Goal: Task Accomplishment & Management: Manage account settings

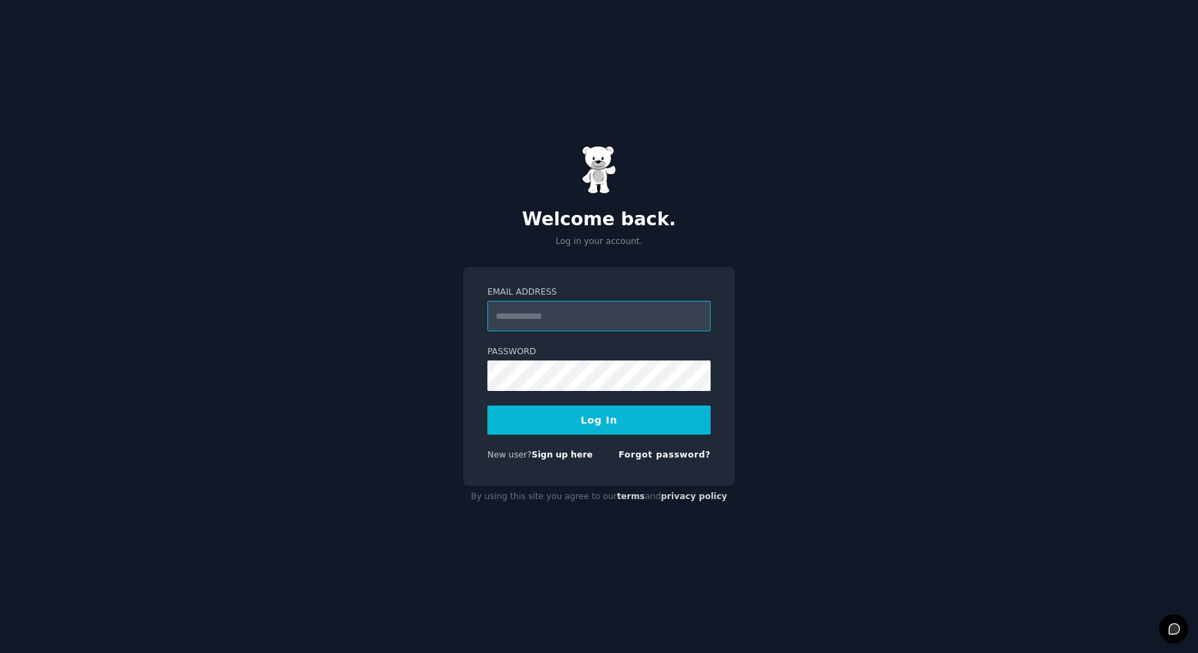
click at [564, 307] on input "Email Address" at bounding box center [598, 316] width 223 height 31
type input "**********"
click at [487, 406] on button "Log In" at bounding box center [598, 420] width 223 height 29
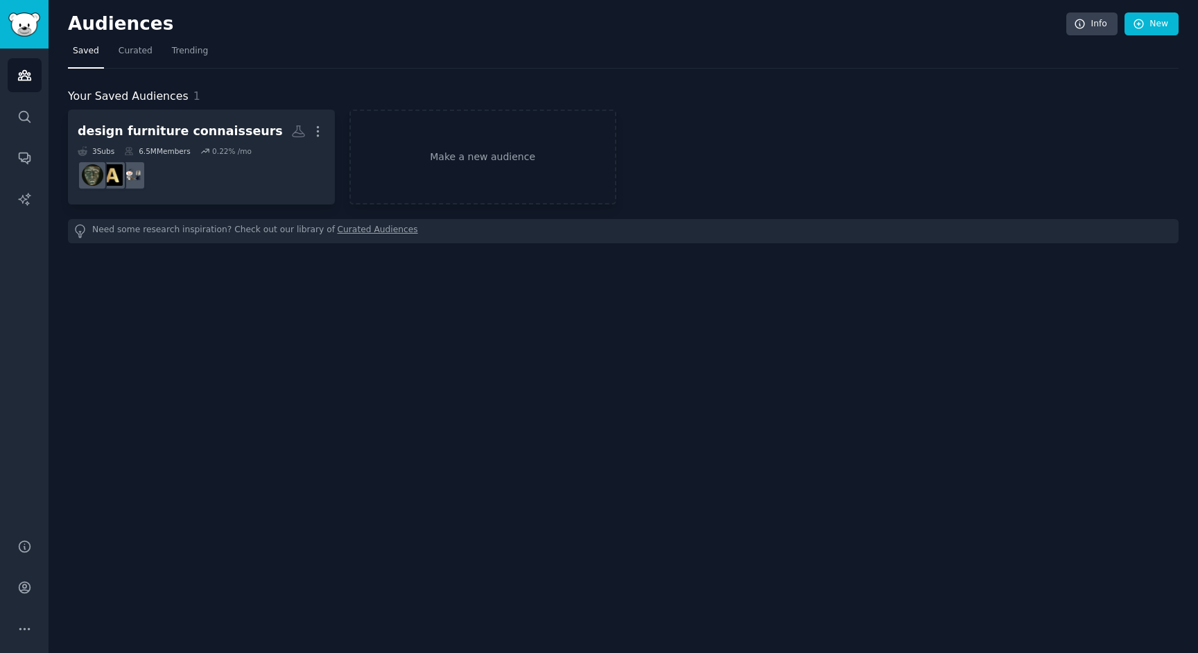
click at [670, 105] on div "Your Saved Audiences 1 design furniture connaisseurs More 3 Sub s 6.5M Members …" at bounding box center [623, 165] width 1111 height 155
click at [1134, 20] on icon at bounding box center [1139, 24] width 12 height 12
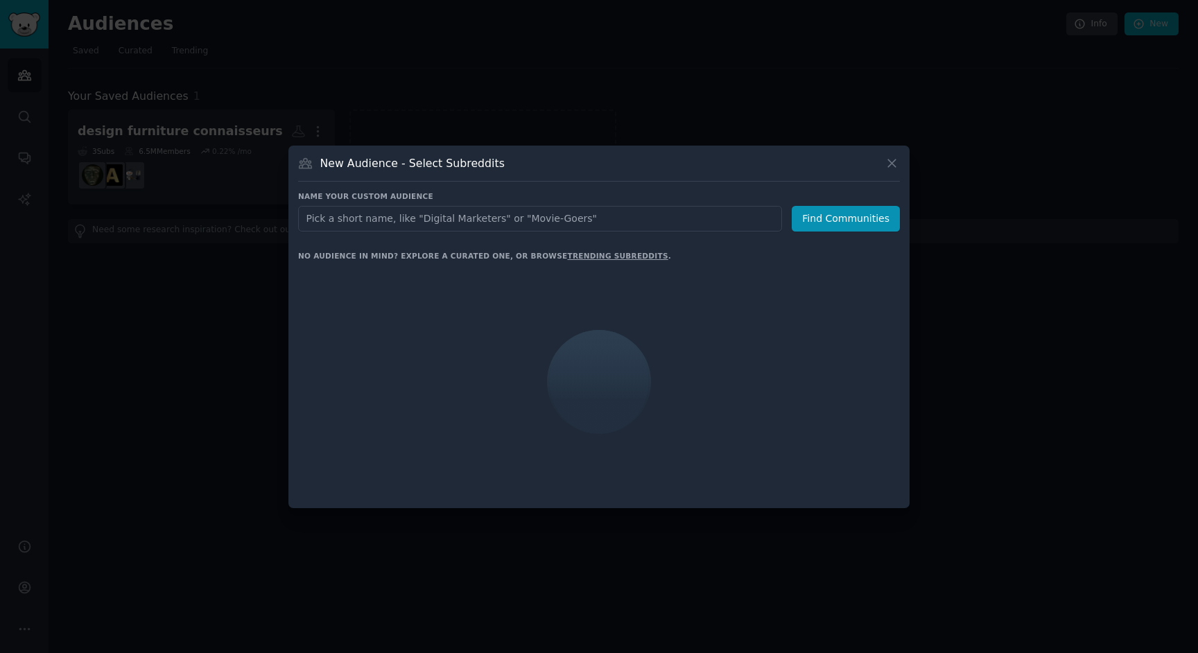
click at [382, 220] on input "text" at bounding box center [540, 219] width 484 height 26
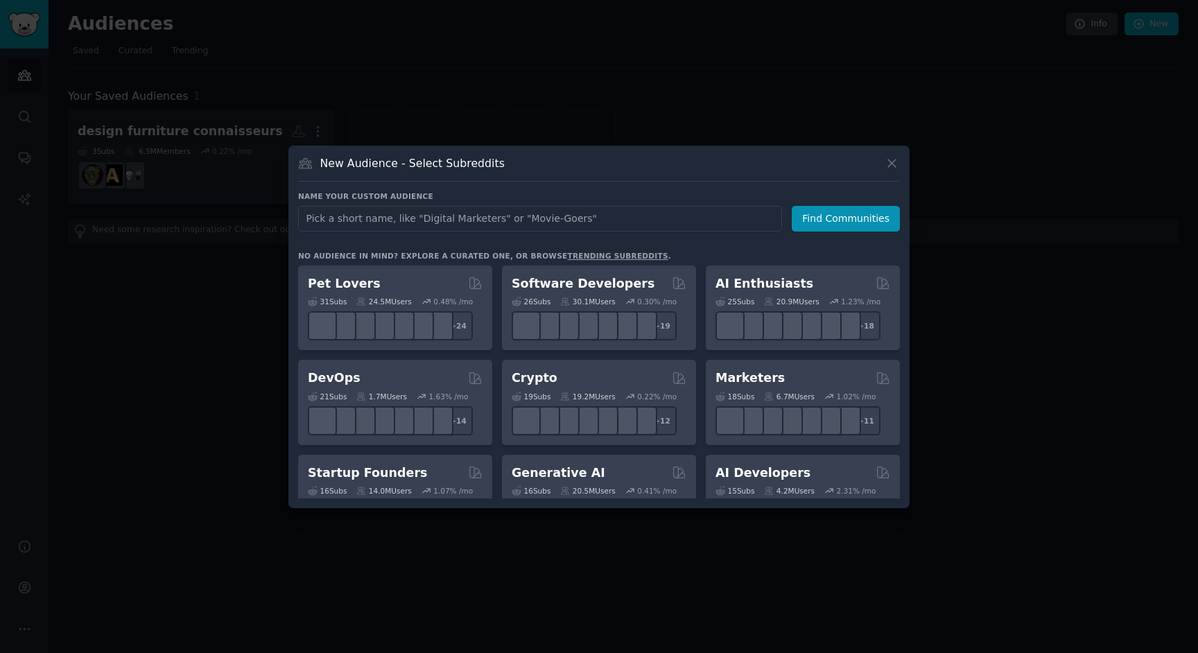
type input "o"
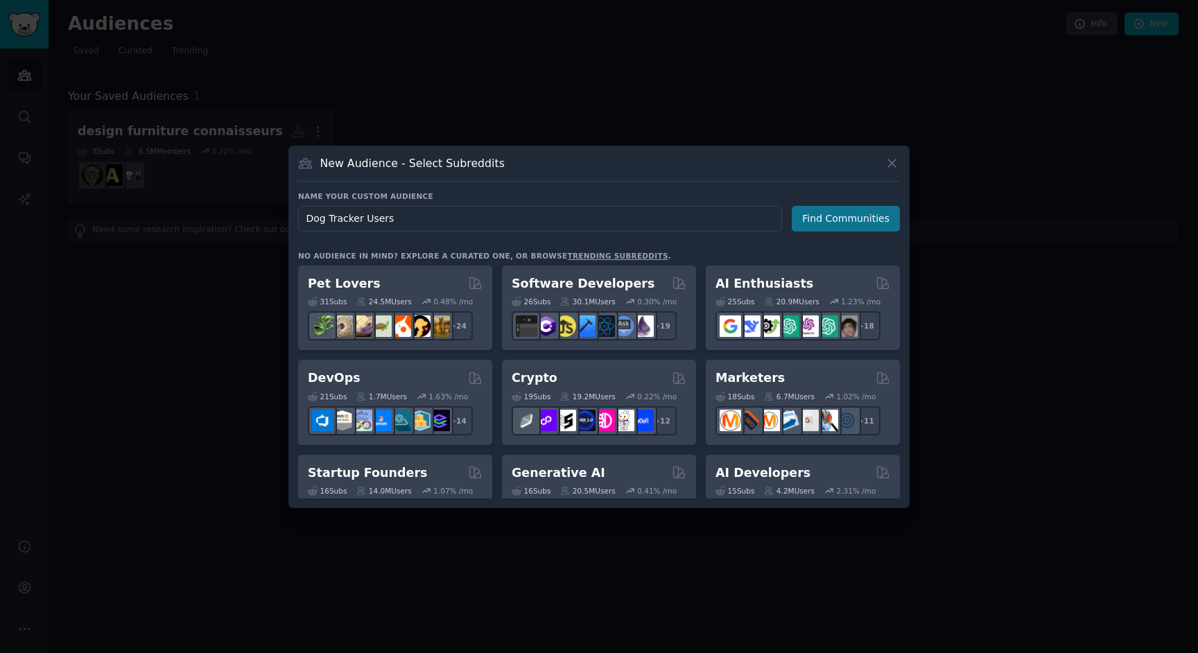
type input "Dog Tracker Users"
click at [864, 214] on button "Find Communities" at bounding box center [846, 219] width 108 height 26
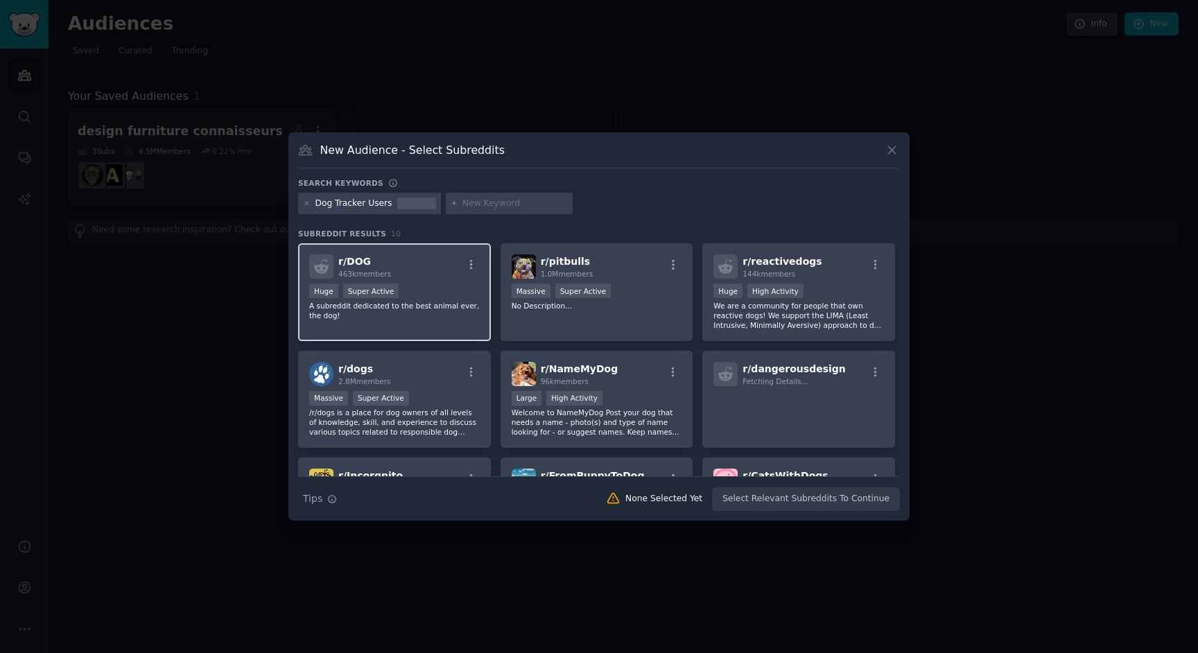
click at [426, 275] on div "r/ DOG 463k members" at bounding box center [394, 266] width 171 height 24
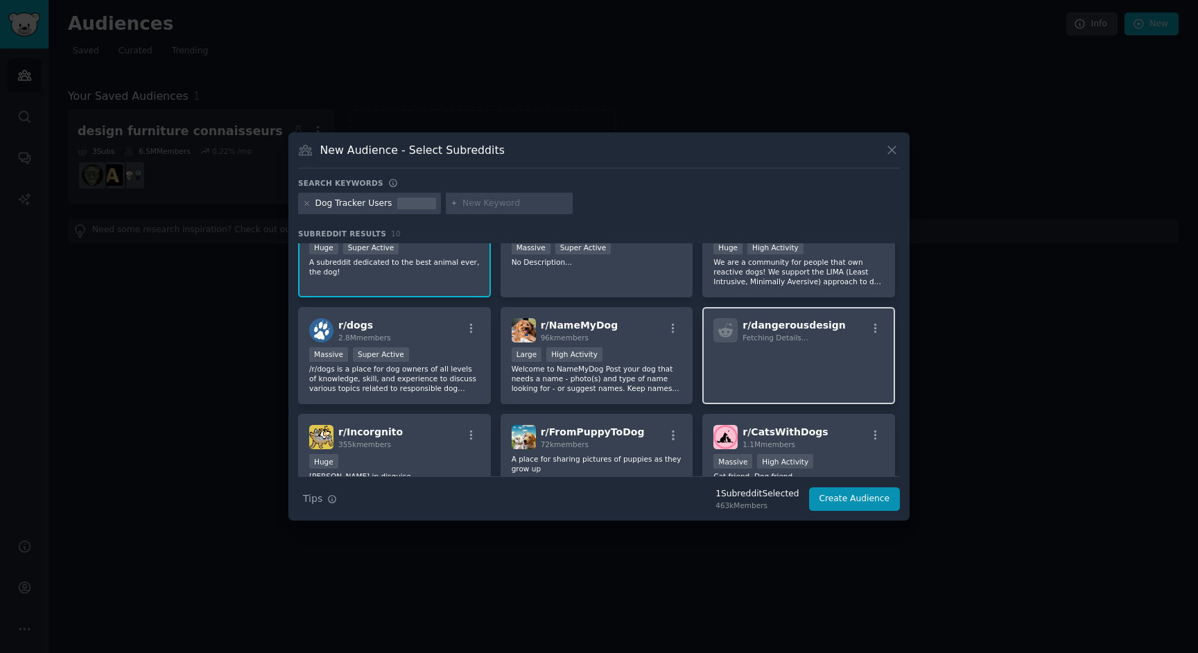
scroll to position [53, 0]
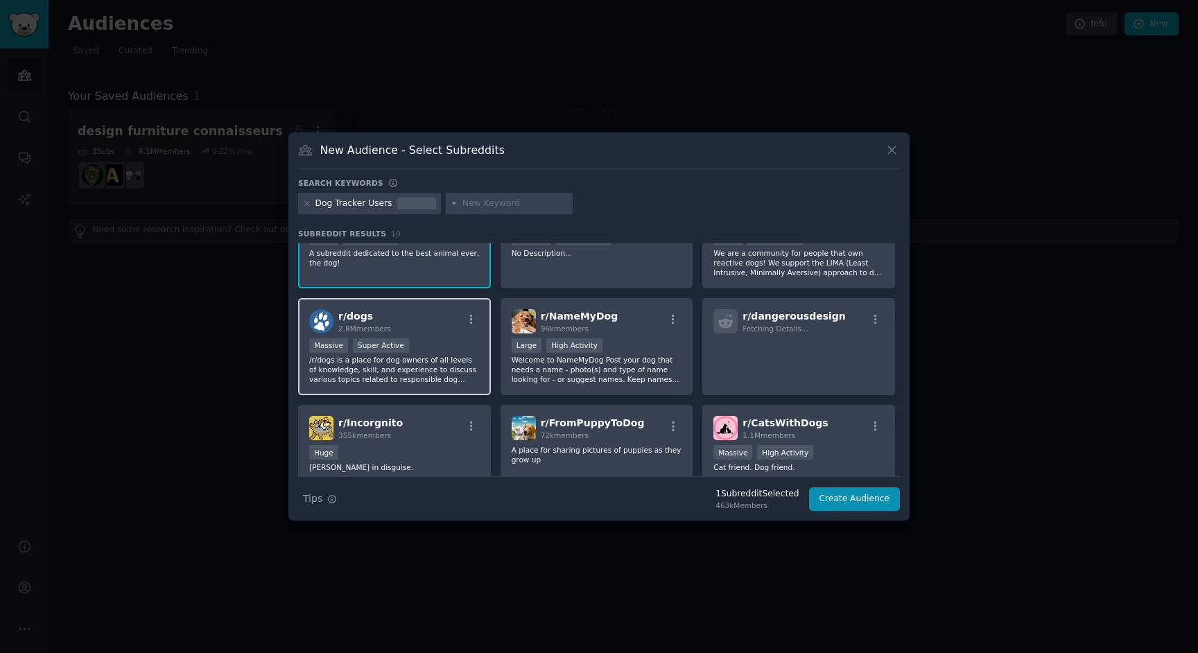
click at [451, 348] on div "Massive Super Active" at bounding box center [394, 346] width 171 height 17
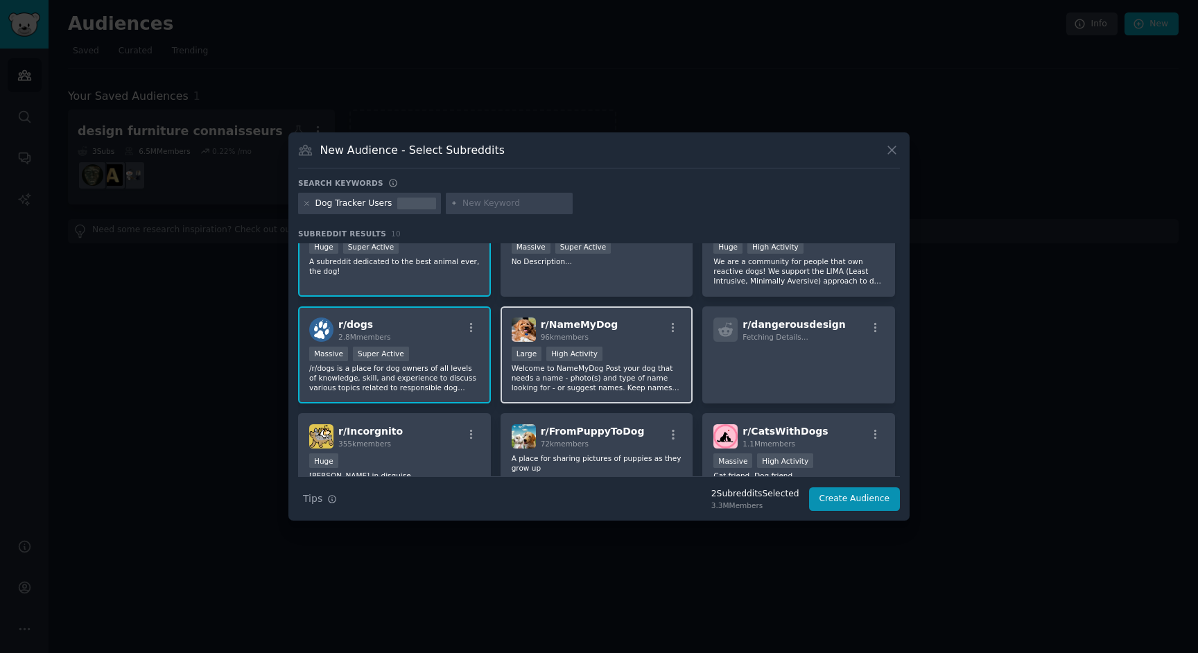
scroll to position [215, 0]
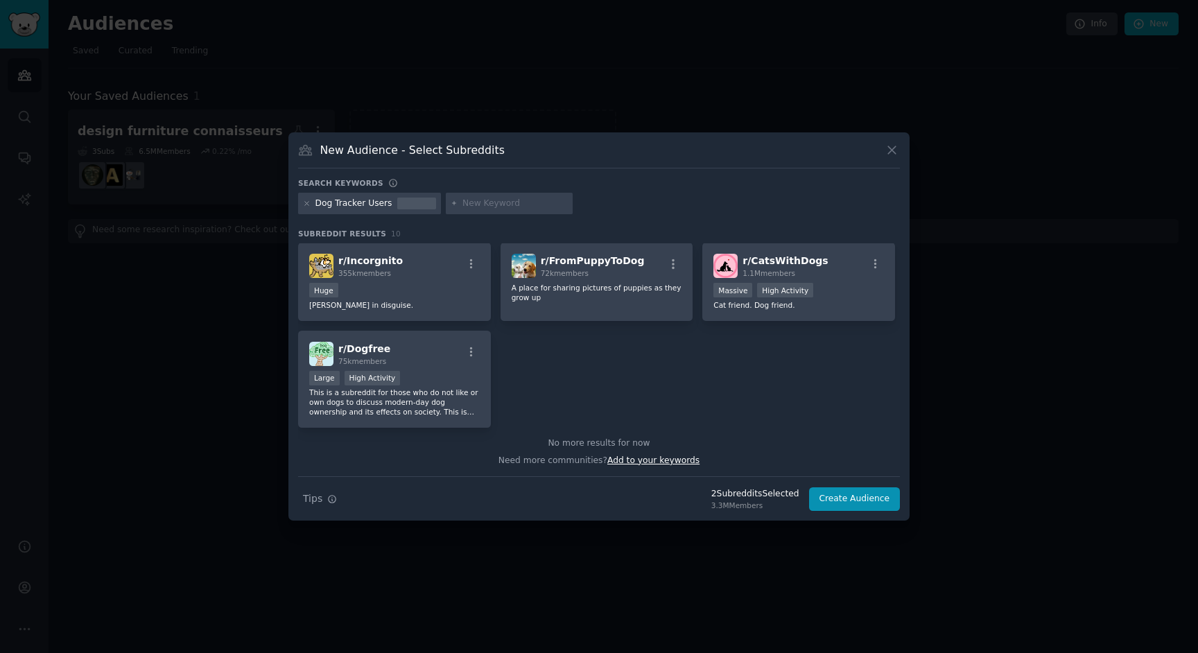
click at [666, 458] on span "Add to your keywords" at bounding box center [653, 461] width 92 height 10
click at [494, 194] on div at bounding box center [510, 204] width 128 height 22
click at [494, 204] on input "text" at bounding box center [515, 204] width 105 height 12
type input "tractive"
click at [452, 203] on icon at bounding box center [453, 203] width 3 height 3
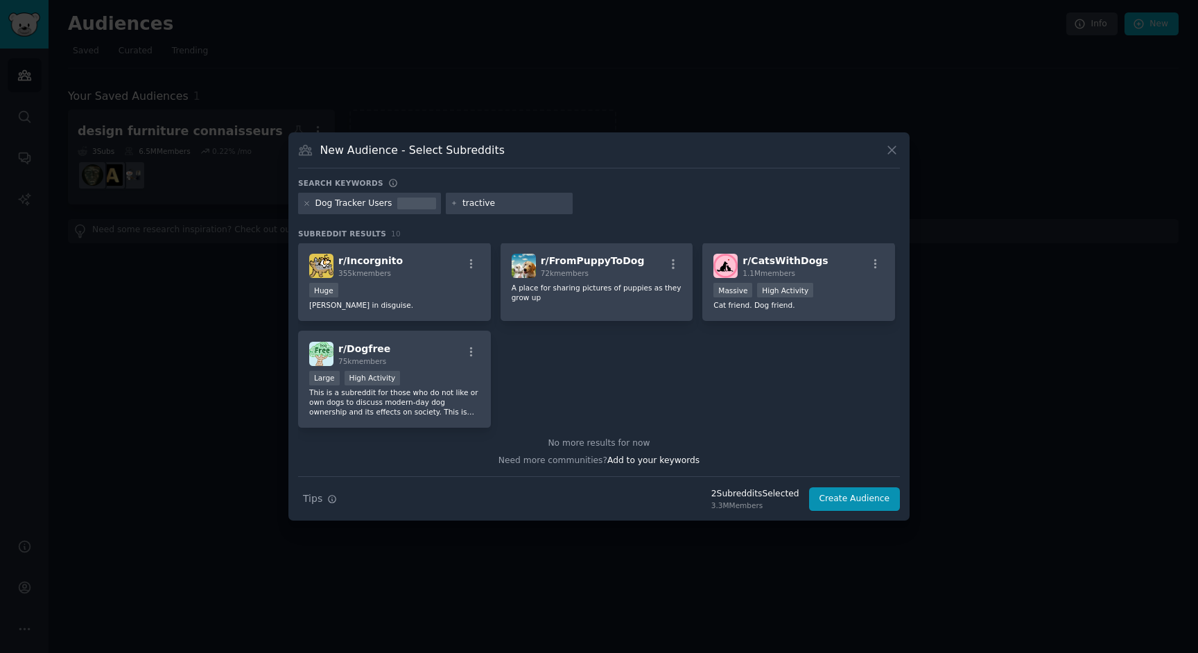
click at [515, 207] on input "tractive" at bounding box center [515, 204] width 105 height 12
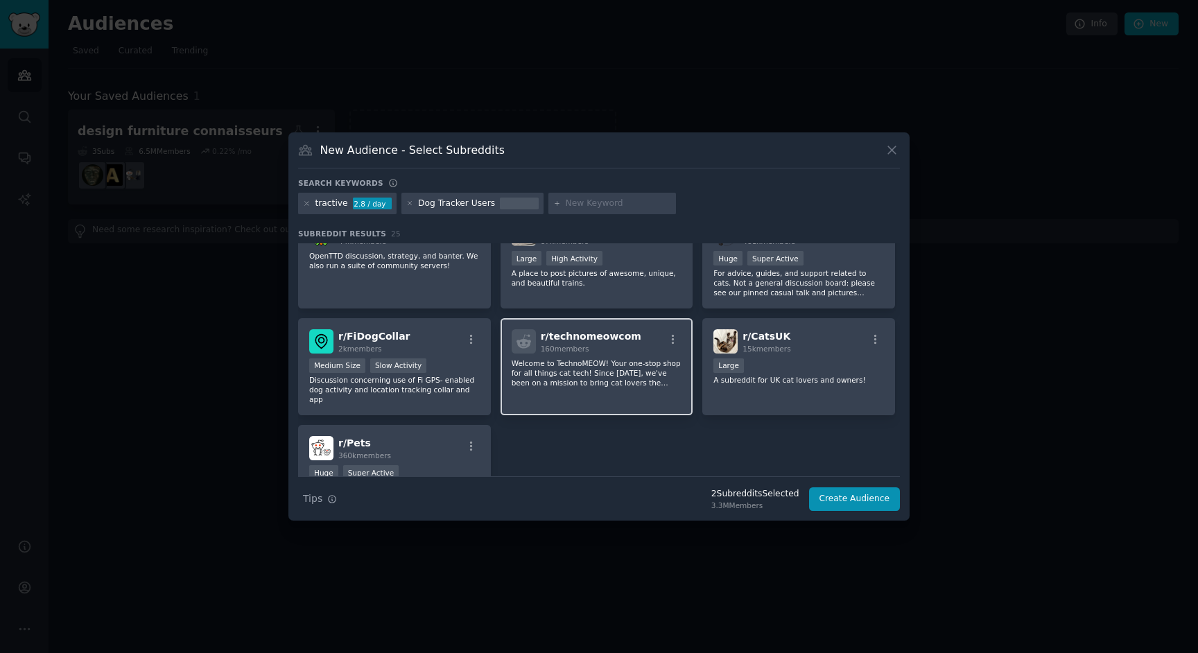
scroll to position [707, 0]
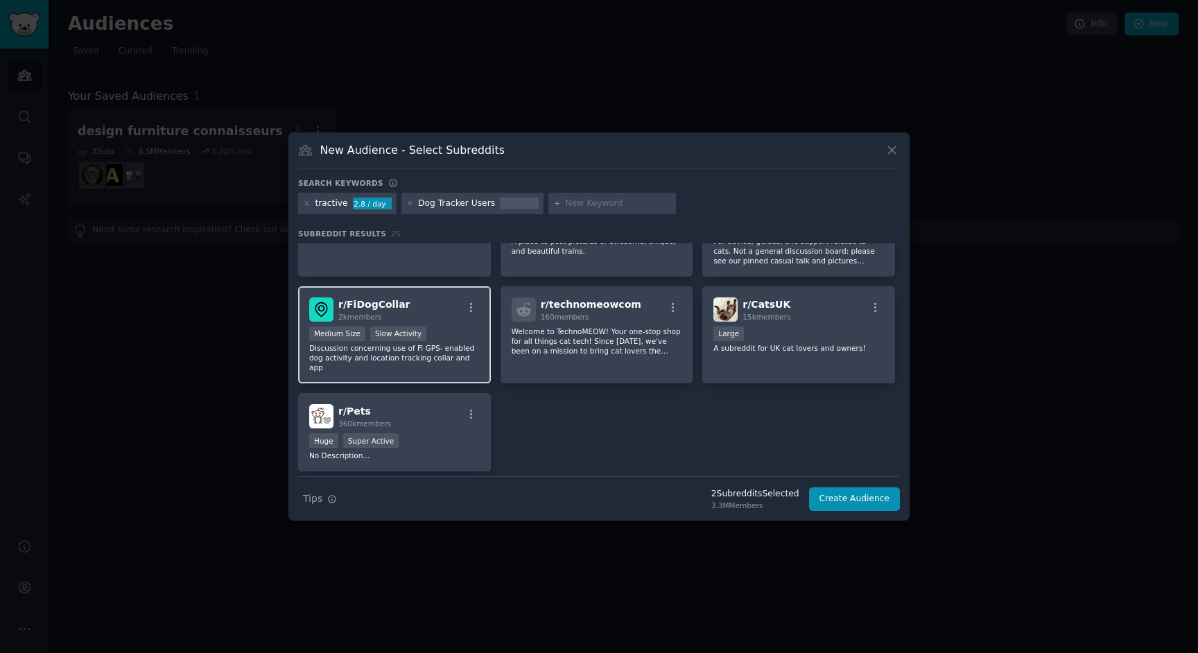
click at [445, 307] on div "r/ FiDogCollar 2k members" at bounding box center [394, 309] width 171 height 24
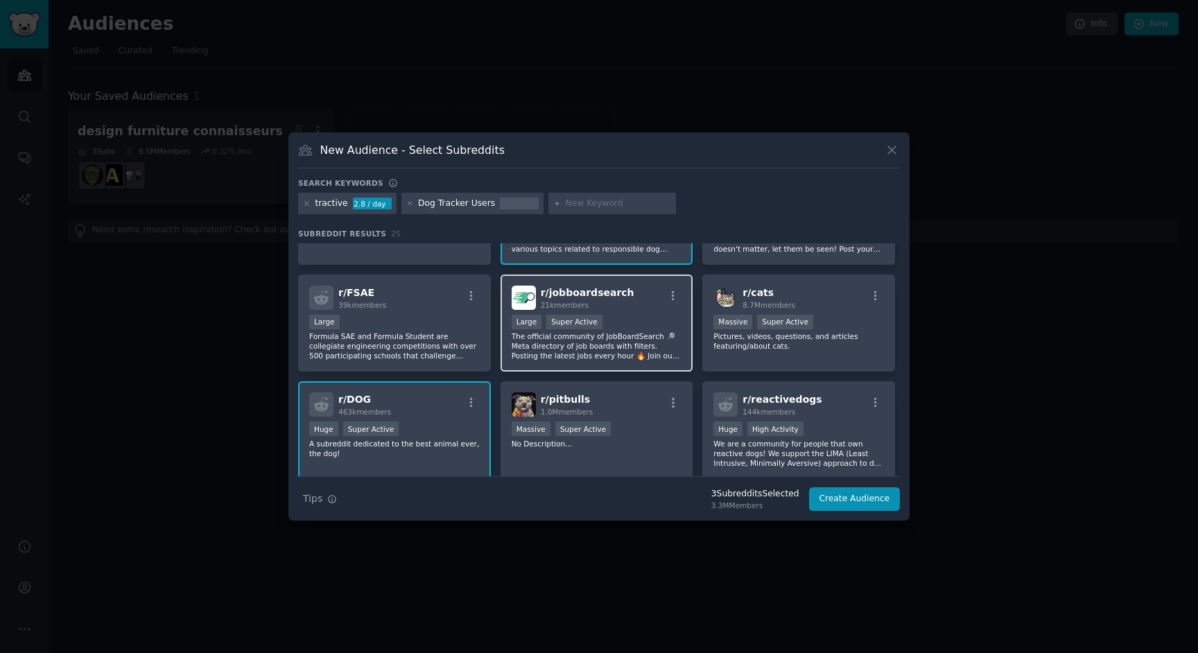
scroll to position [0, 0]
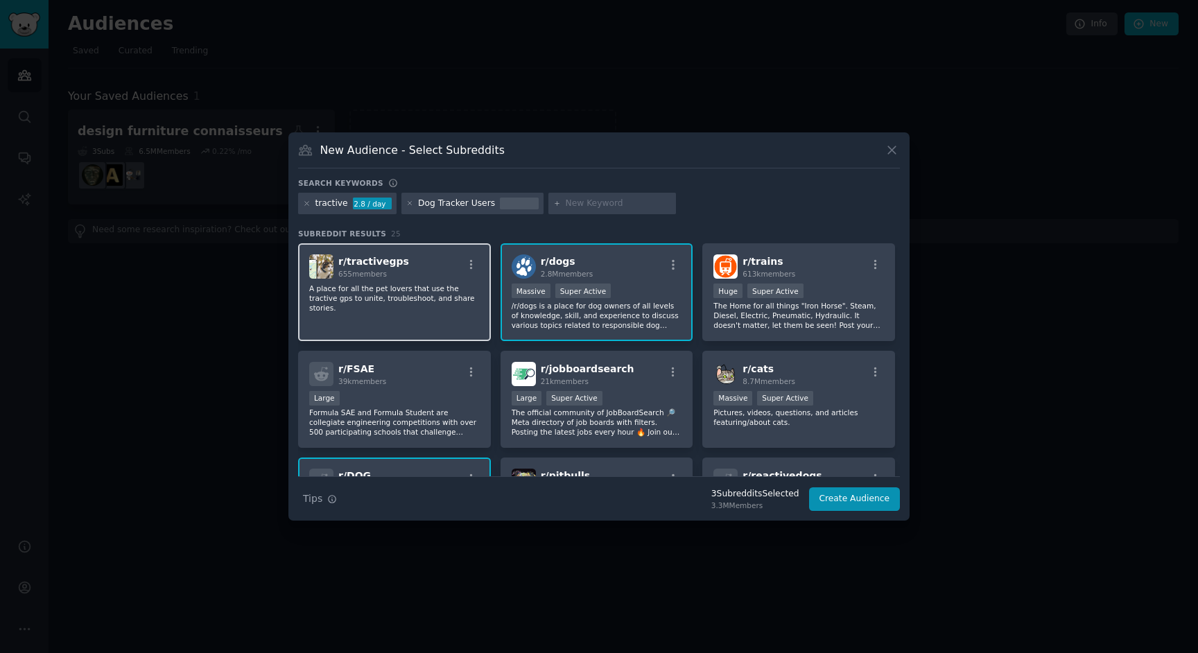
click at [406, 272] on div "r/ tractivegps 655 members" at bounding box center [394, 266] width 171 height 24
click at [623, 203] on input "text" at bounding box center [618, 204] width 105 height 12
type input "weenect"
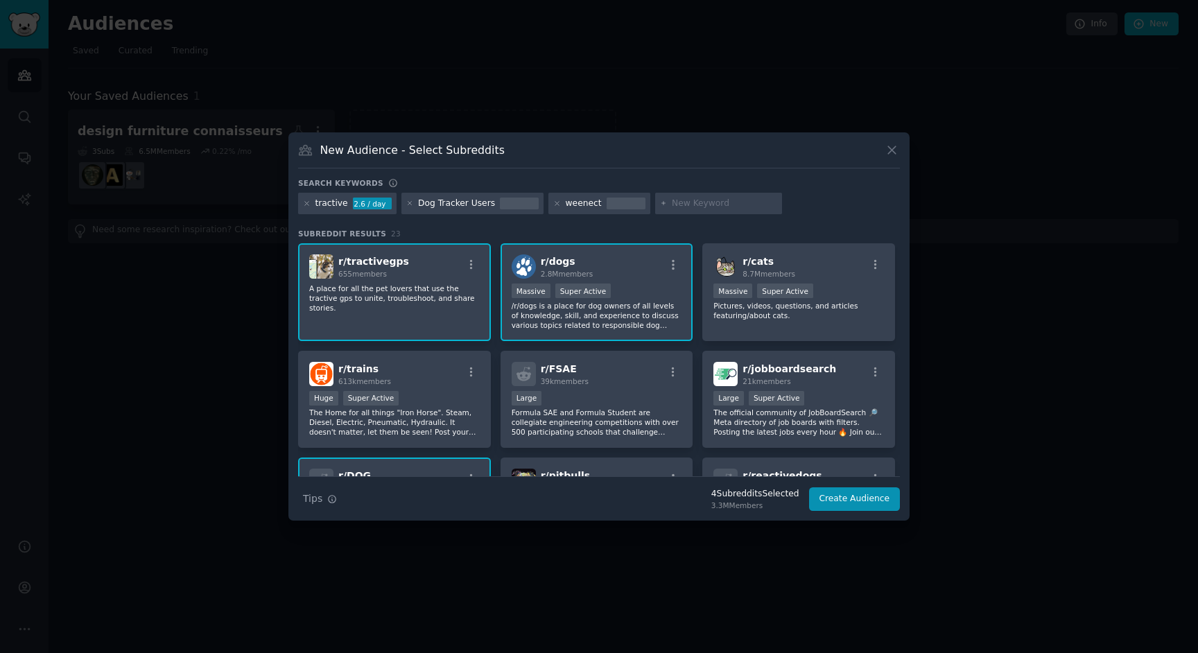
click at [712, 205] on input "text" at bounding box center [724, 204] width 105 height 12
type input "gps collar"
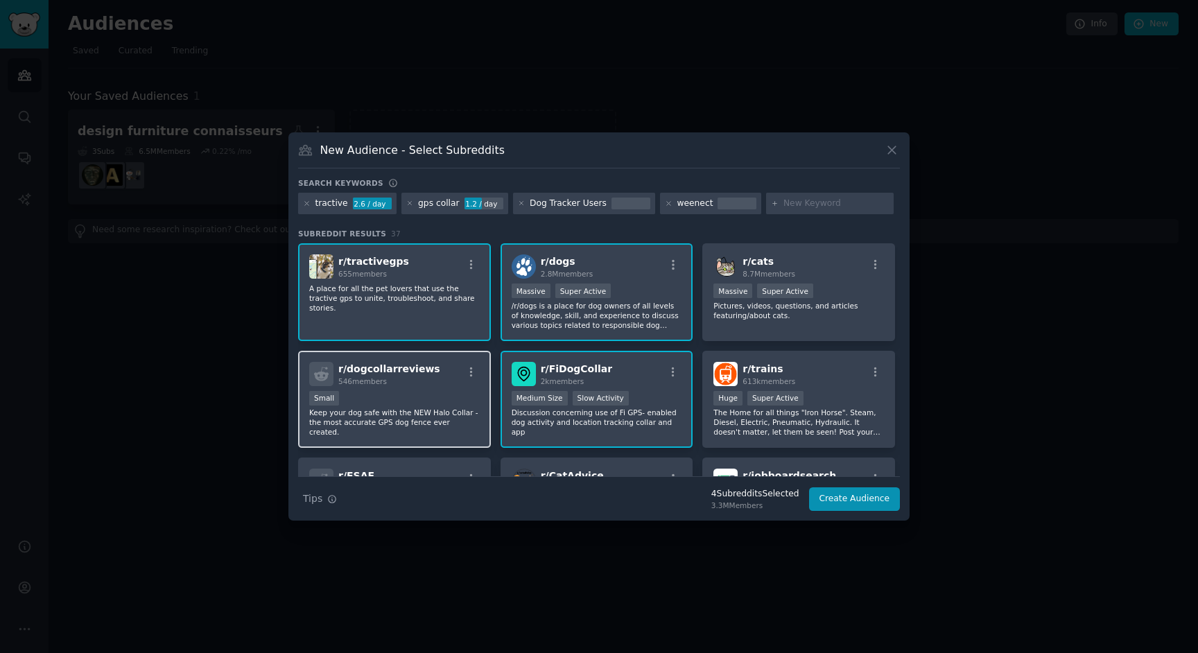
click at [395, 375] on h2 "r/ dogcollarreviews 546 members" at bounding box center [389, 374] width 102 height 24
click at [792, 206] on input "text" at bounding box center [836, 204] width 105 height 12
click at [791, 201] on input "text" at bounding box center [836, 204] width 105 height 12
type input "halo gps"
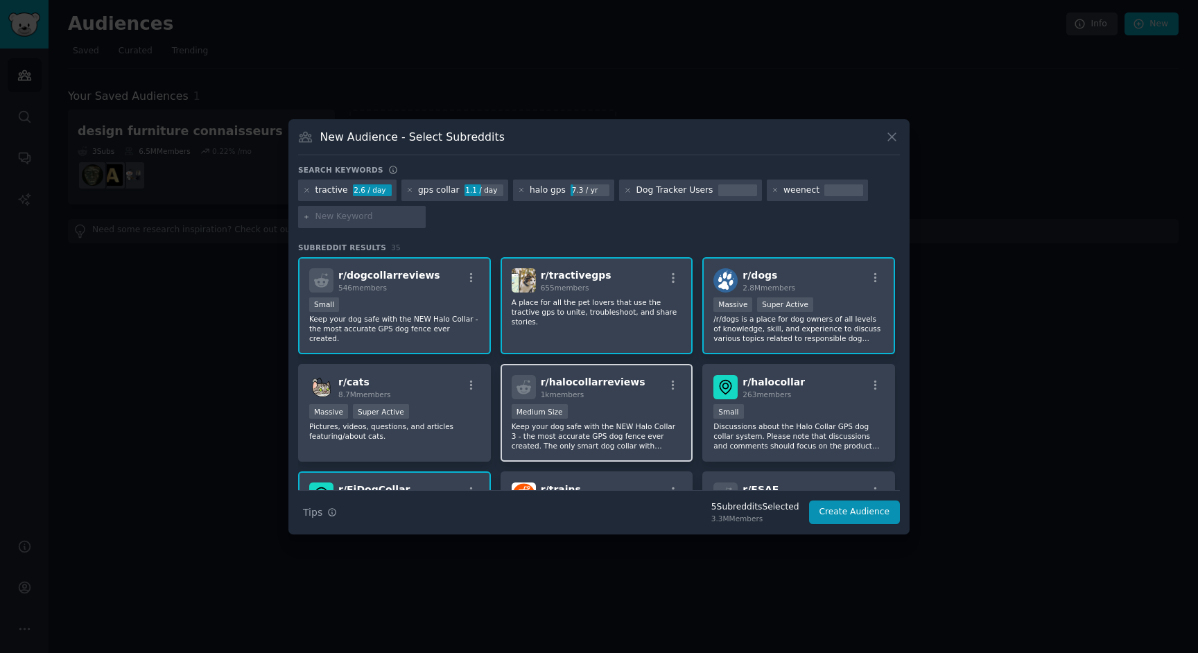
click at [616, 393] on div "1k members" at bounding box center [593, 395] width 105 height 10
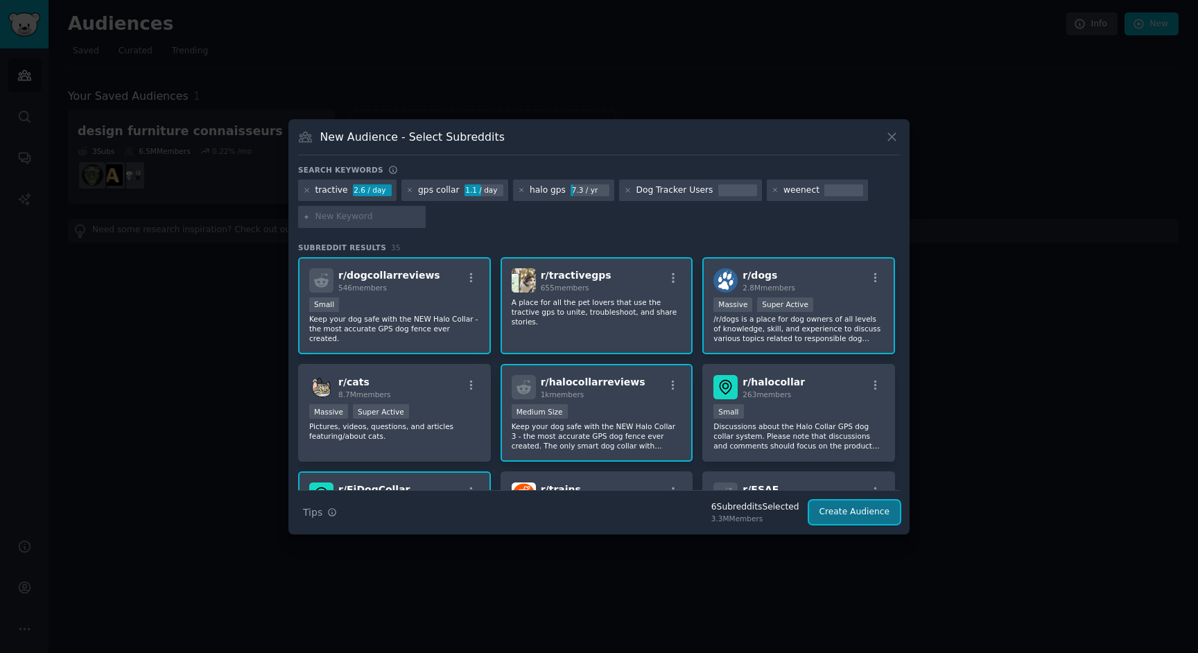
click at [873, 517] on button "Create Audience" at bounding box center [855, 513] width 92 height 24
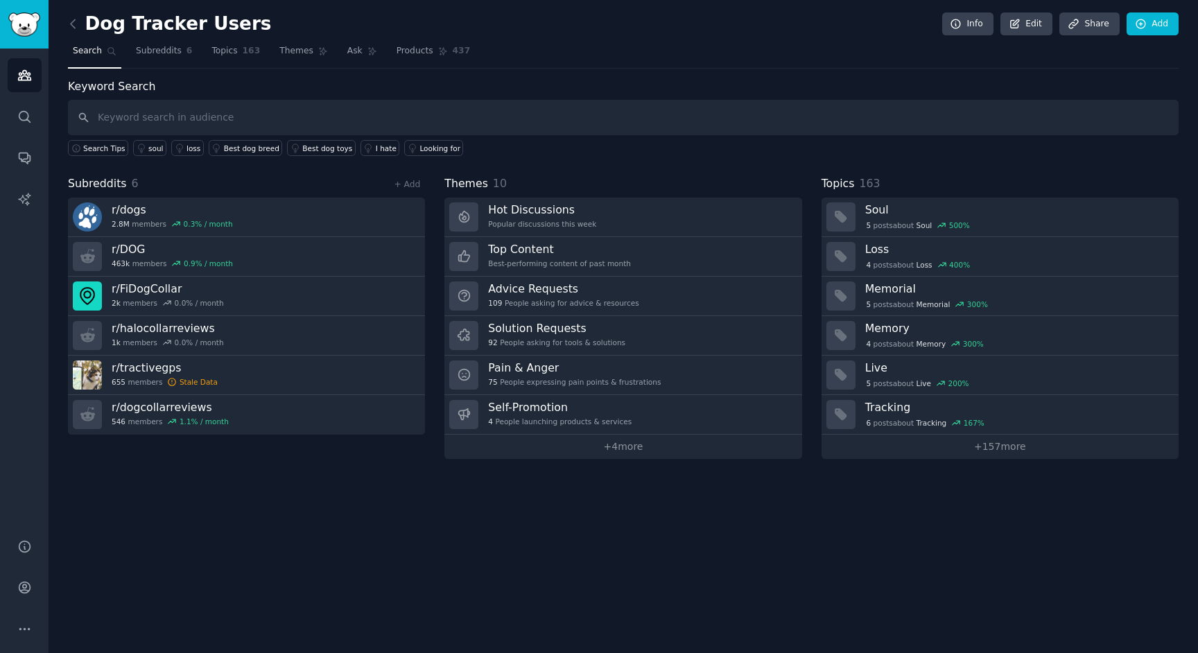
click at [132, 122] on input "text" at bounding box center [623, 117] width 1111 height 35
click at [225, 116] on input "text" at bounding box center [623, 117] width 1111 height 35
type input "features"
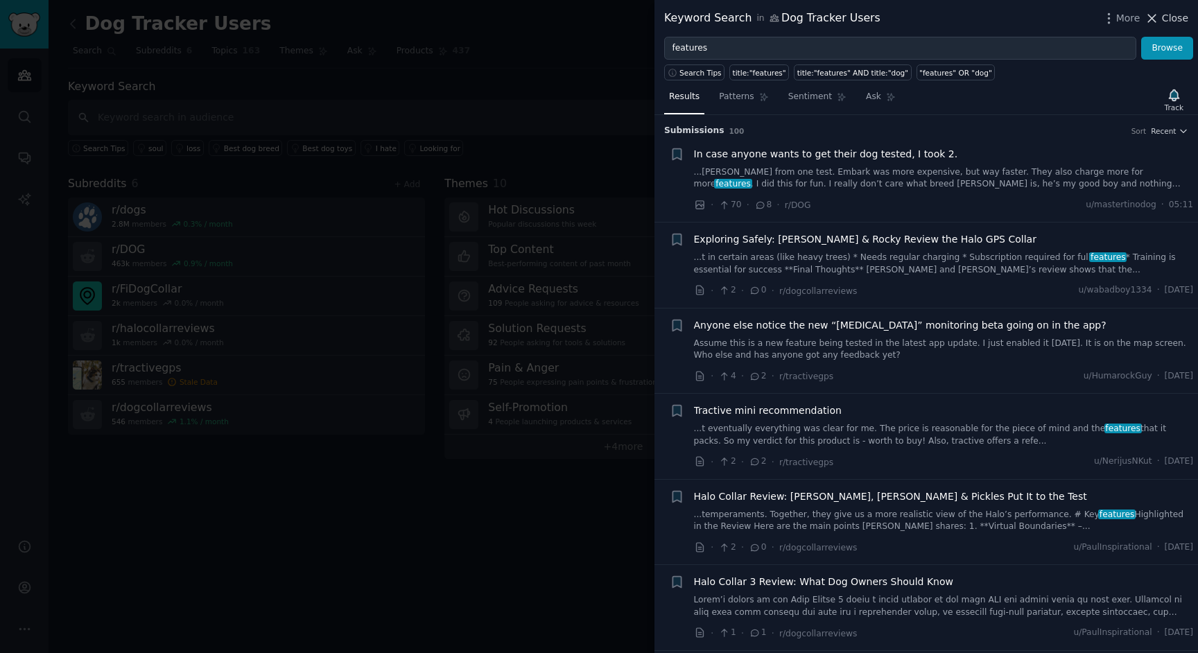
click at [1174, 19] on span "Close" at bounding box center [1175, 18] width 26 height 15
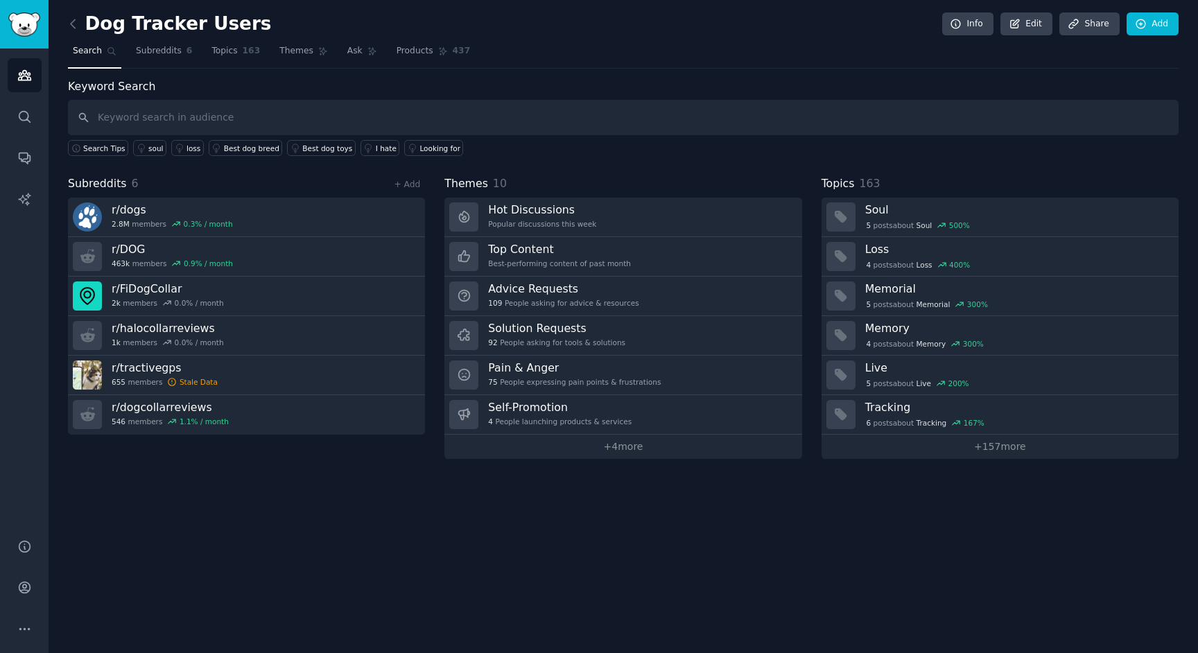
click at [619, 79] on div "Keyword Search Search Tips soul loss Best dog breed Best dog toys I hate Lookin…" at bounding box center [623, 117] width 1111 height 78
click at [21, 157] on icon "Sidebar" at bounding box center [24, 157] width 15 height 15
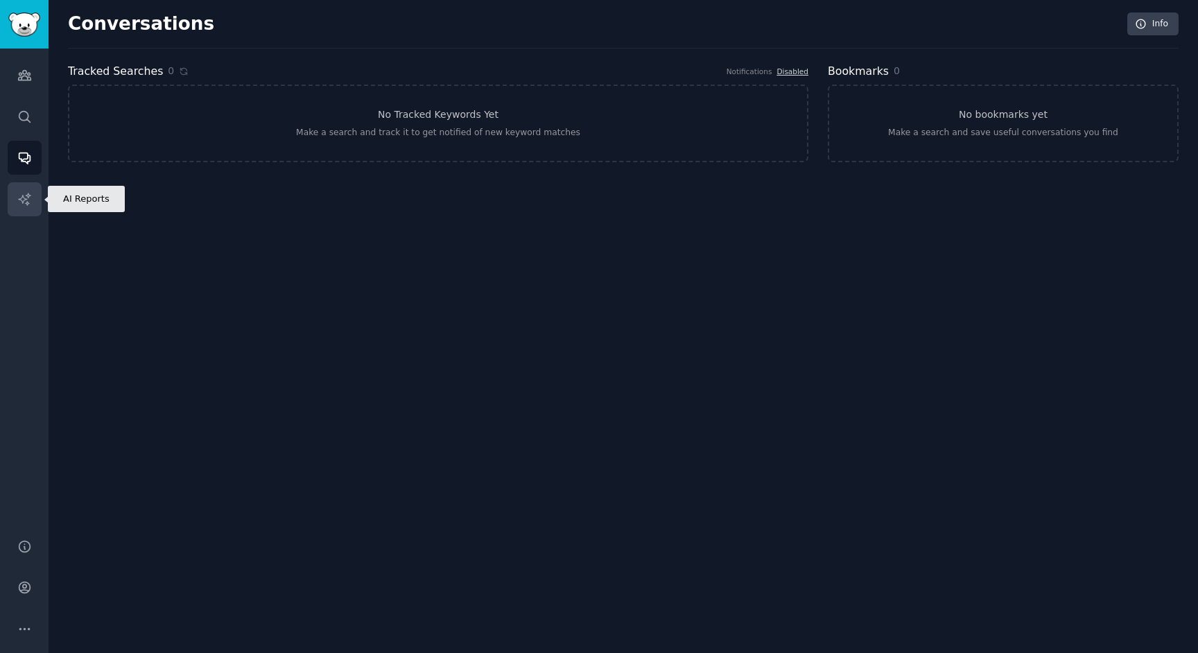
click at [28, 196] on icon "Sidebar" at bounding box center [24, 199] width 15 height 15
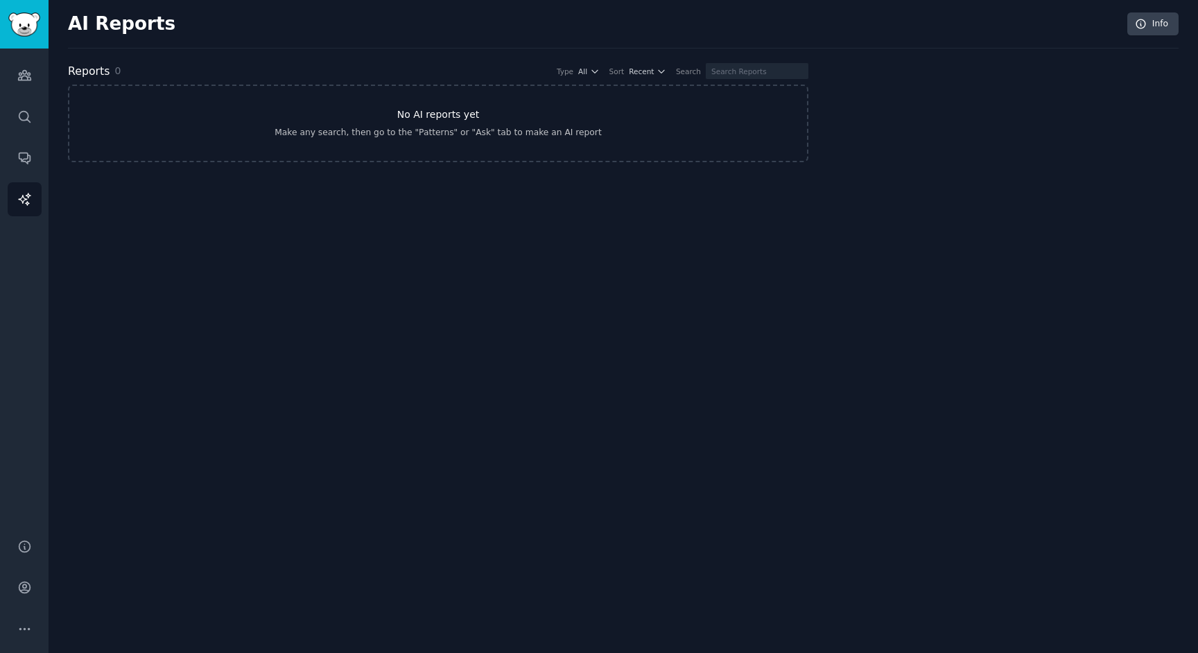
click at [446, 110] on h3 "No AI reports yet" at bounding box center [438, 114] width 83 height 15
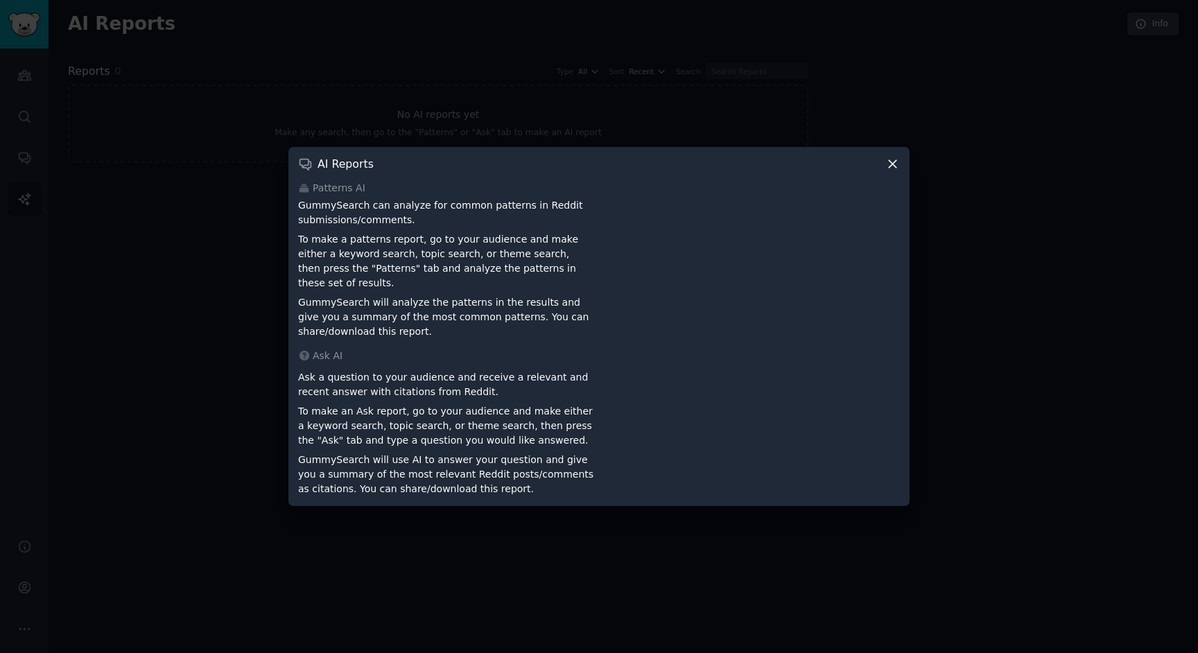
click at [886, 171] on icon at bounding box center [893, 164] width 15 height 15
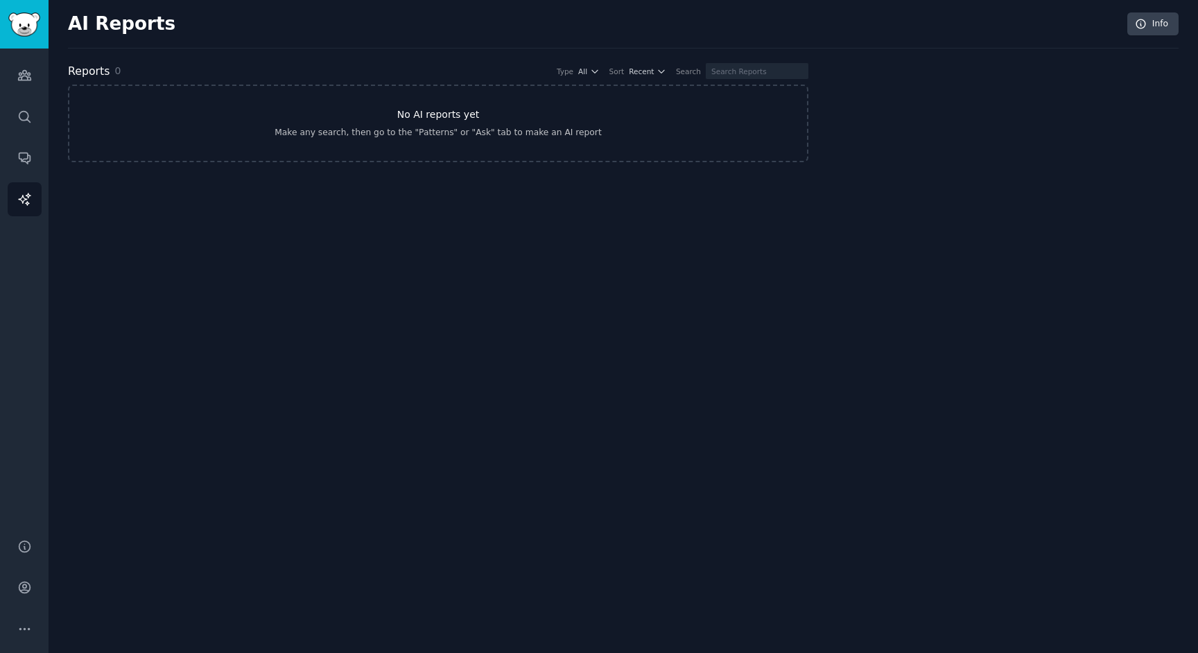
click at [413, 121] on h3 "No AI reports yet" at bounding box center [438, 114] width 83 height 15
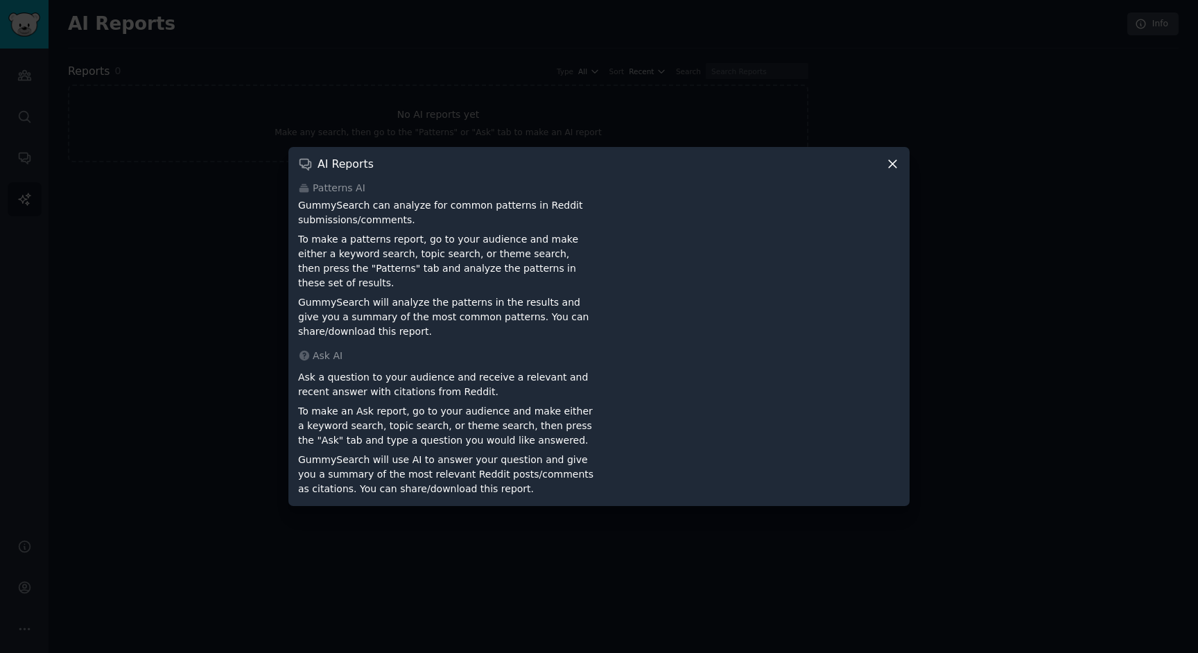
click at [890, 170] on icon at bounding box center [893, 164] width 15 height 15
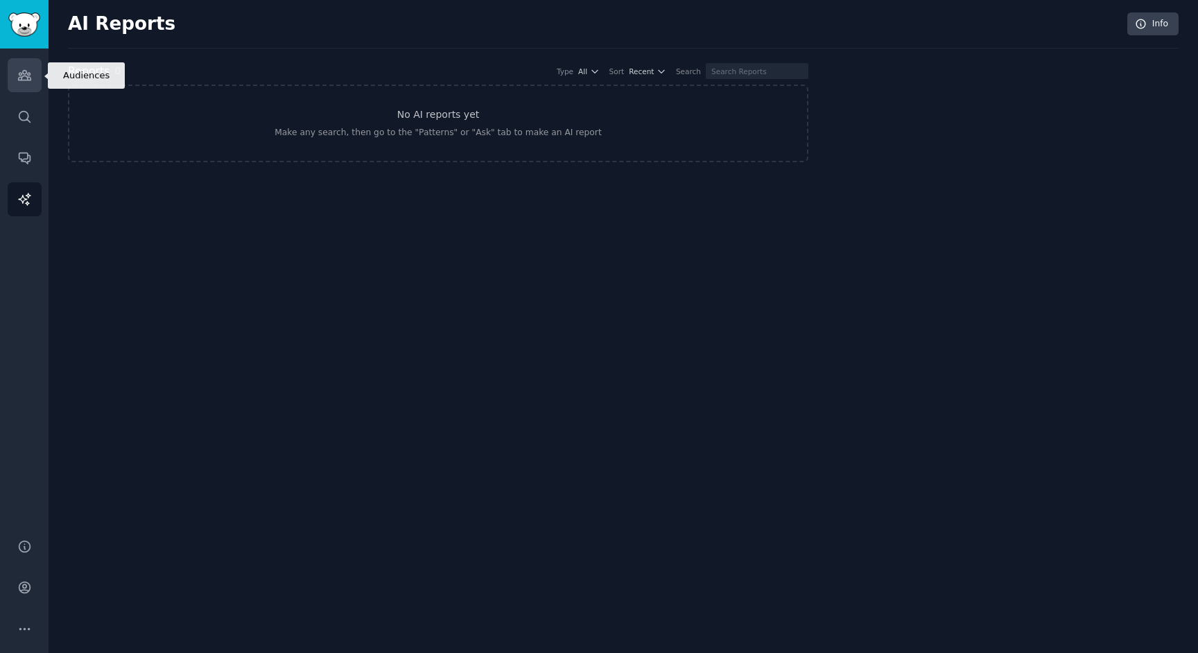
click at [10, 76] on link "Audiences" at bounding box center [25, 75] width 34 height 34
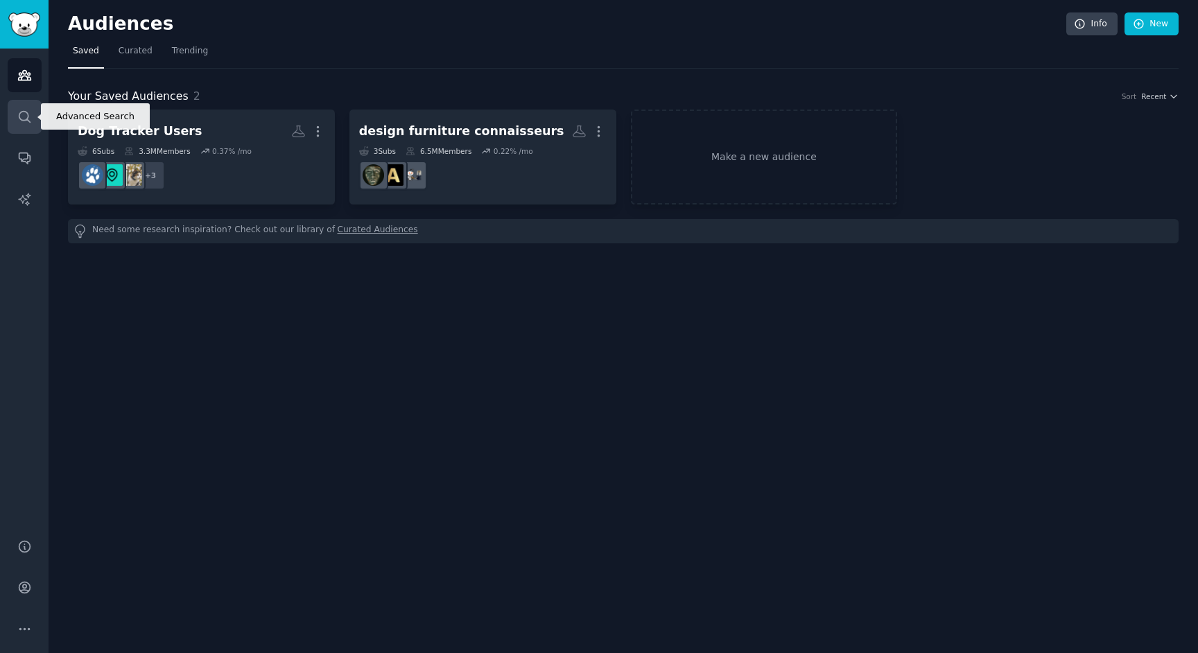
click at [25, 119] on icon "Sidebar" at bounding box center [24, 117] width 15 height 15
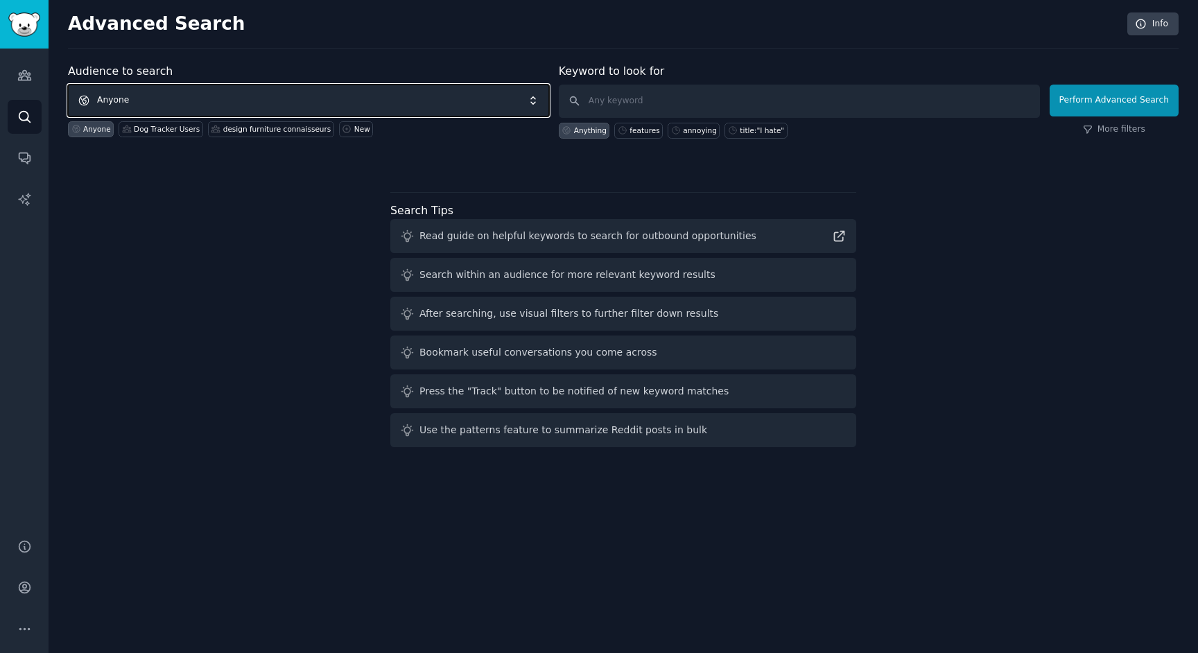
click at [126, 99] on span "Anyone" at bounding box center [308, 101] width 481 height 32
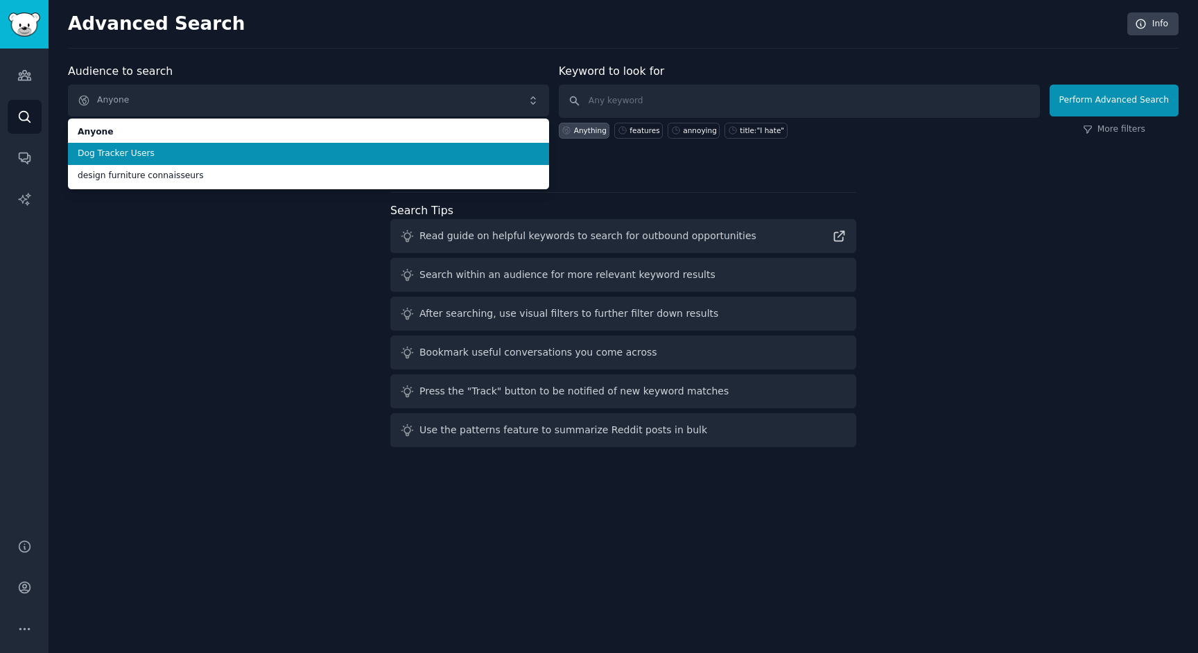
click at [128, 150] on span "Dog Tracker Users" at bounding box center [309, 154] width 462 height 12
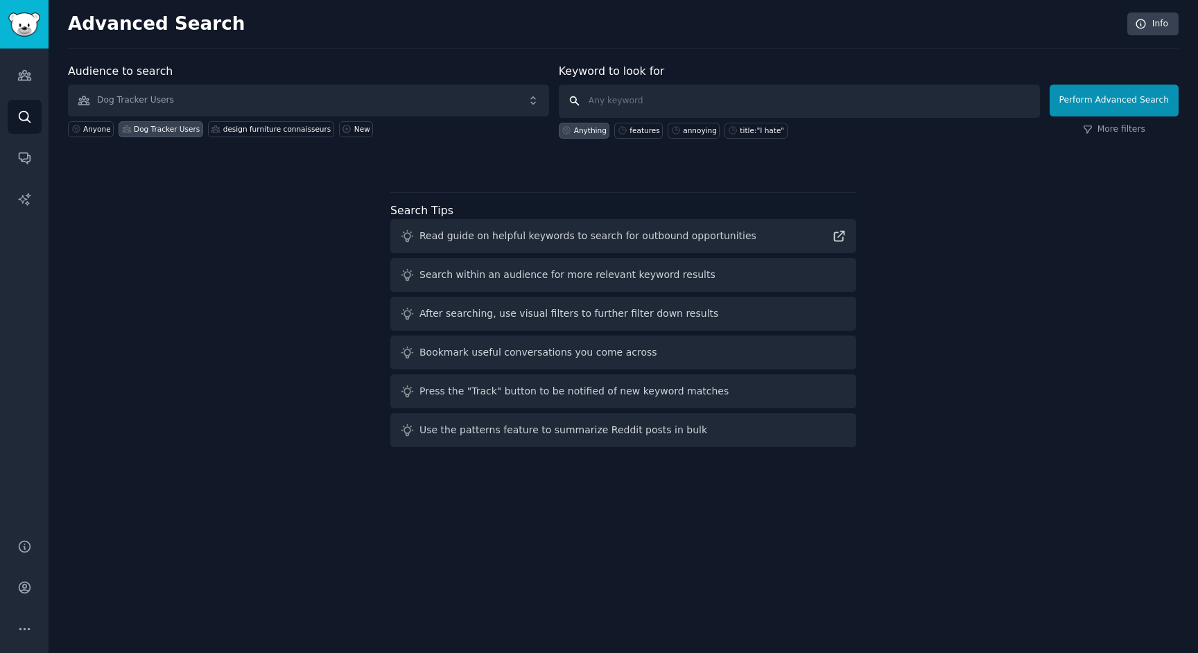
click at [631, 99] on input "text" at bounding box center [799, 101] width 481 height 33
click at [719, 102] on input "text" at bounding box center [799, 101] width 481 height 33
click at [662, 107] on input "text" at bounding box center [799, 101] width 481 height 33
type input "annoying"
click button "Perform Advanced Search" at bounding box center [1114, 101] width 129 height 32
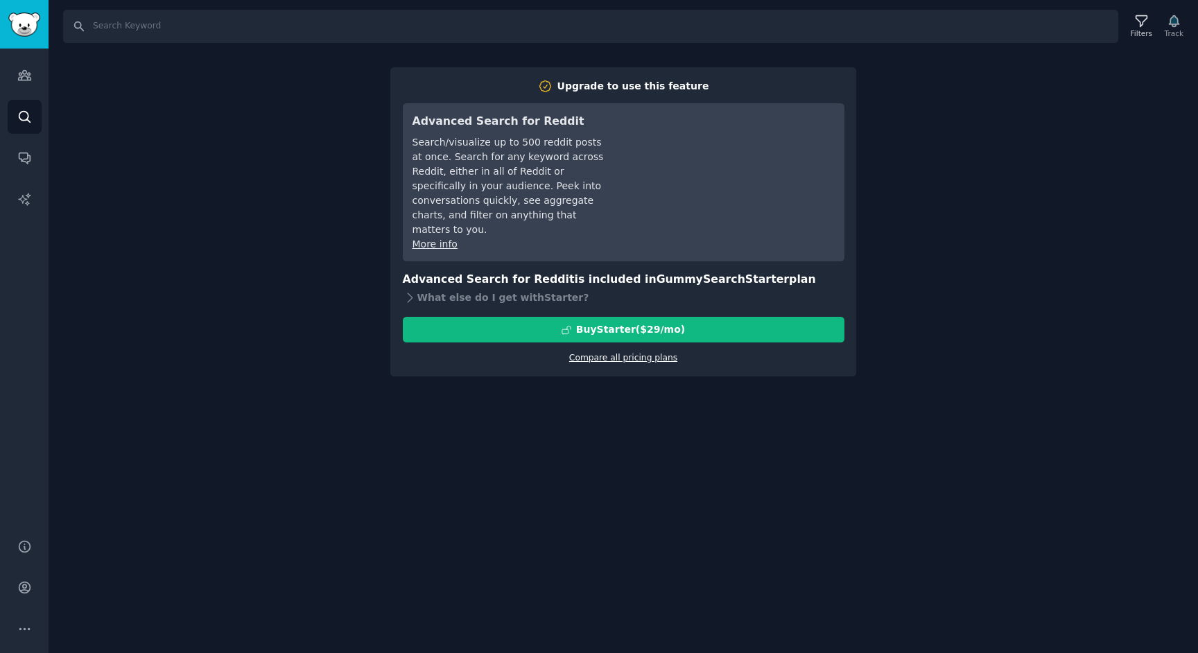
click at [639, 353] on link "Compare all pricing plans" at bounding box center [623, 358] width 108 height 10
click at [8, 201] on link "AI Reports" at bounding box center [25, 199] width 34 height 34
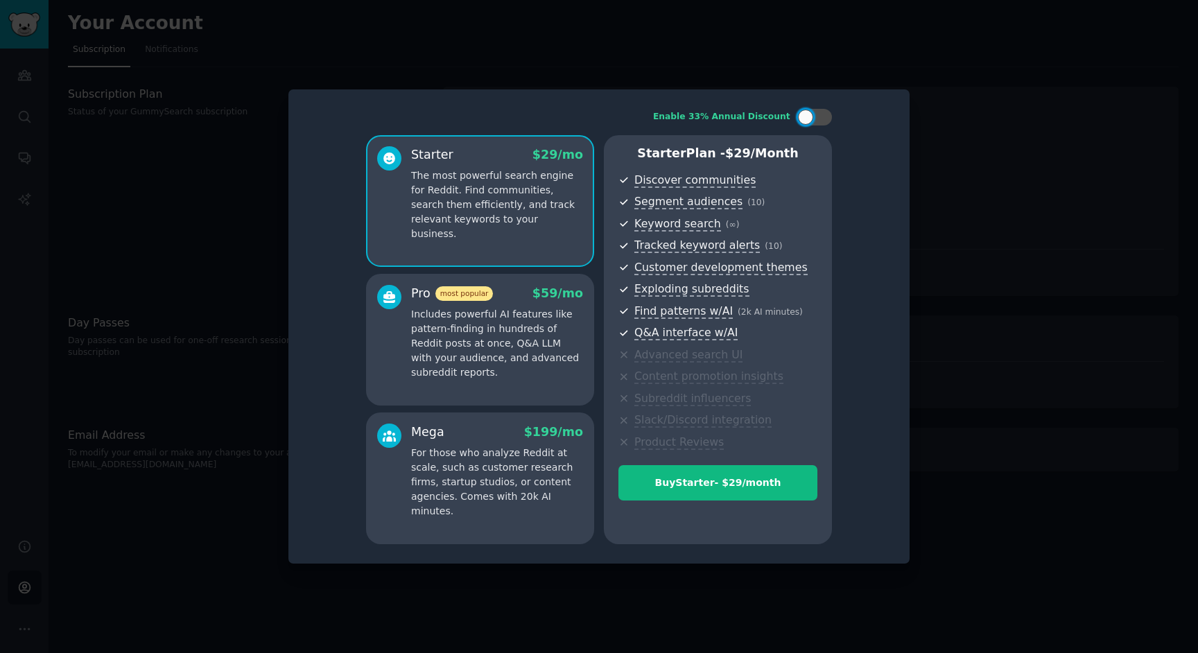
click at [1010, 96] on div at bounding box center [599, 326] width 1198 height 653
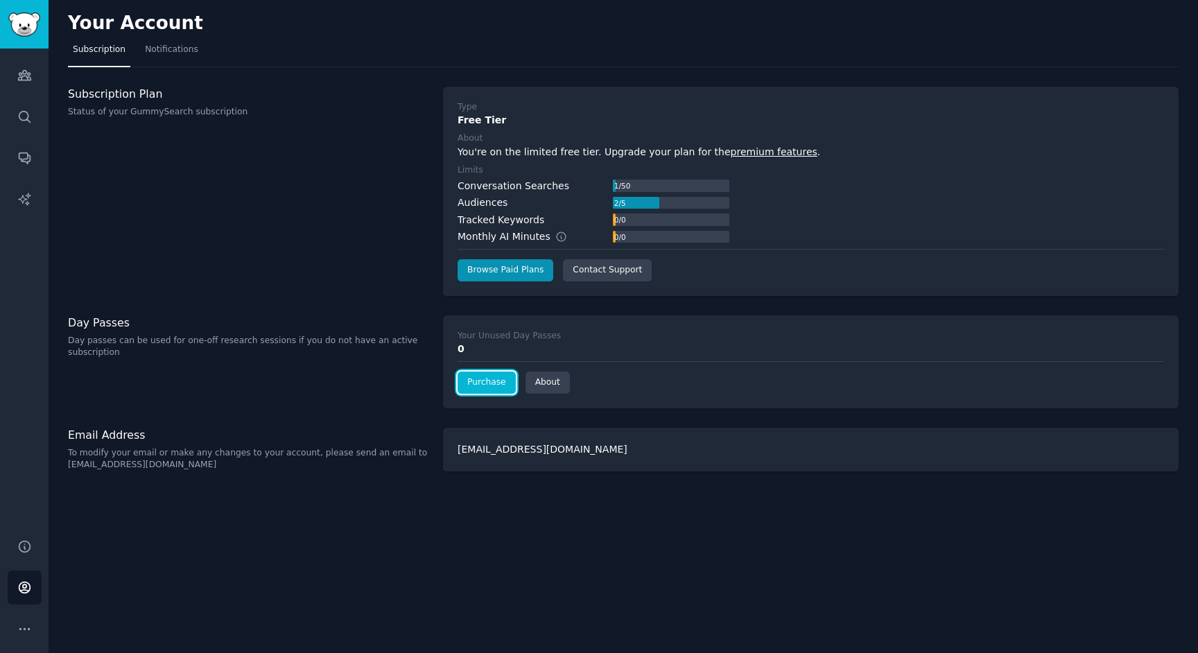
click at [486, 387] on link "Purchase" at bounding box center [487, 383] width 58 height 22
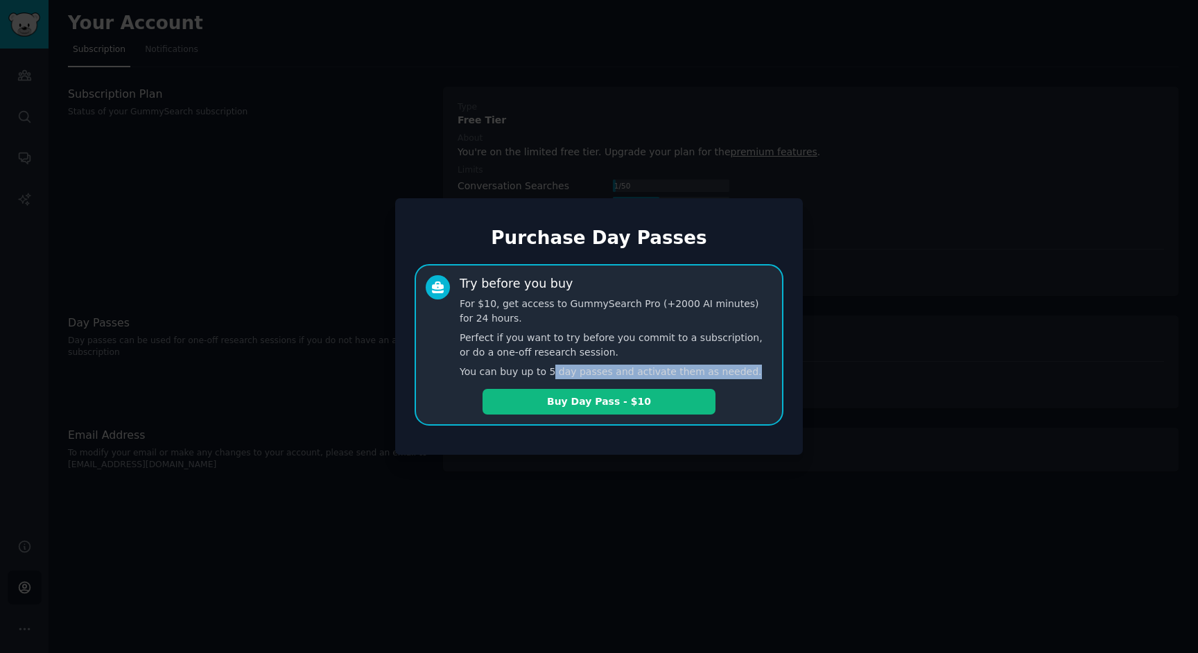
drag, startPoint x: 549, startPoint y: 373, endPoint x: 747, endPoint y: 370, distance: 197.6
click at [747, 370] on p "You can buy up to 5 day passes and activate them as needed." at bounding box center [616, 372] width 313 height 15
drag, startPoint x: 619, startPoint y: 371, endPoint x: 499, endPoint y: 372, distance: 119.3
click at [501, 371] on p "You can buy up to 5 day passes and activate them as needed." at bounding box center [616, 372] width 313 height 15
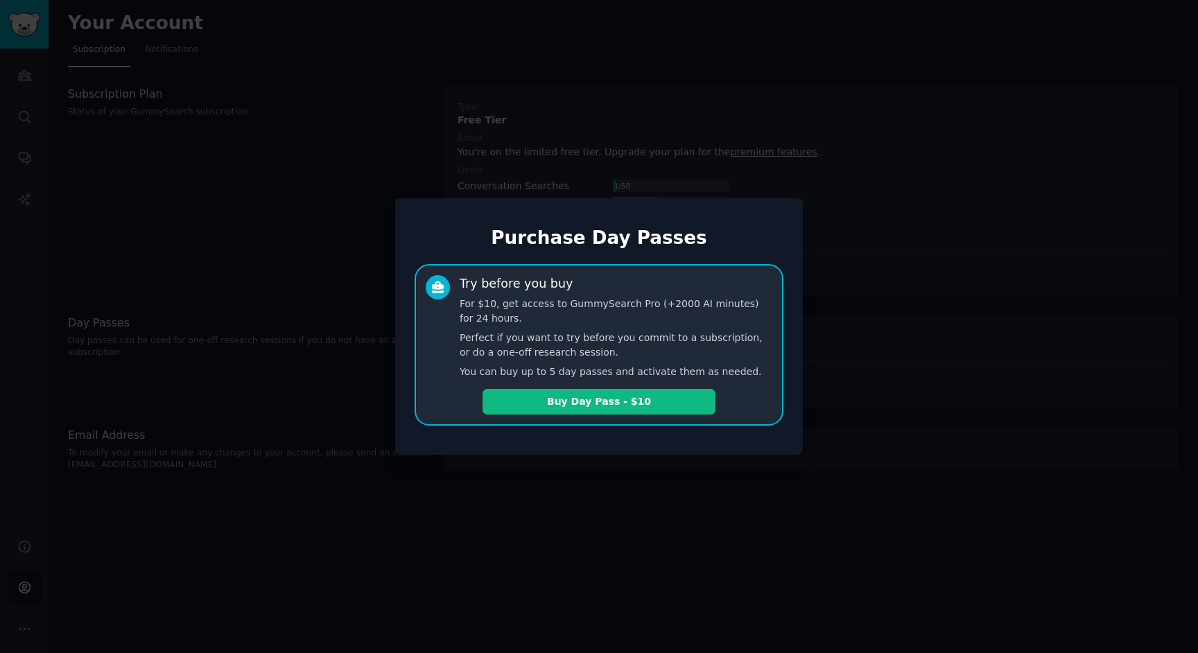
click at [499, 372] on p "You can buy up to 5 day passes and activate them as needed." at bounding box center [616, 372] width 313 height 15
click at [603, 399] on button "Buy Day Pass - $10" at bounding box center [599, 402] width 233 height 26
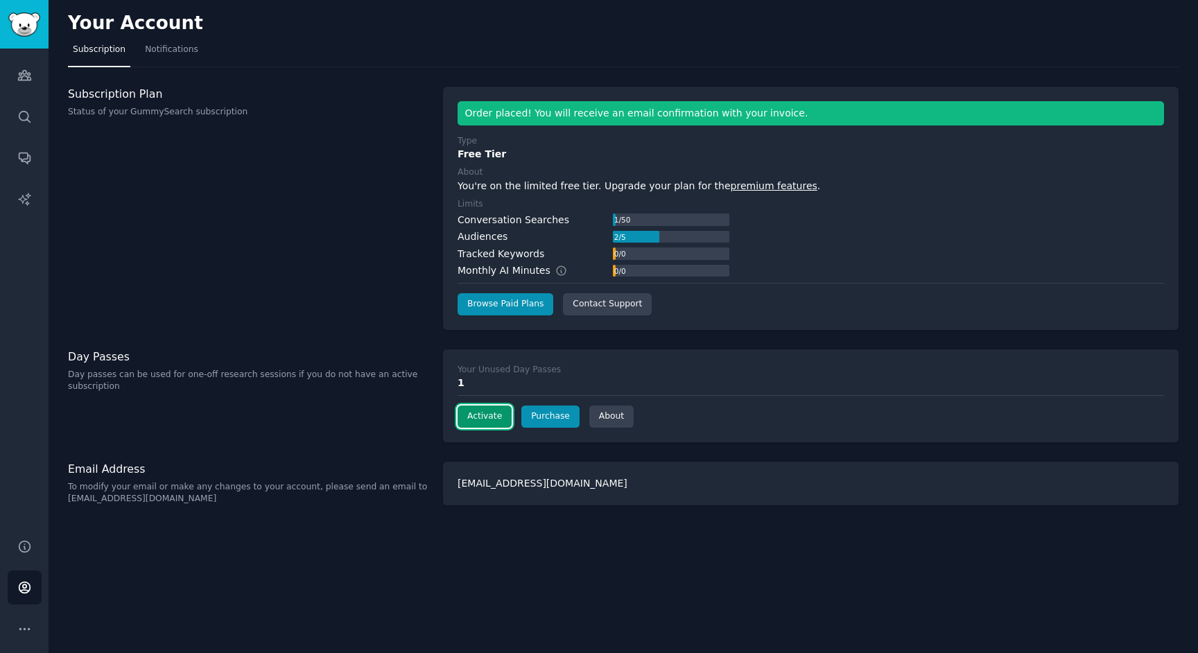
click at [482, 411] on button "Activate" at bounding box center [485, 417] width 54 height 22
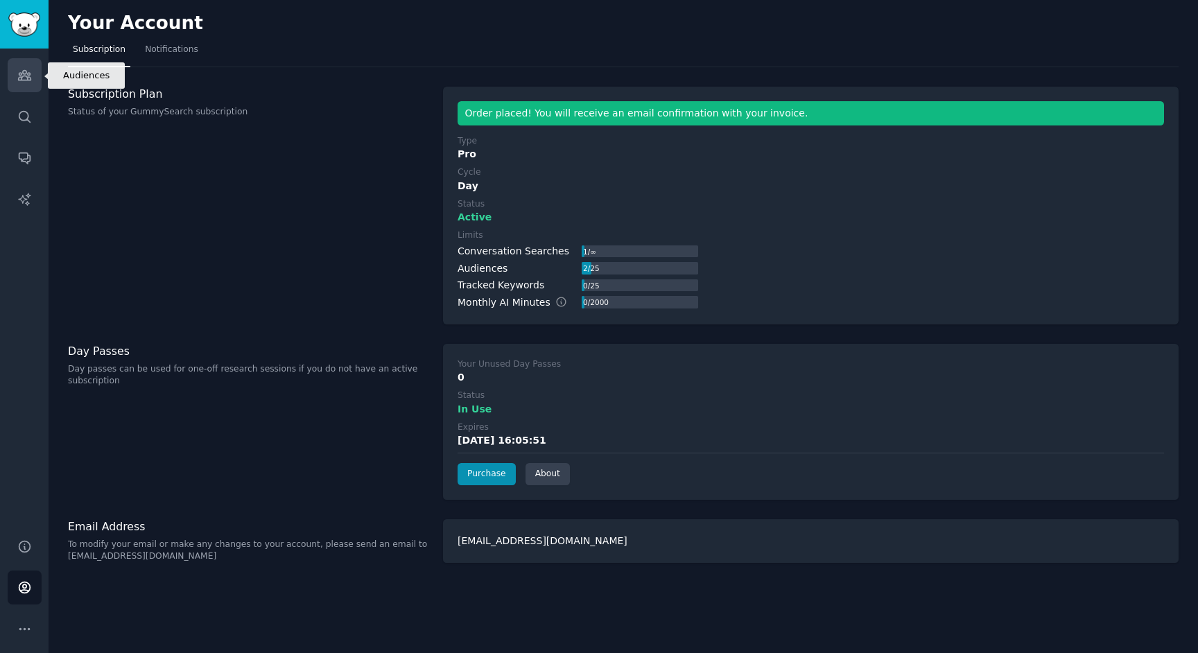
click at [12, 89] on link "Audiences" at bounding box center [25, 75] width 34 height 34
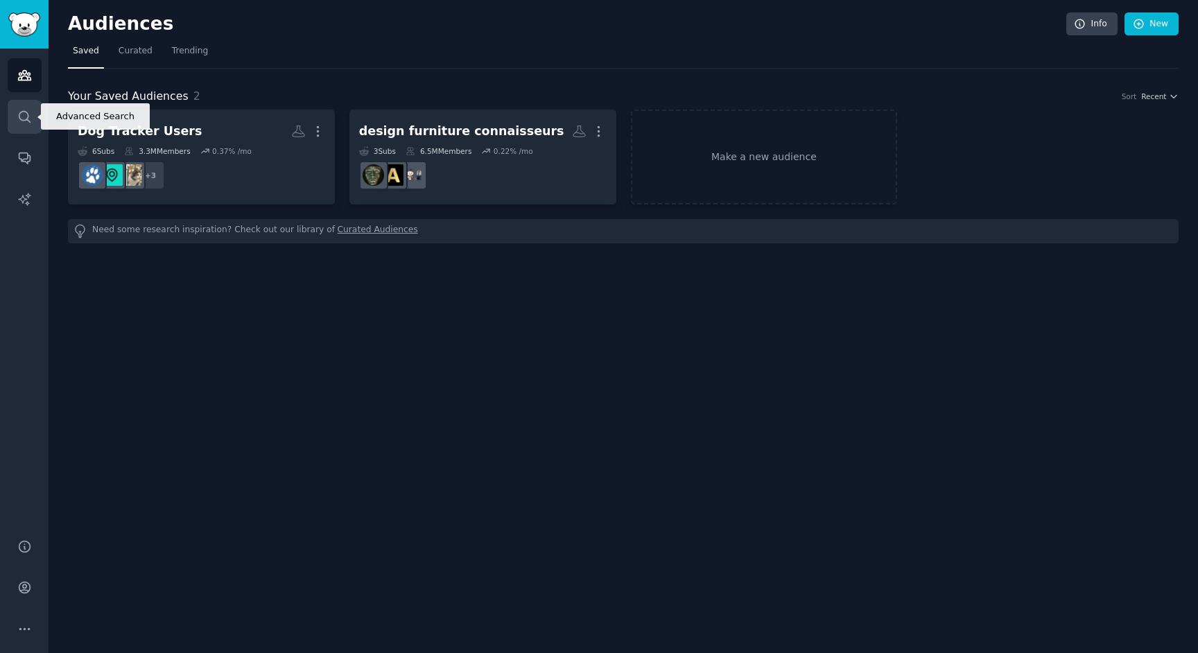
click at [21, 113] on icon "Sidebar" at bounding box center [24, 117] width 15 height 15
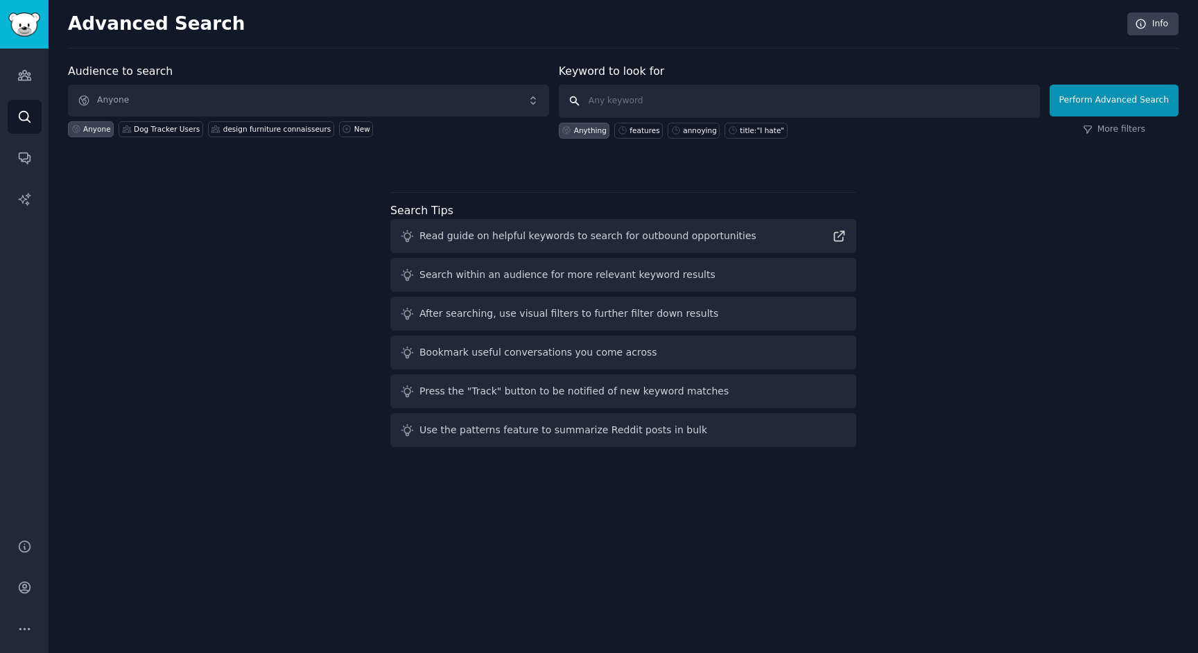
click at [671, 104] on input "text" at bounding box center [799, 101] width 481 height 33
click at [694, 128] on div "annoying" at bounding box center [700, 131] width 34 height 10
type input "annoying"
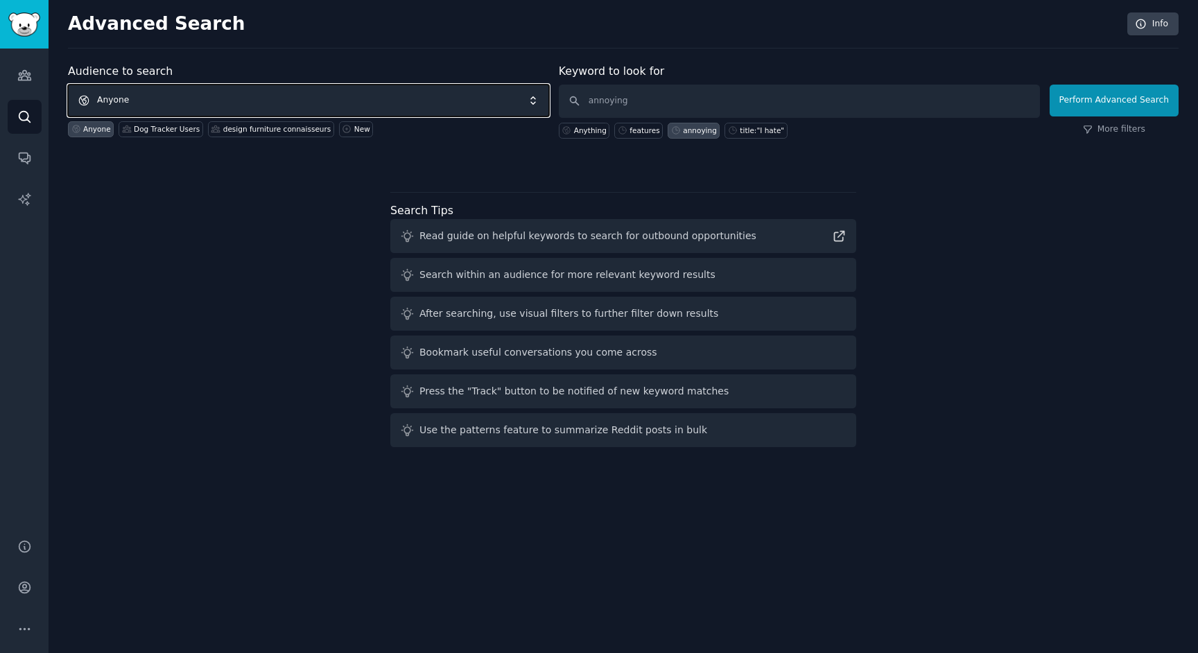
click at [470, 110] on span "Anyone" at bounding box center [308, 101] width 481 height 32
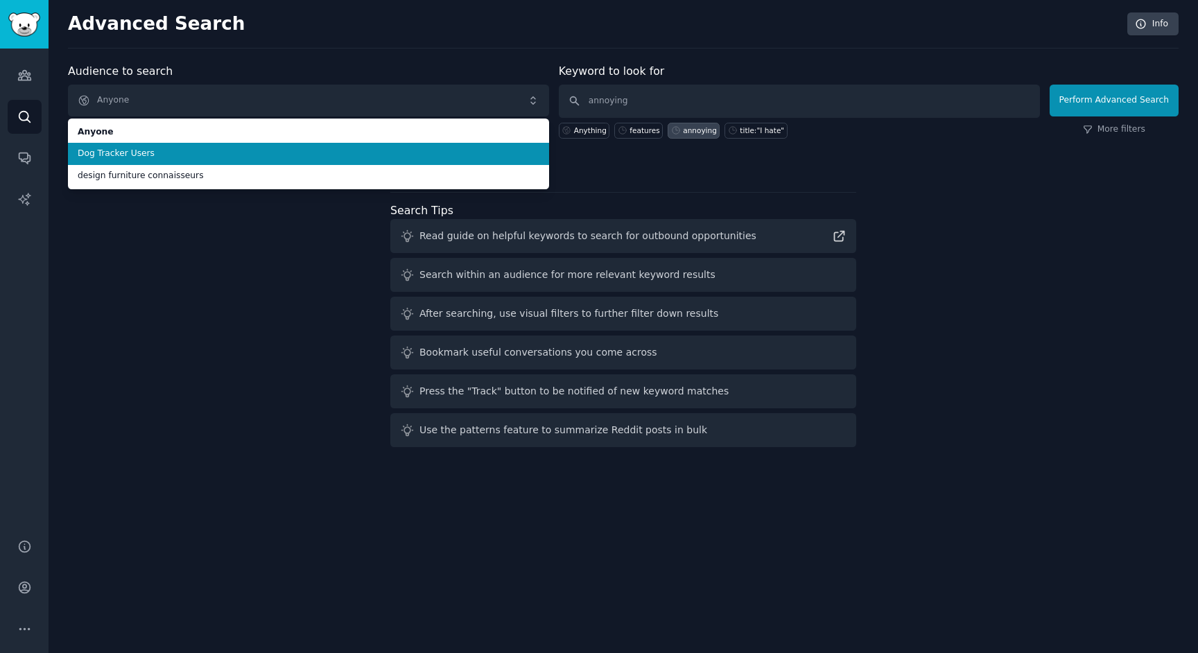
click at [435, 151] on span "Dog Tracker Users" at bounding box center [309, 154] width 462 height 12
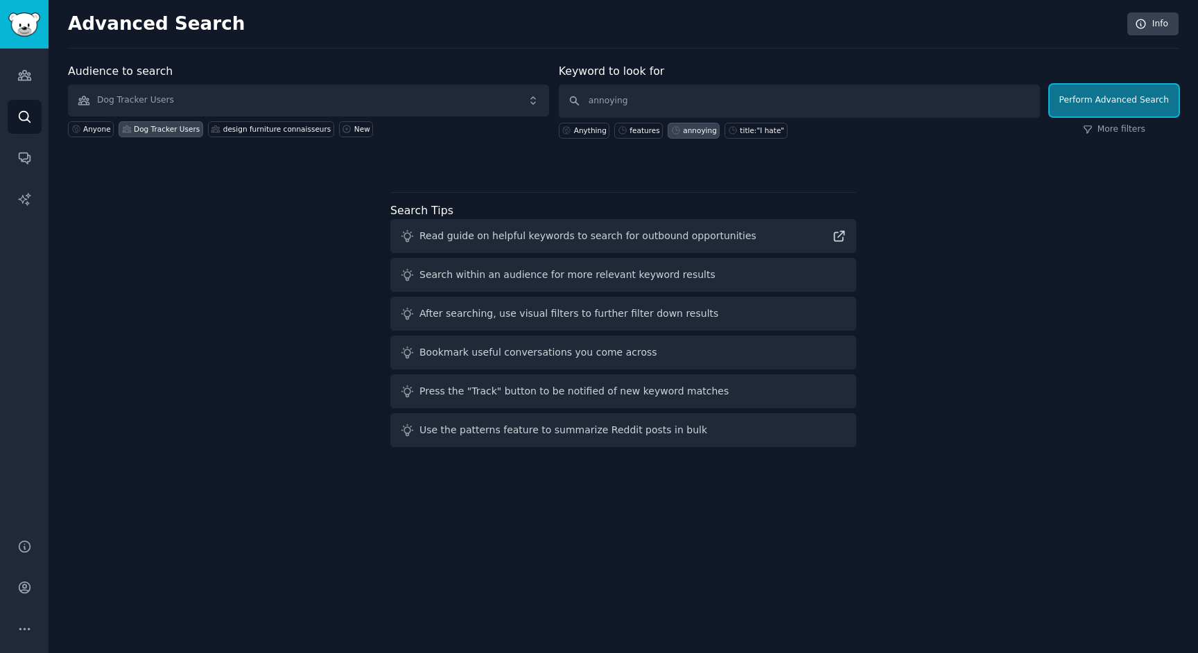
click at [1105, 103] on button "Perform Advanced Search" at bounding box center [1114, 101] width 129 height 32
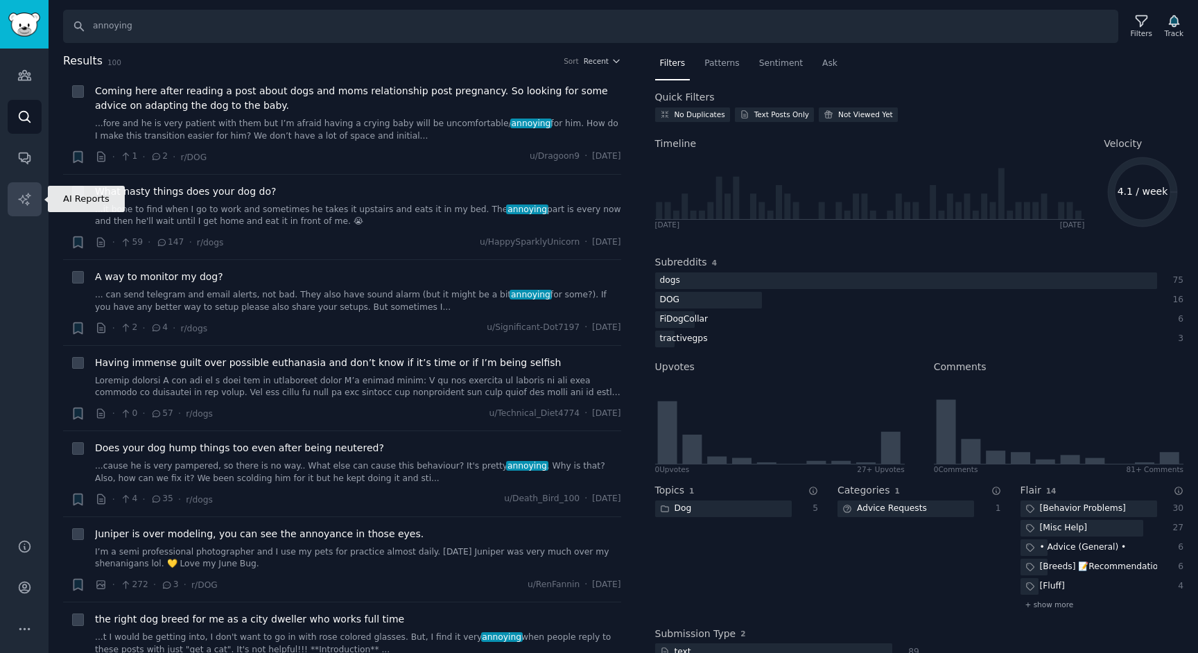
click at [21, 192] on icon "Sidebar" at bounding box center [24, 199] width 15 height 15
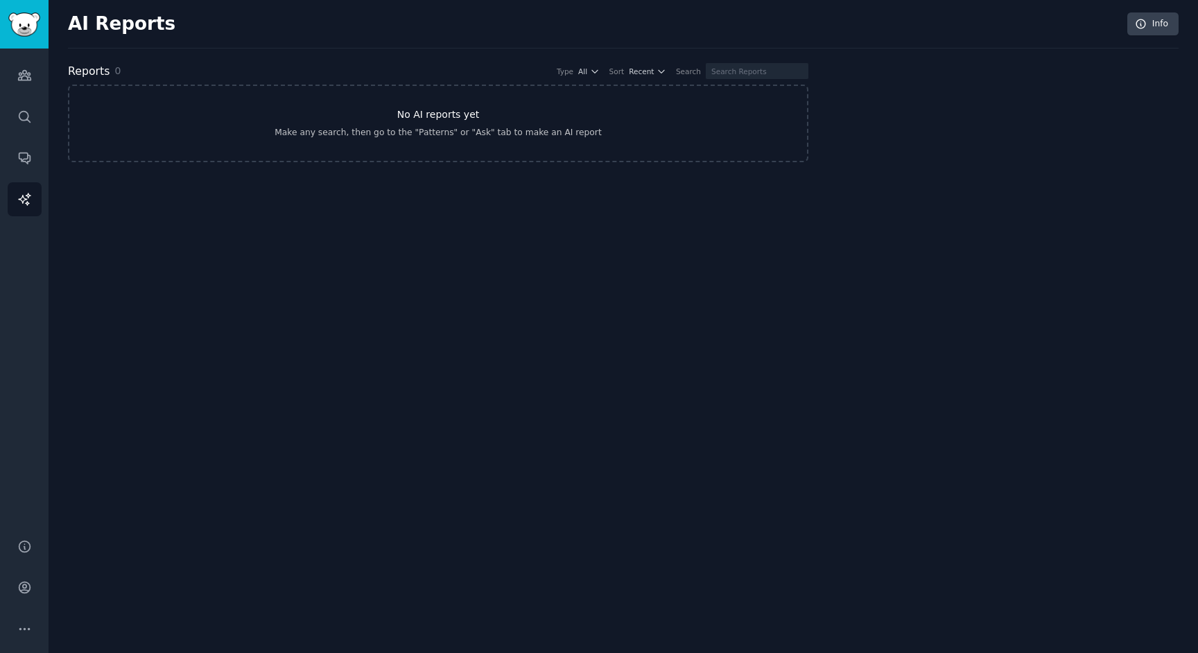
click at [351, 128] on div "Make any search, then go to the "Patterns" or "Ask" tab to make an AI report" at bounding box center [438, 133] width 327 height 12
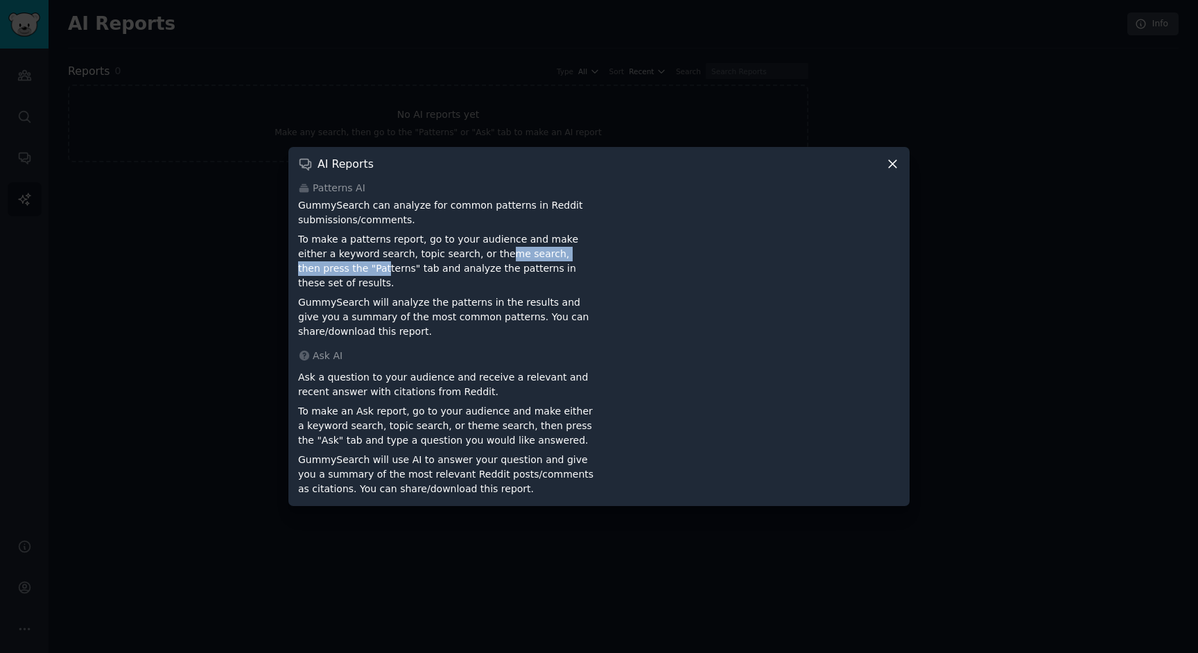
drag, startPoint x: 318, startPoint y: 273, endPoint x: 474, endPoint y: 267, distance: 156.8
click at [464, 266] on p "To make a patterns report, go to your audience and make either a keyword search…" at bounding box center [446, 261] width 296 height 58
click at [481, 267] on p "To make a patterns report, go to your audience and make either a keyword search…" at bounding box center [446, 261] width 296 height 58
drag, startPoint x: 531, startPoint y: 265, endPoint x: 539, endPoint y: 268, distance: 9.0
click at [539, 268] on p "To make a patterns report, go to your audience and make either a keyword search…" at bounding box center [446, 261] width 296 height 58
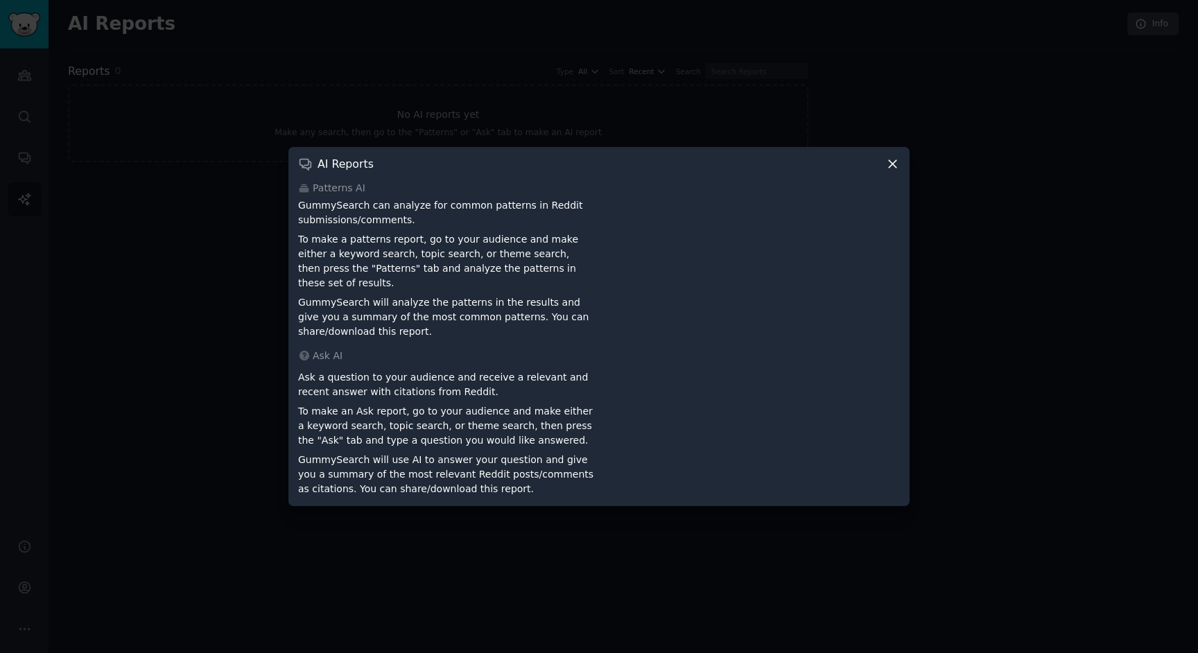
click at [908, 162] on div "AI Reports Patterns AI GummySearch can analyze for common patterns in Reddit su…" at bounding box center [598, 326] width 621 height 359
click at [894, 170] on icon at bounding box center [893, 164] width 15 height 15
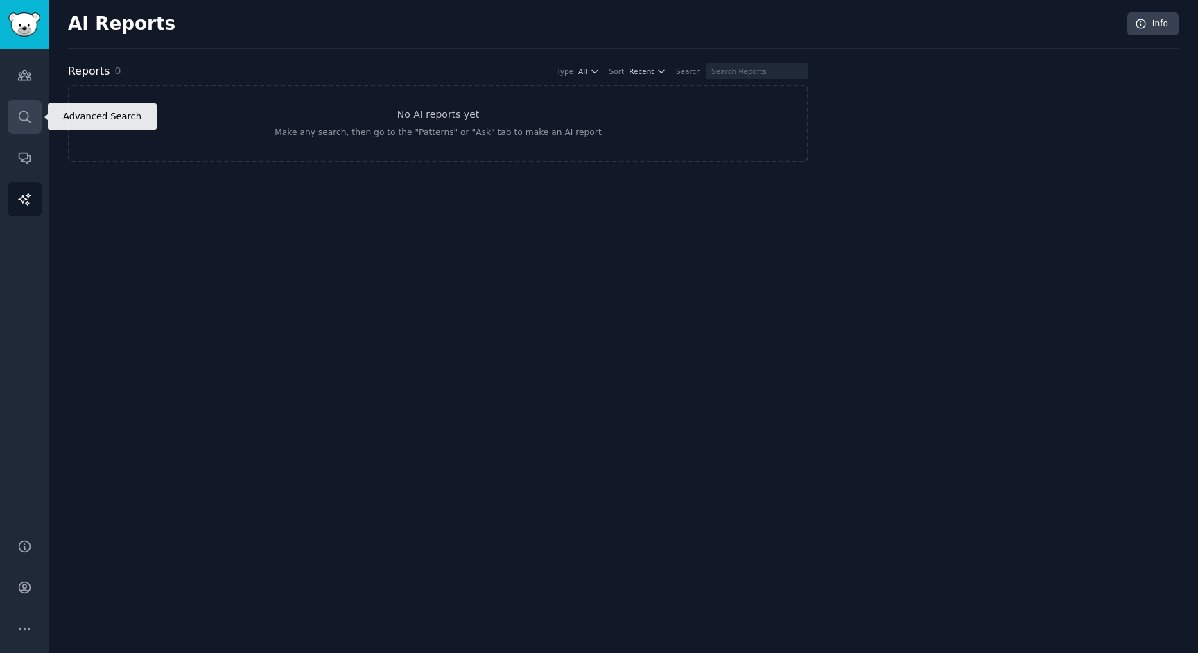
click at [27, 118] on icon "Sidebar" at bounding box center [24, 116] width 11 height 11
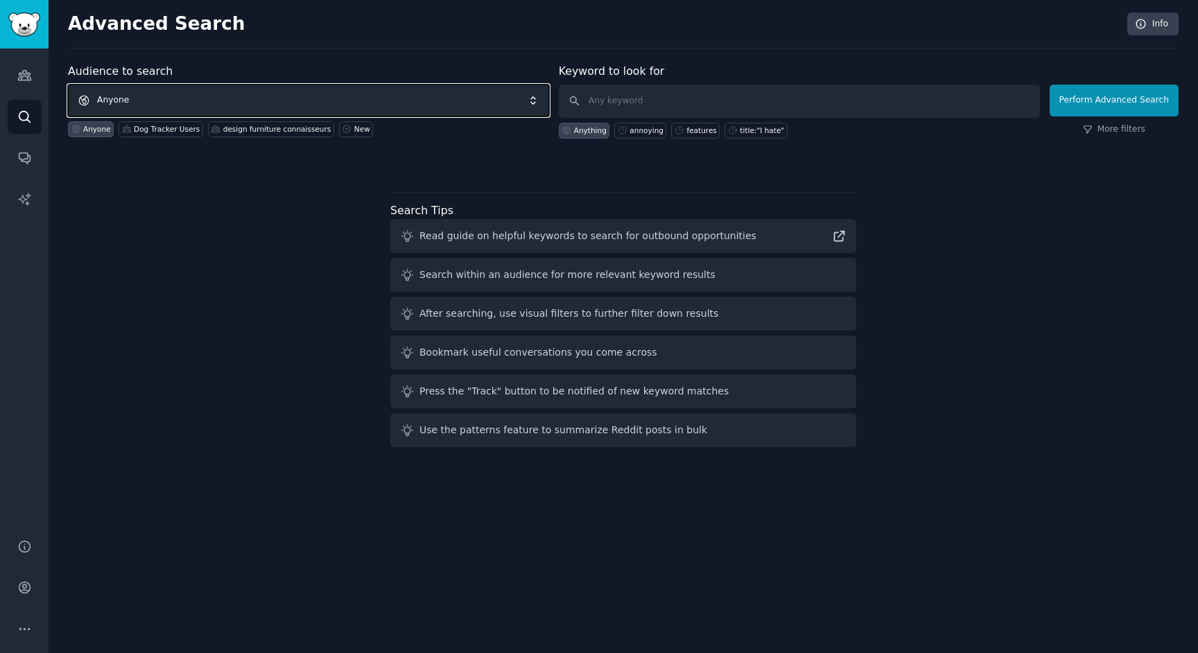
click at [363, 105] on span "Anyone" at bounding box center [308, 101] width 481 height 32
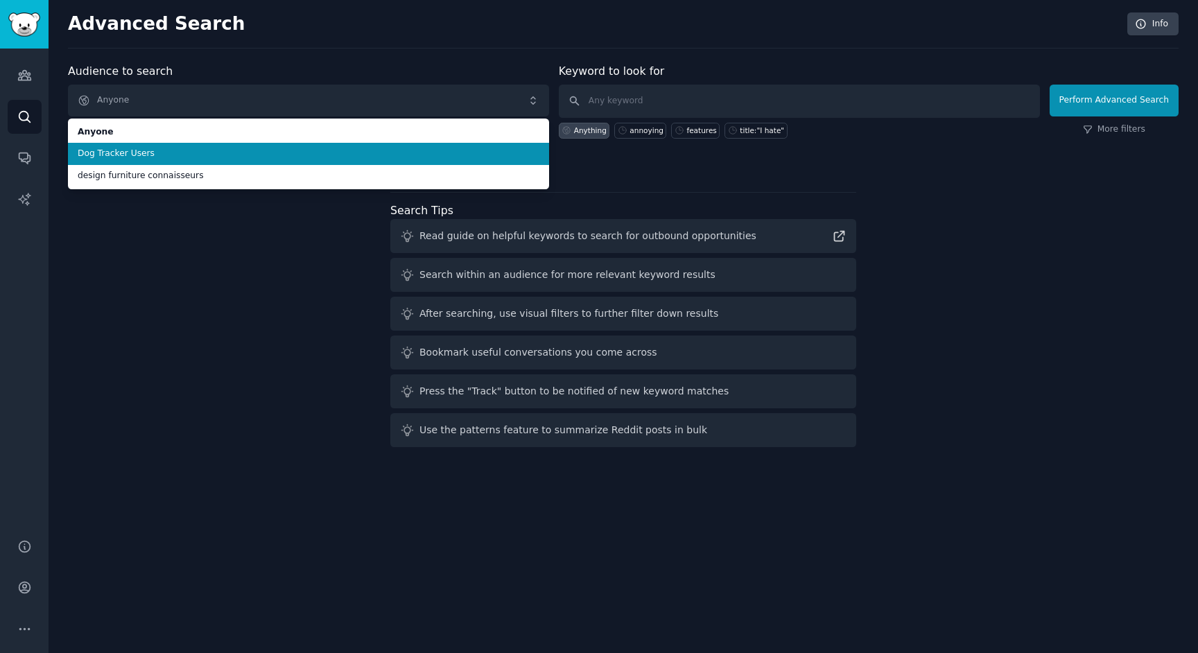
click at [341, 156] on span "Dog Tracker Users" at bounding box center [309, 154] width 462 height 12
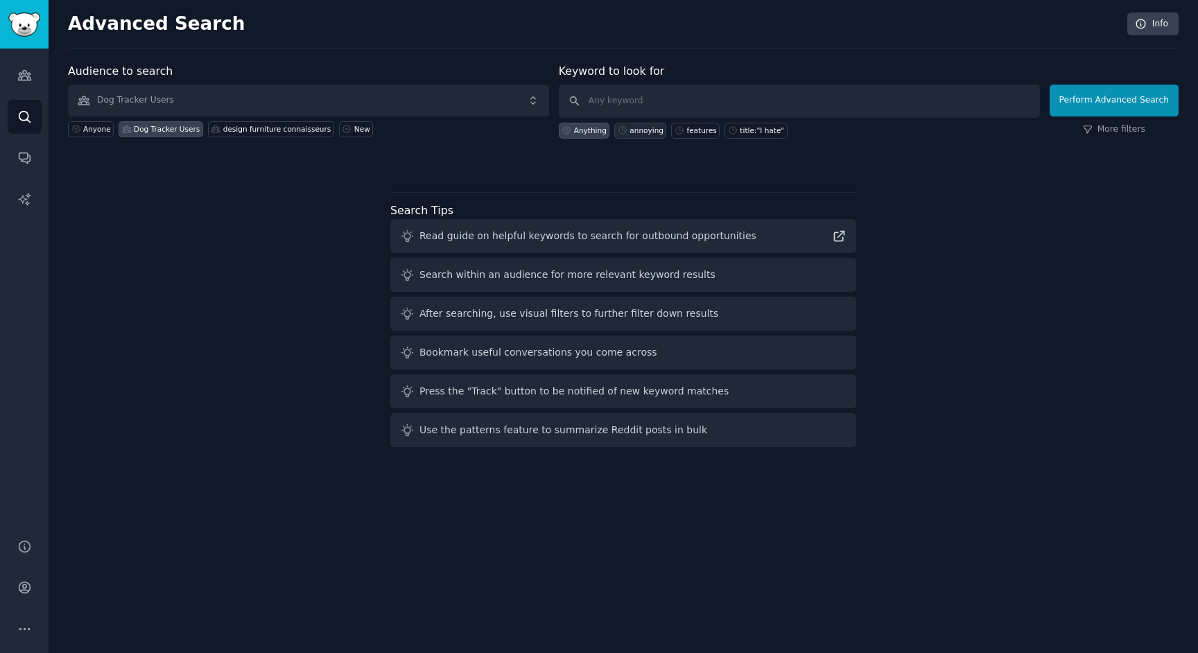
click at [632, 128] on div "annoying" at bounding box center [647, 131] width 34 height 10
type input "annoying"
click at [1118, 98] on button "Perform Advanced Search" at bounding box center [1114, 101] width 129 height 32
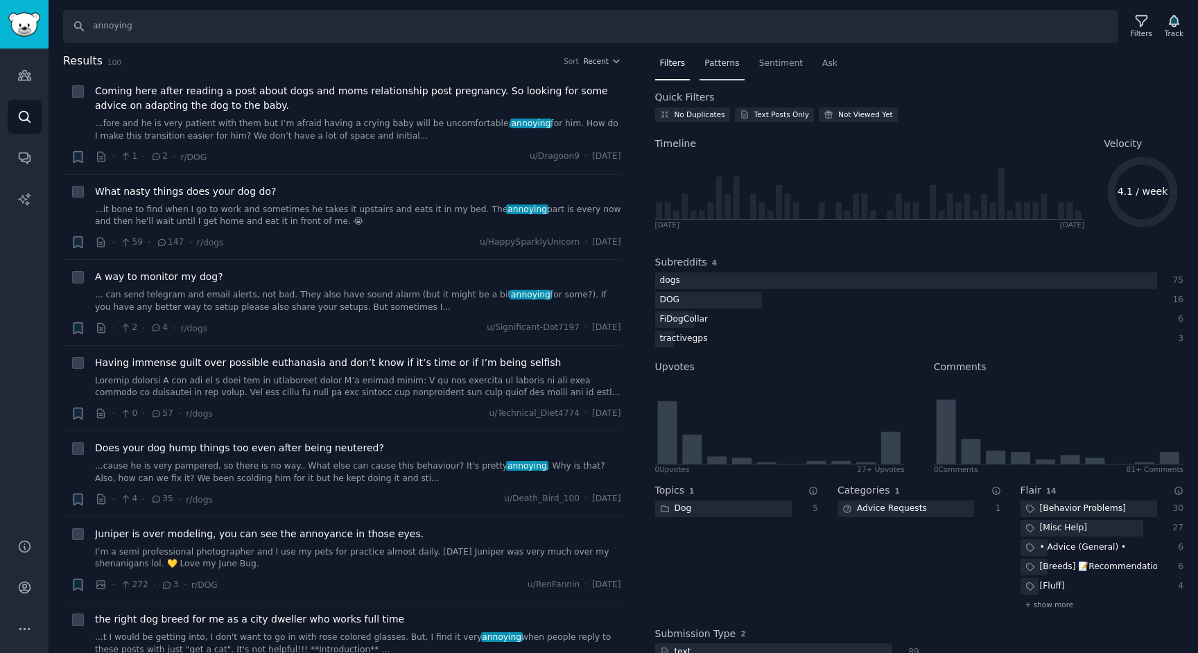
click at [708, 64] on span "Patterns" at bounding box center [722, 64] width 35 height 12
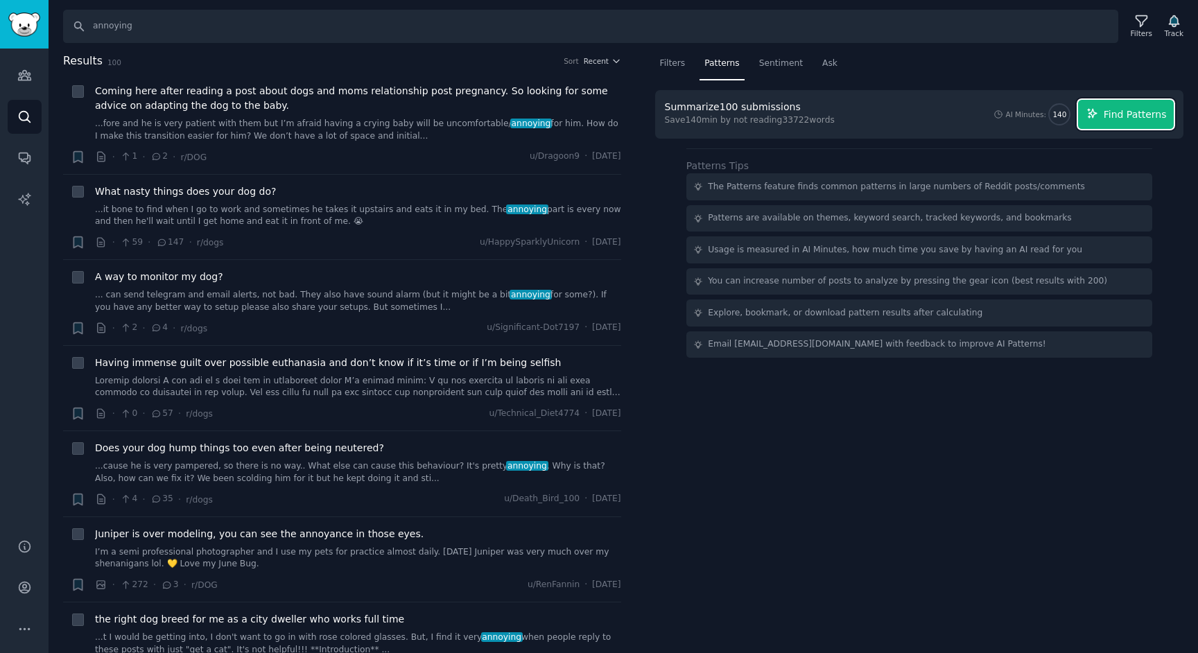
click at [1118, 114] on span "Find Patterns" at bounding box center [1135, 114] width 63 height 15
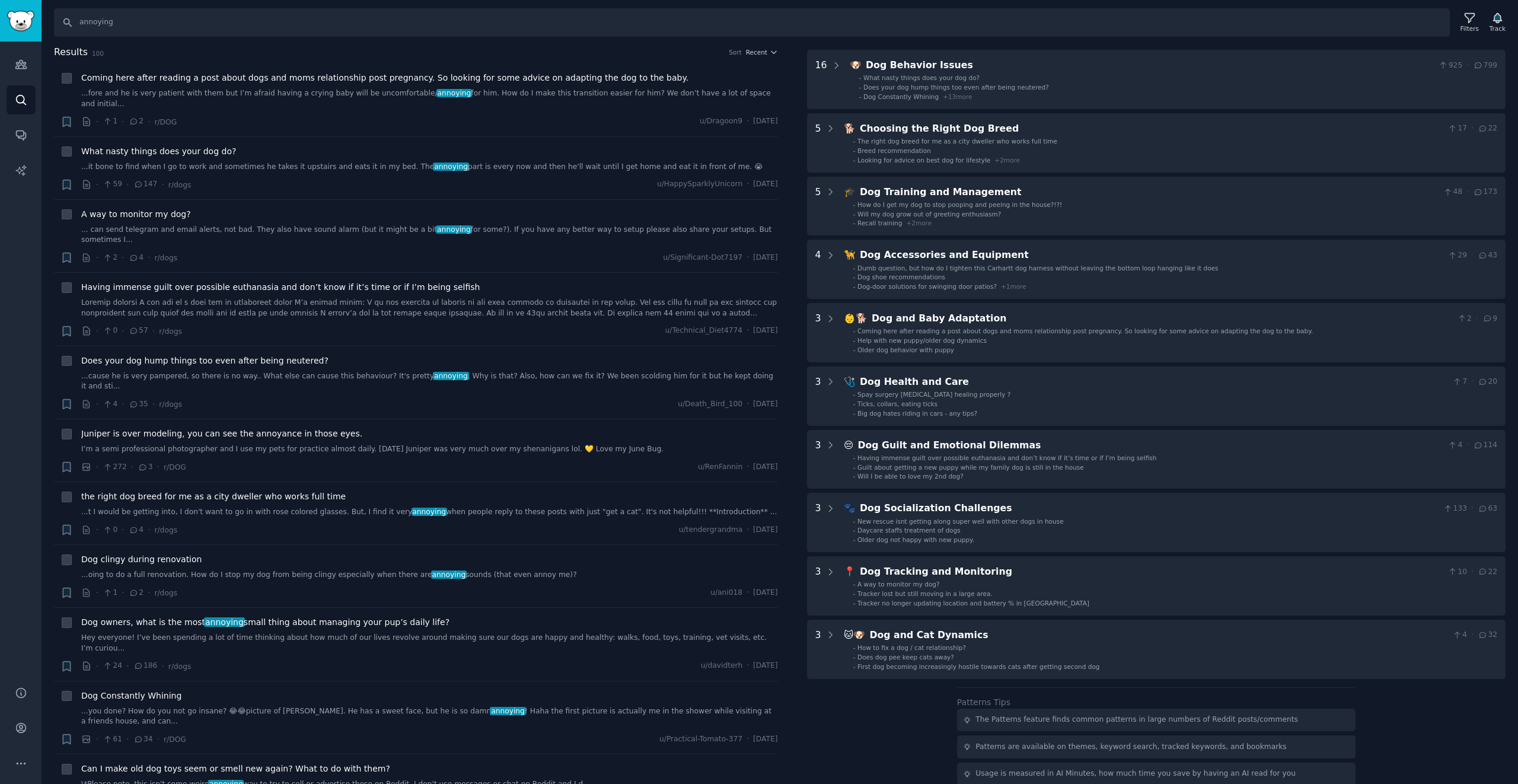
scroll to position [76, 0]
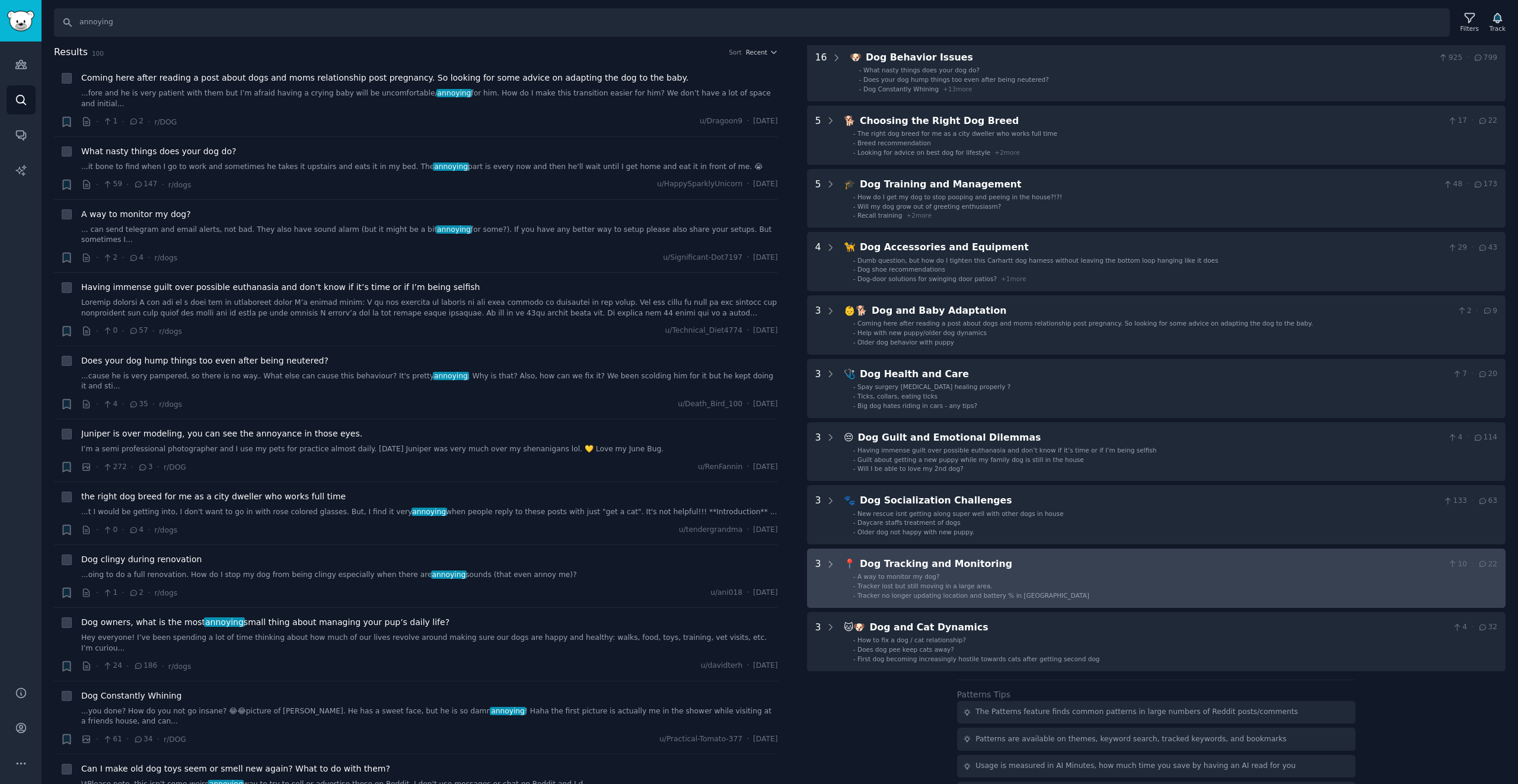
click at [960, 558] on div "Dog Tracking and Monitoring" at bounding box center [1151, 563] width 583 height 15
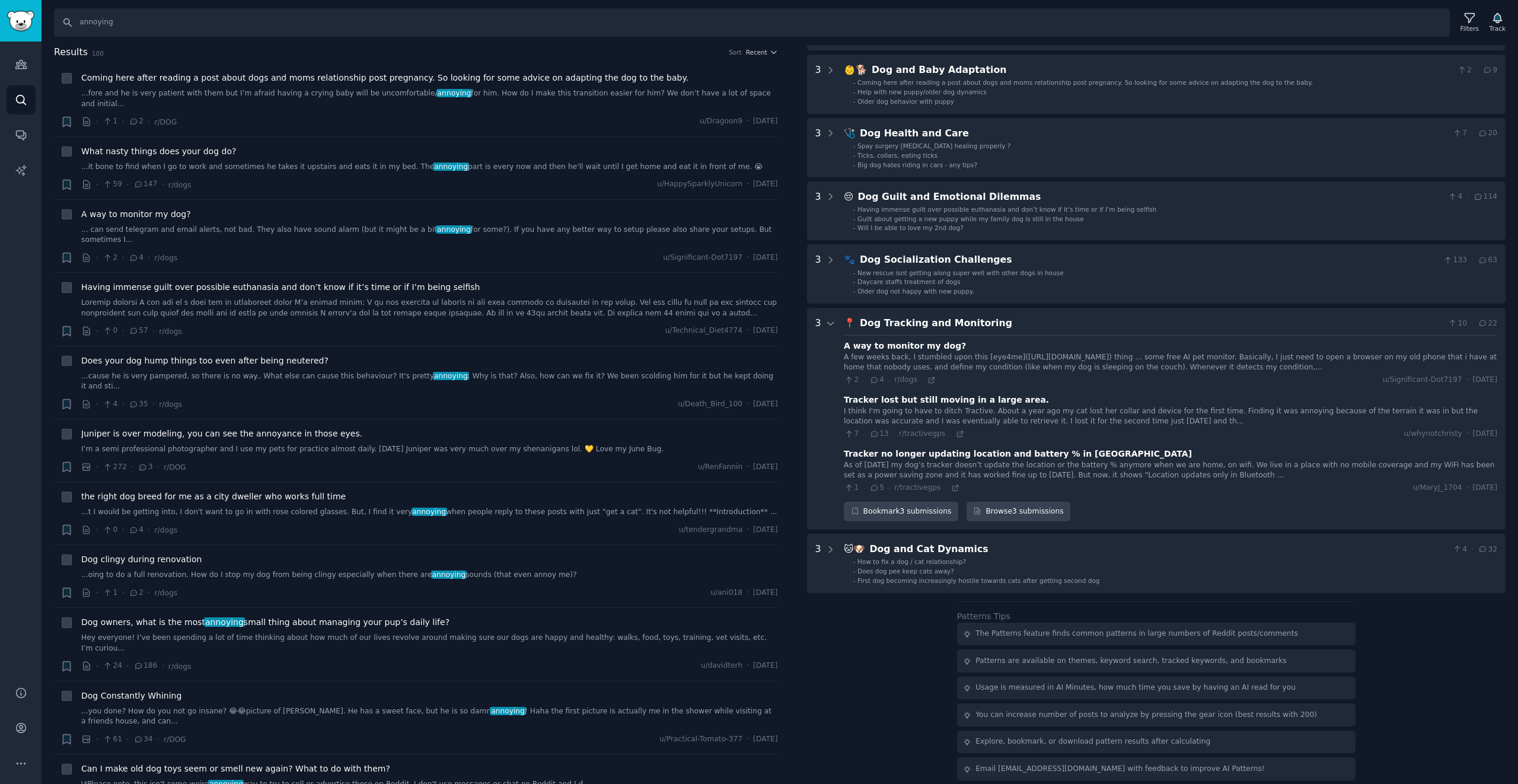
scroll to position [0, 0]
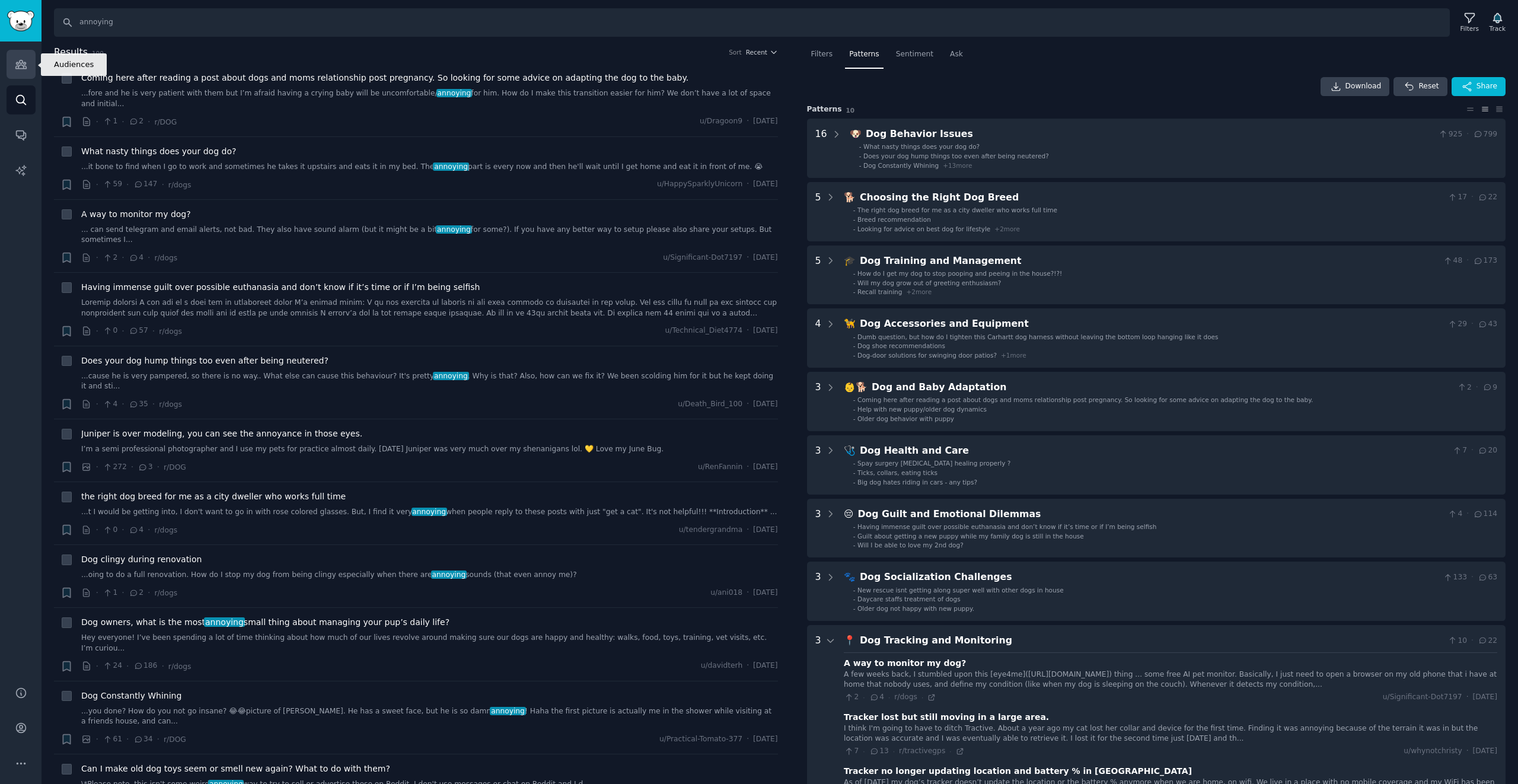
click at [21, 65] on icon "Sidebar" at bounding box center [21, 65] width 10 height 9
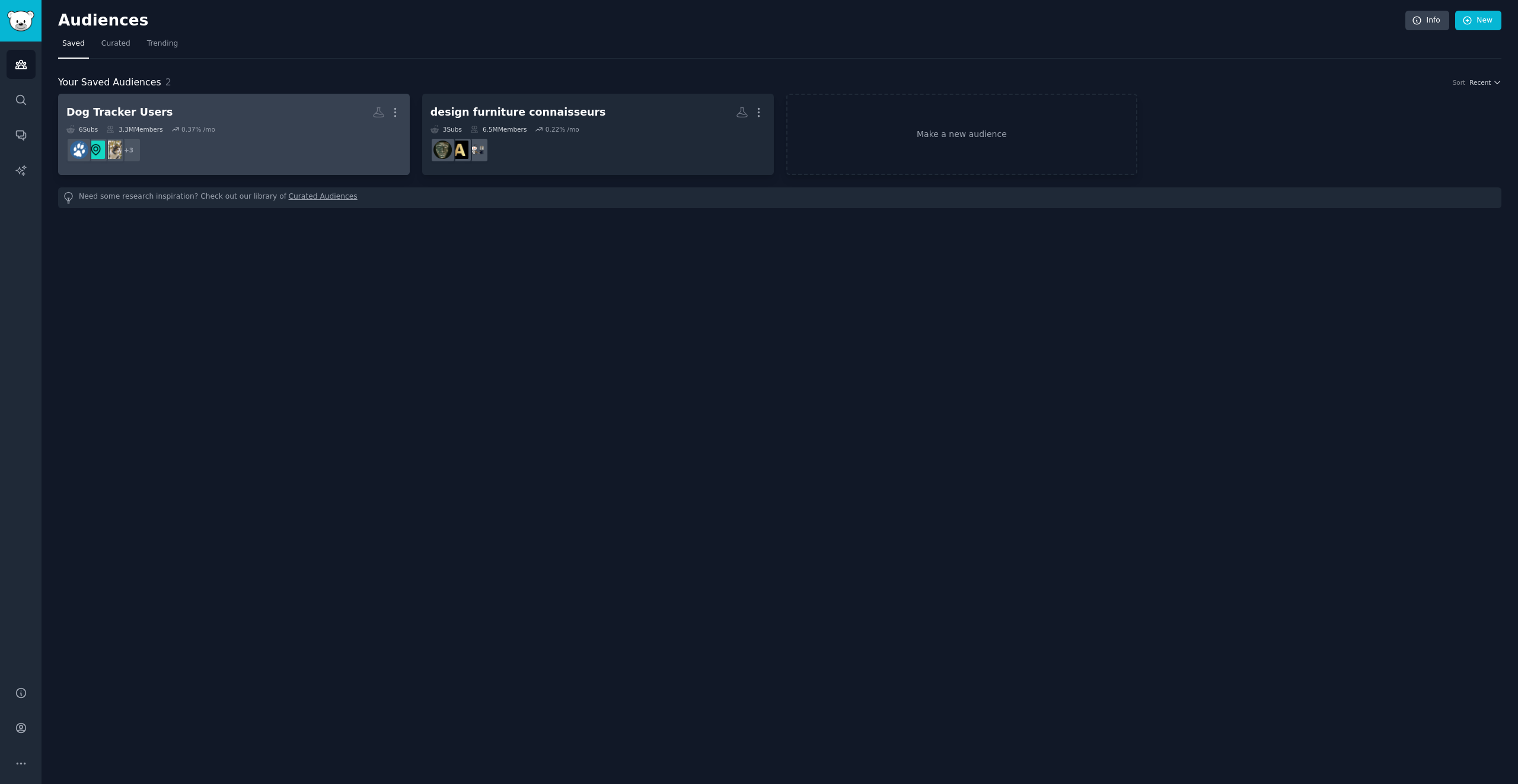
click at [340, 119] on h2 "Dog Tracker Users More" at bounding box center [234, 112] width 335 height 21
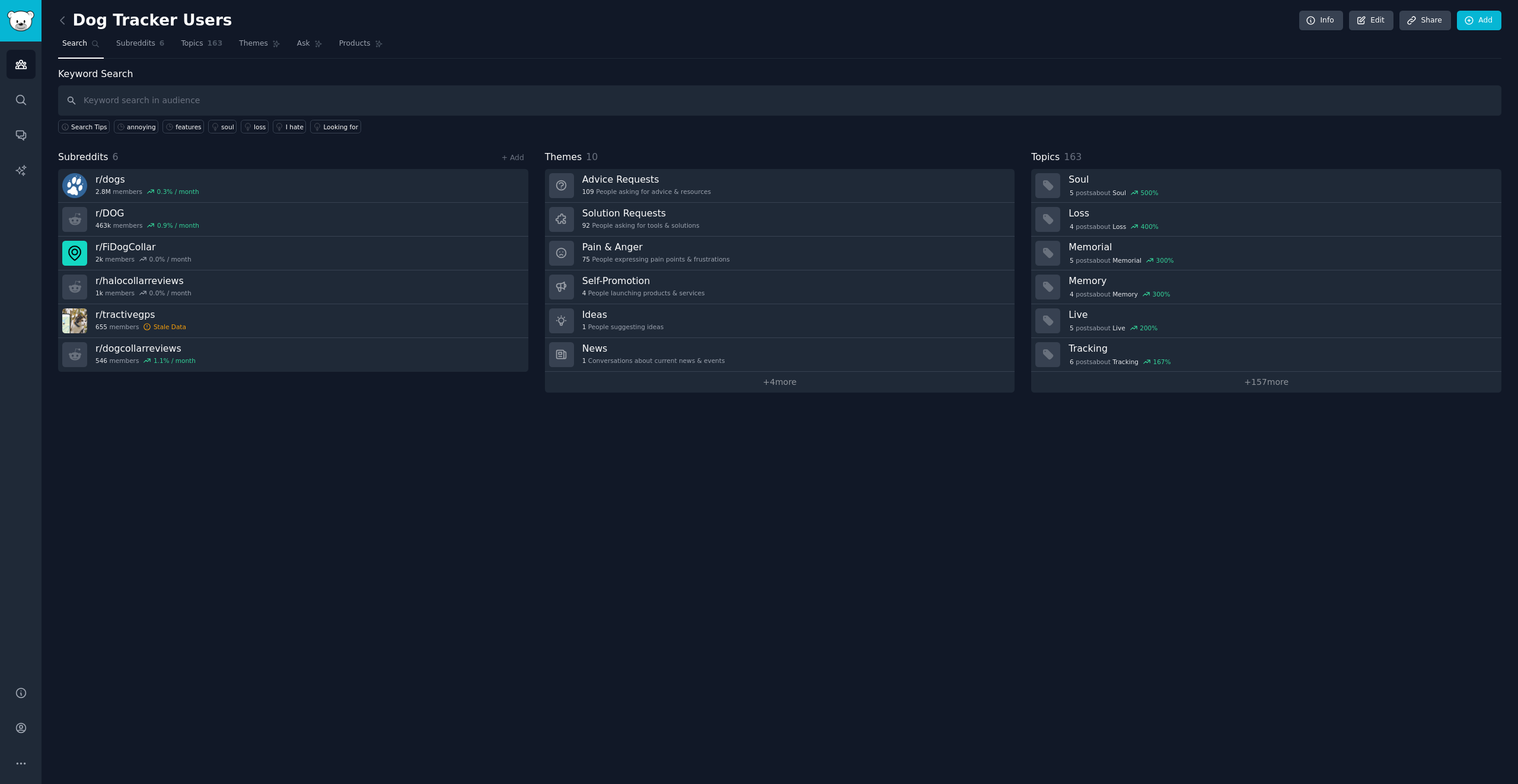
click at [112, 103] on input "text" at bounding box center [780, 100] width 1444 height 30
click at [303, 44] on span "Ask" at bounding box center [303, 44] width 13 height 10
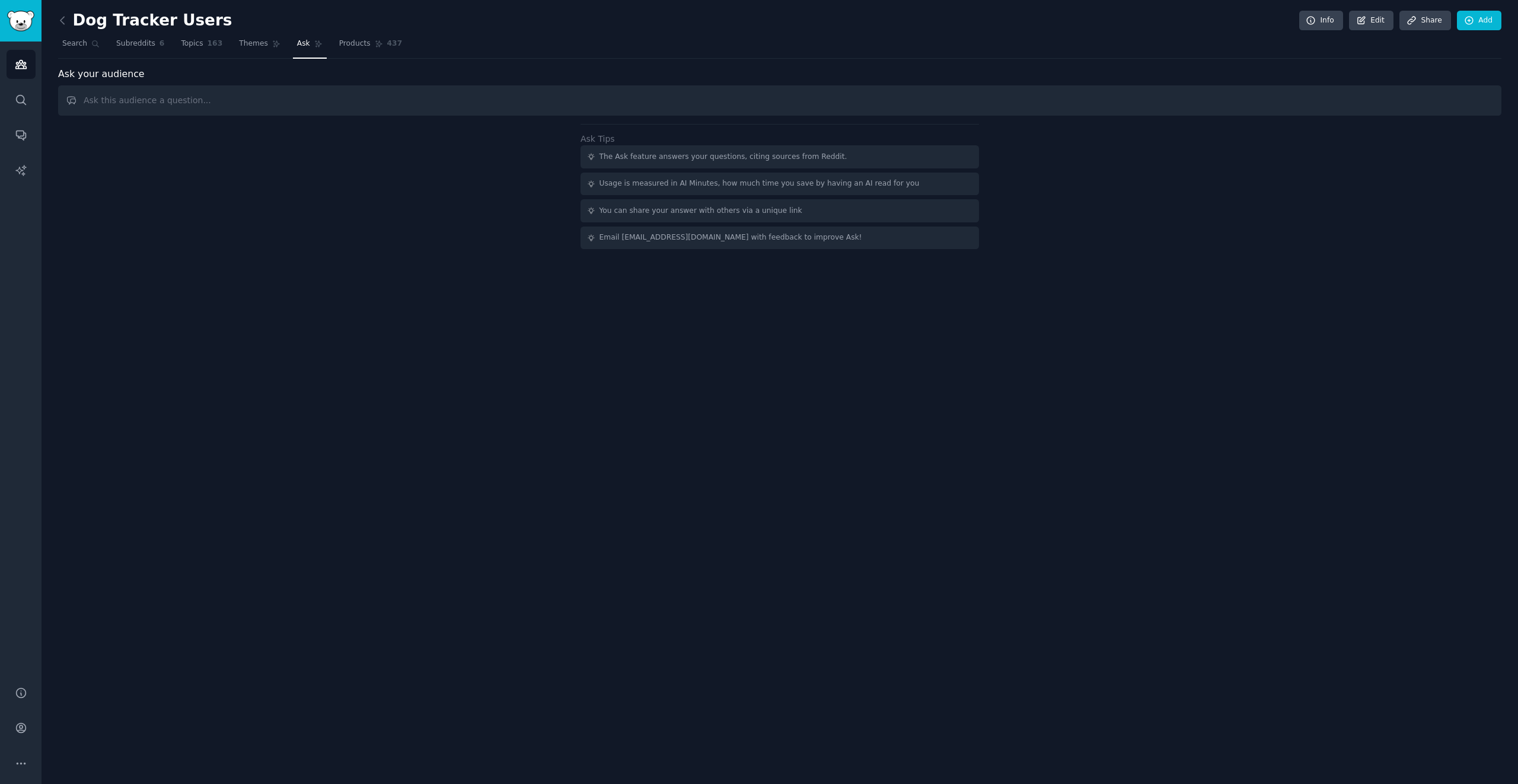
click at [192, 103] on input "text" at bounding box center [780, 100] width 1444 height 30
click at [387, 102] on input "text" at bounding box center [780, 100] width 1444 height 30
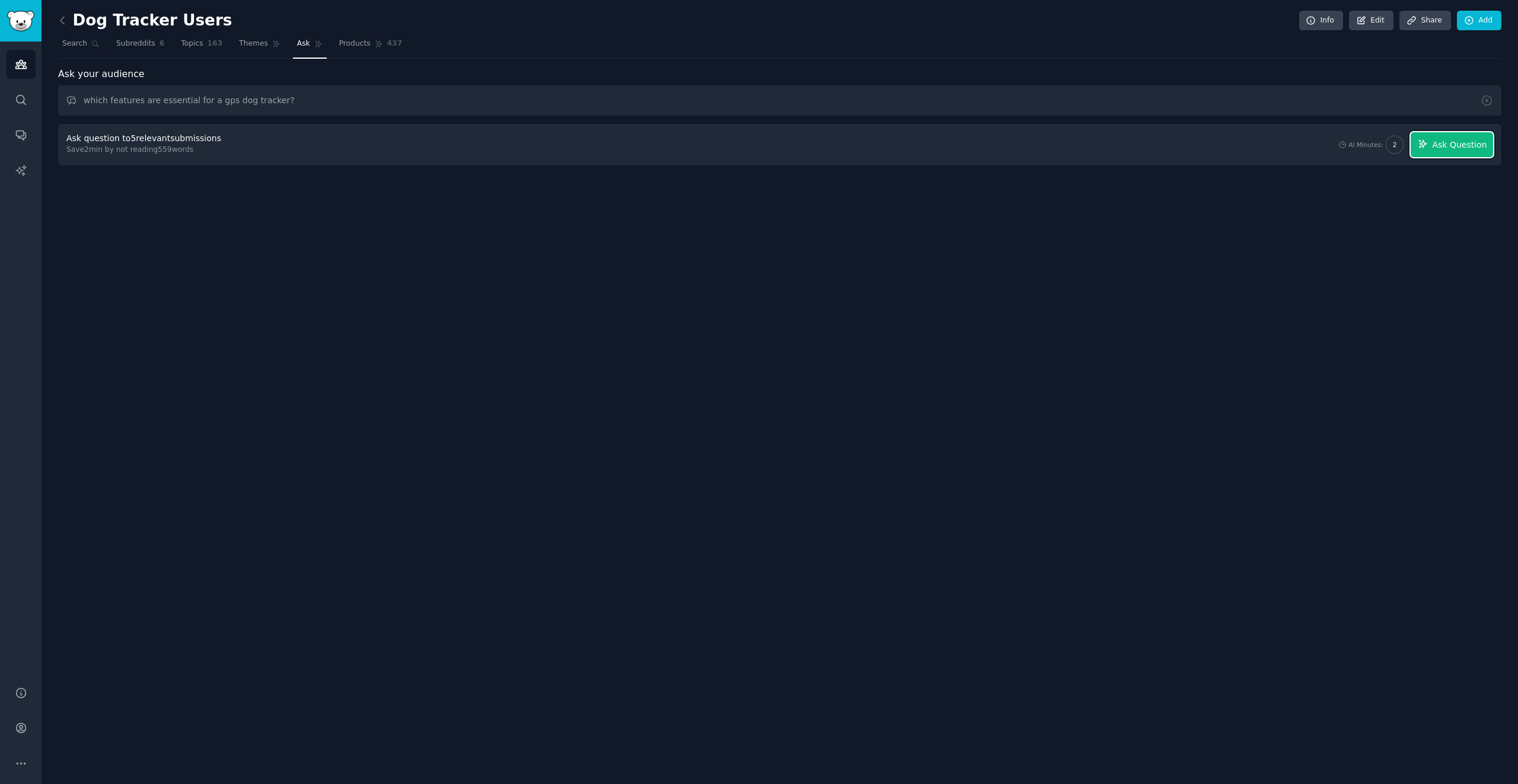
click at [1025, 144] on span "Ask Question" at bounding box center [1460, 144] width 55 height 13
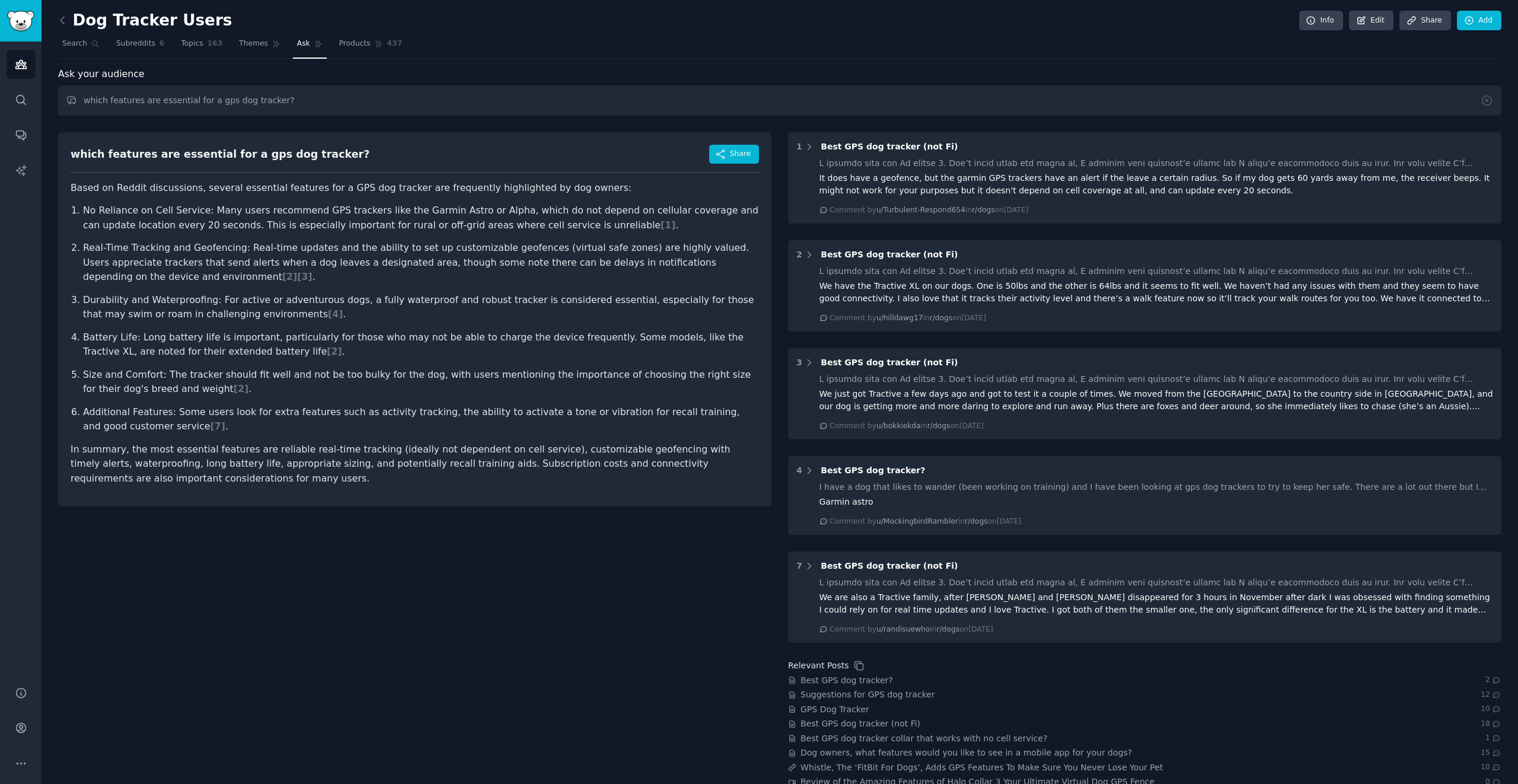
click at [523, 197] on article "Based on Reddit discussions, several essential features for a GPS dog tracker a…" at bounding box center [415, 333] width 688 height 305
click at [235, 214] on p "No Reliance on Cell Service: Many users recommend GPS trackers like the Garmin …" at bounding box center [421, 218] width 676 height 29
click at [638, 215] on p "No Reliance on Cell Service: Many users recommend GPS trackers like the Garmin …" at bounding box center [421, 218] width 676 height 29
click at [163, 254] on p "Real-Time Tracking and Geofencing: Real-time updates and the ability to set up …" at bounding box center [421, 262] width 676 height 44
drag, startPoint x: 127, startPoint y: 246, endPoint x: 194, endPoint y: 249, distance: 67.1
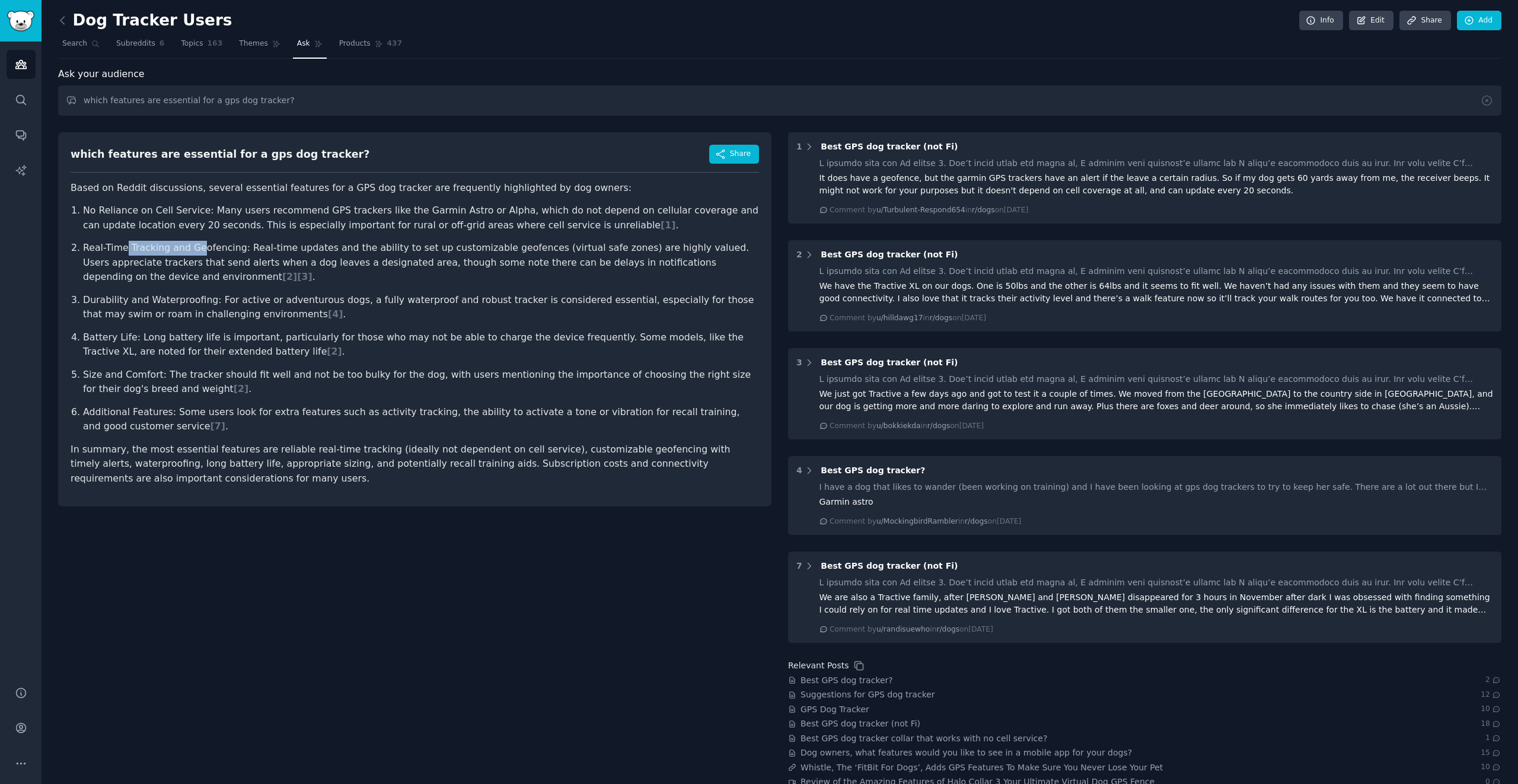
click at [195, 249] on p "Real-Time Tracking and Geofencing: Real-time updates and the ability to set up …" at bounding box center [421, 262] width 676 height 44
click at [194, 249] on p "Real-Time Tracking and Geofencing: Real-time updates and the ability to set up …" at bounding box center [421, 262] width 676 height 44
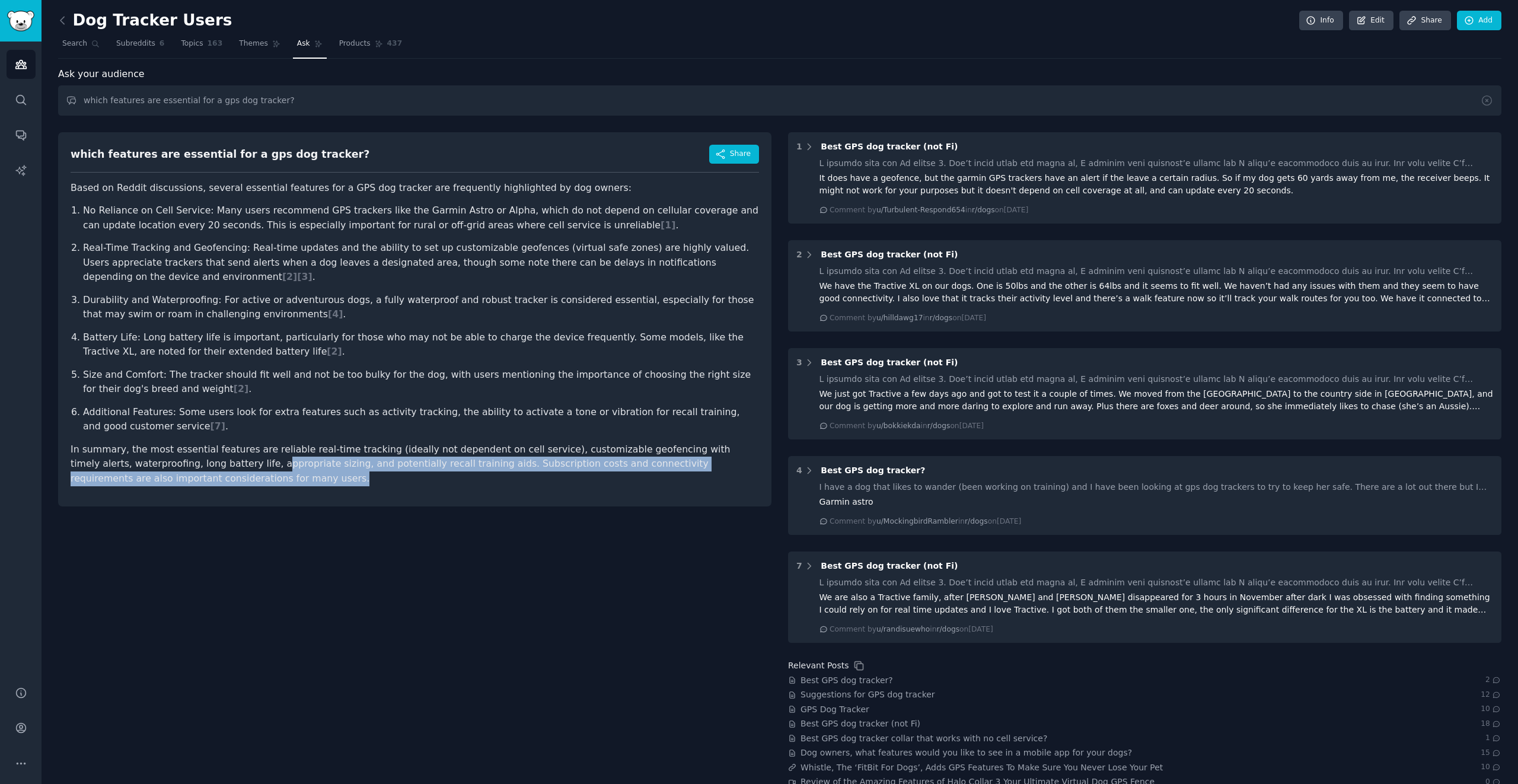
drag, startPoint x: 221, startPoint y: 481, endPoint x: 213, endPoint y: 467, distance: 16.1
click at [213, 467] on p "In summary, the most essential features are reliable real-time tracking (ideall…" at bounding box center [415, 463] width 688 height 44
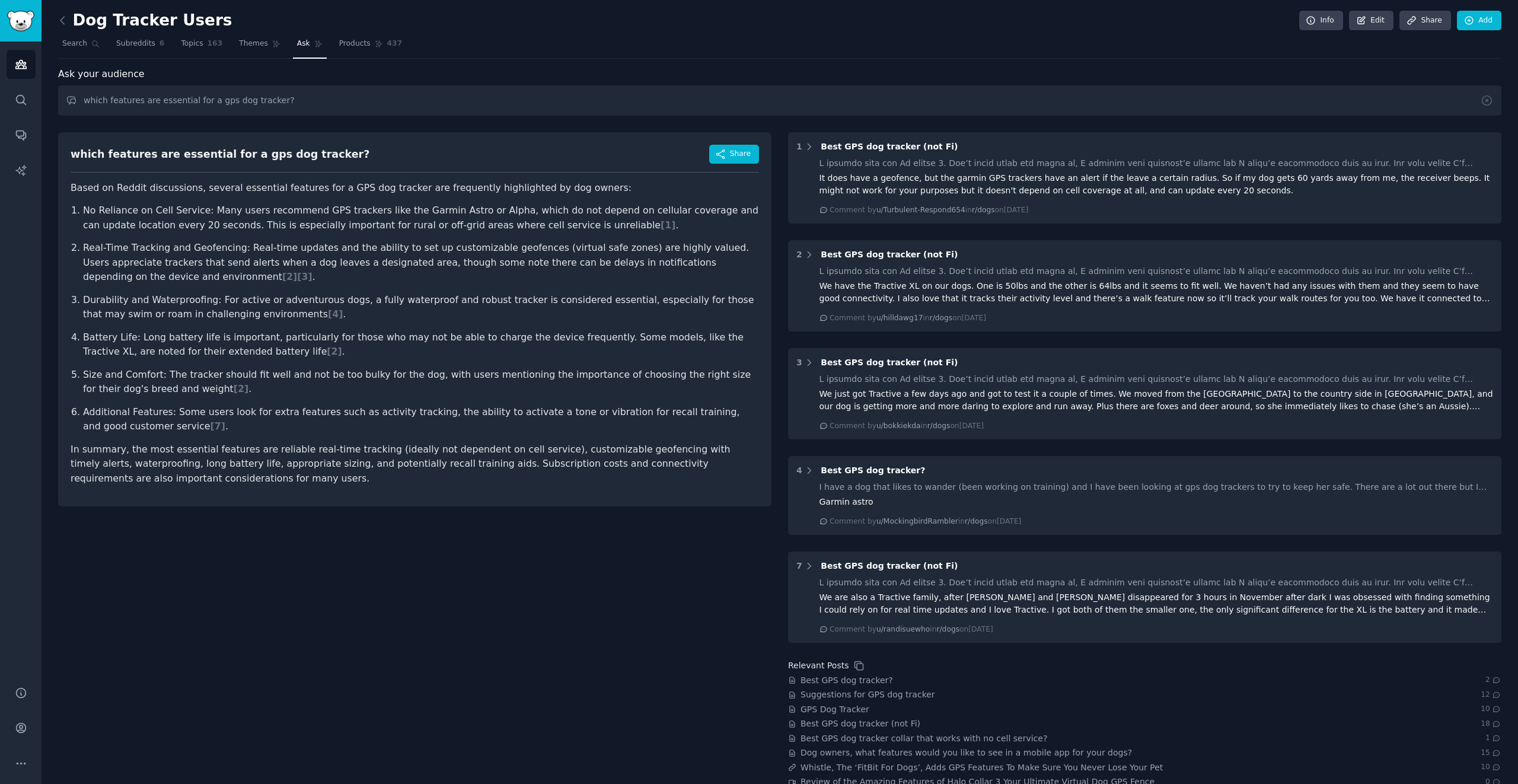
click at [303, 558] on div "which features are essential for a gps dog tracker? Share Based on Reddit discu…" at bounding box center [415, 470] width 713 height 693
click at [269, 100] on input "which features are essential for a gps dog tracker?" at bounding box center [780, 100] width 1444 height 30
click at [335, 98] on input "which features are essential for a gps dog tracker?" at bounding box center [780, 100] width 1444 height 30
click at [118, 100] on input "which features are essential for a gps dog tracker?" at bounding box center [780, 100] width 1444 height 30
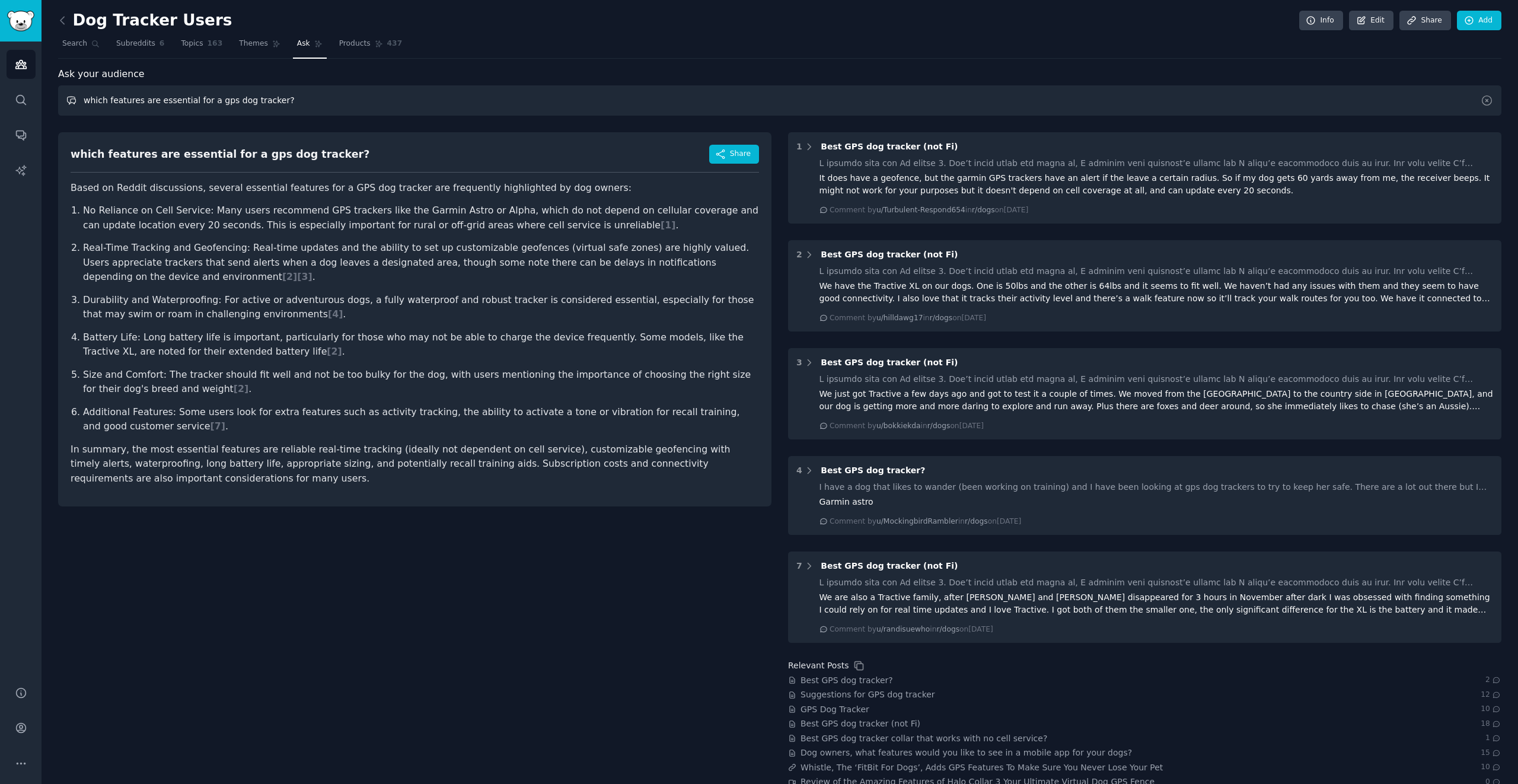
click at [118, 100] on input "which features are essential for a gps dog tracker?" at bounding box center [780, 100] width 1444 height 30
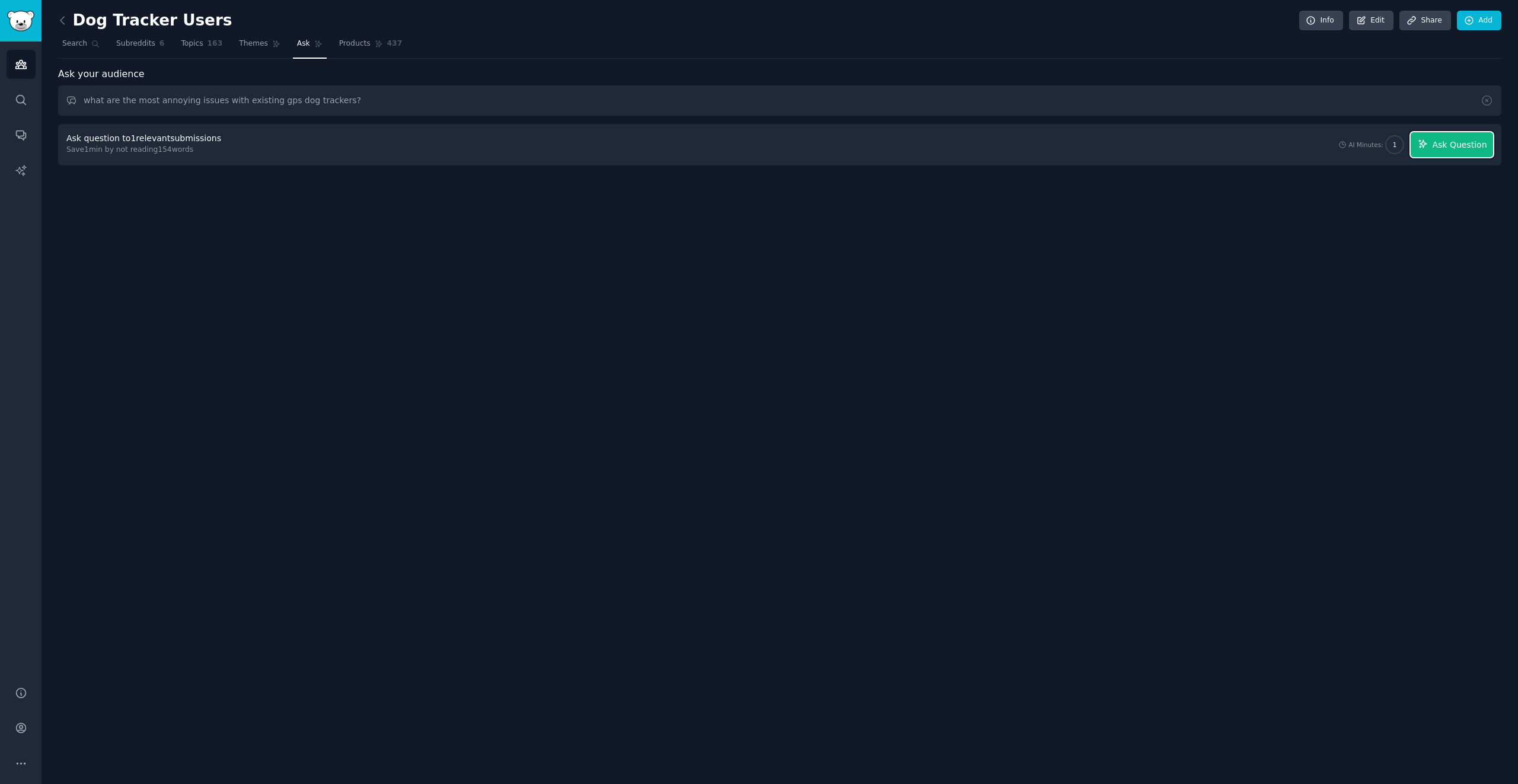
click at [1025, 141] on span "Ask Question" at bounding box center [1460, 144] width 55 height 13
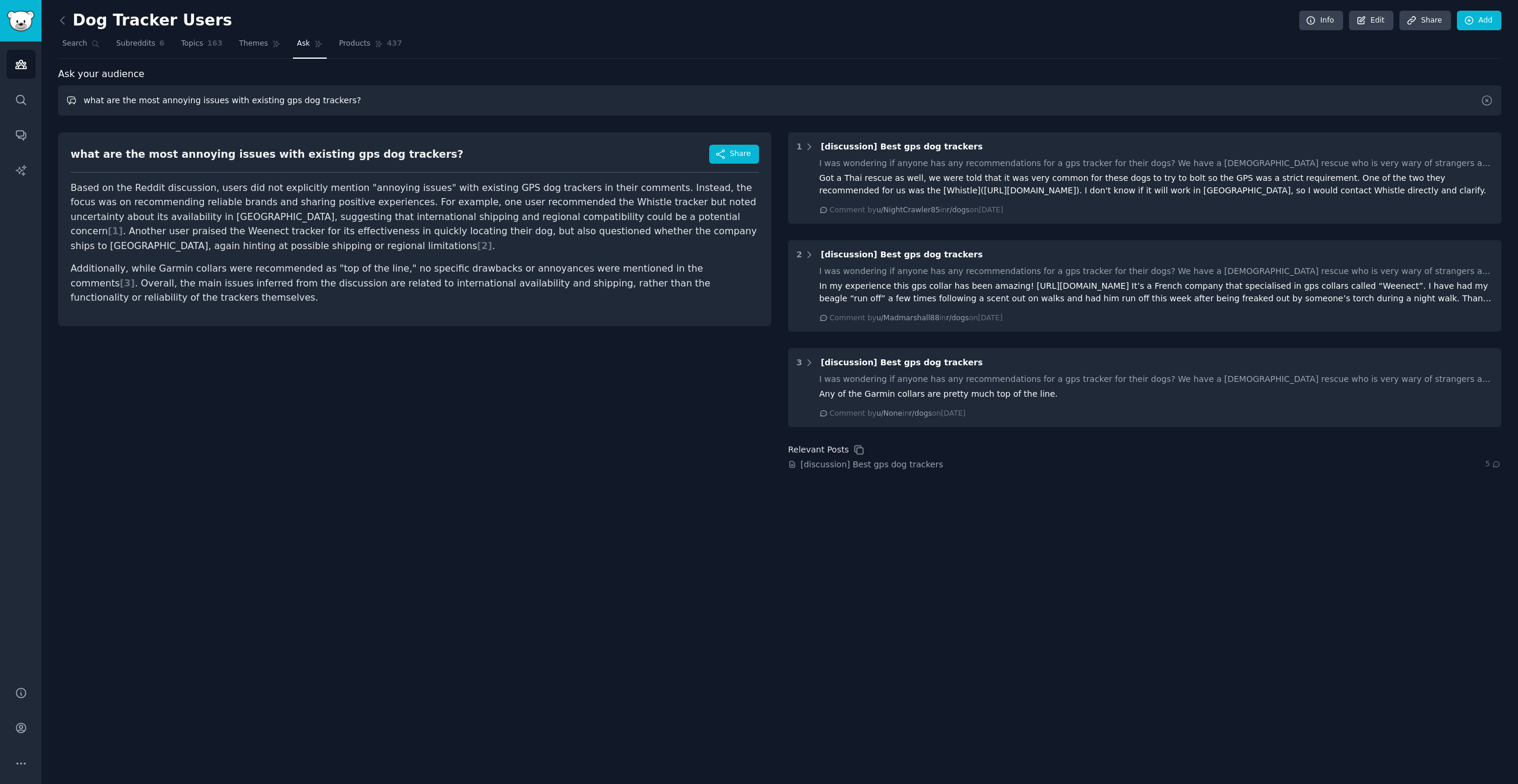
click at [155, 88] on input "what are the most annoying issues with existing gps dog trackers?" at bounding box center [780, 100] width 1444 height 30
click at [161, 109] on input "what are the most annoying issues with existing gps dog trackers?" at bounding box center [780, 100] width 1444 height 30
type input "what are the most recommended gps dog trackers and why?"
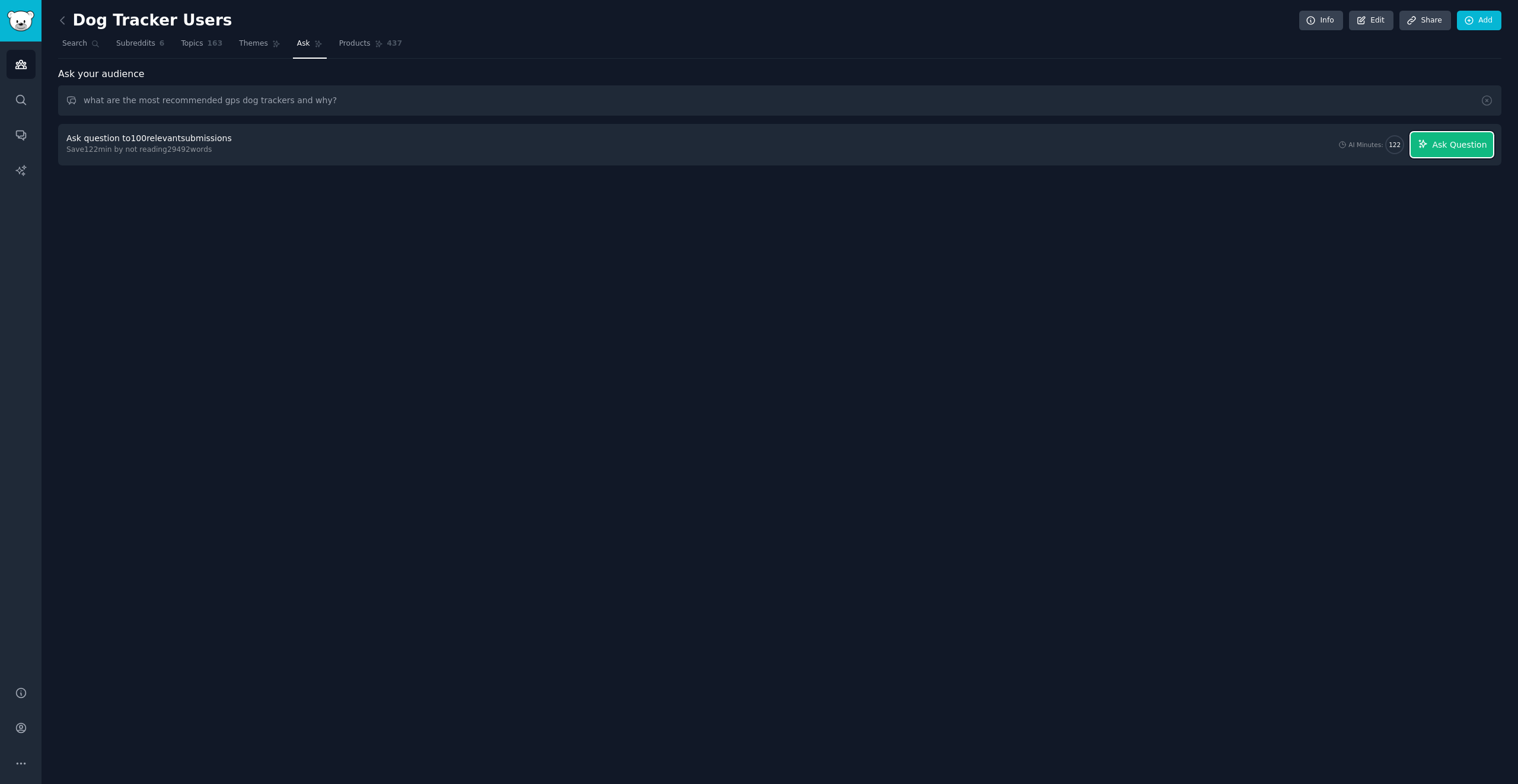
click at [1025, 146] on span "Ask Question" at bounding box center [1460, 144] width 55 height 13
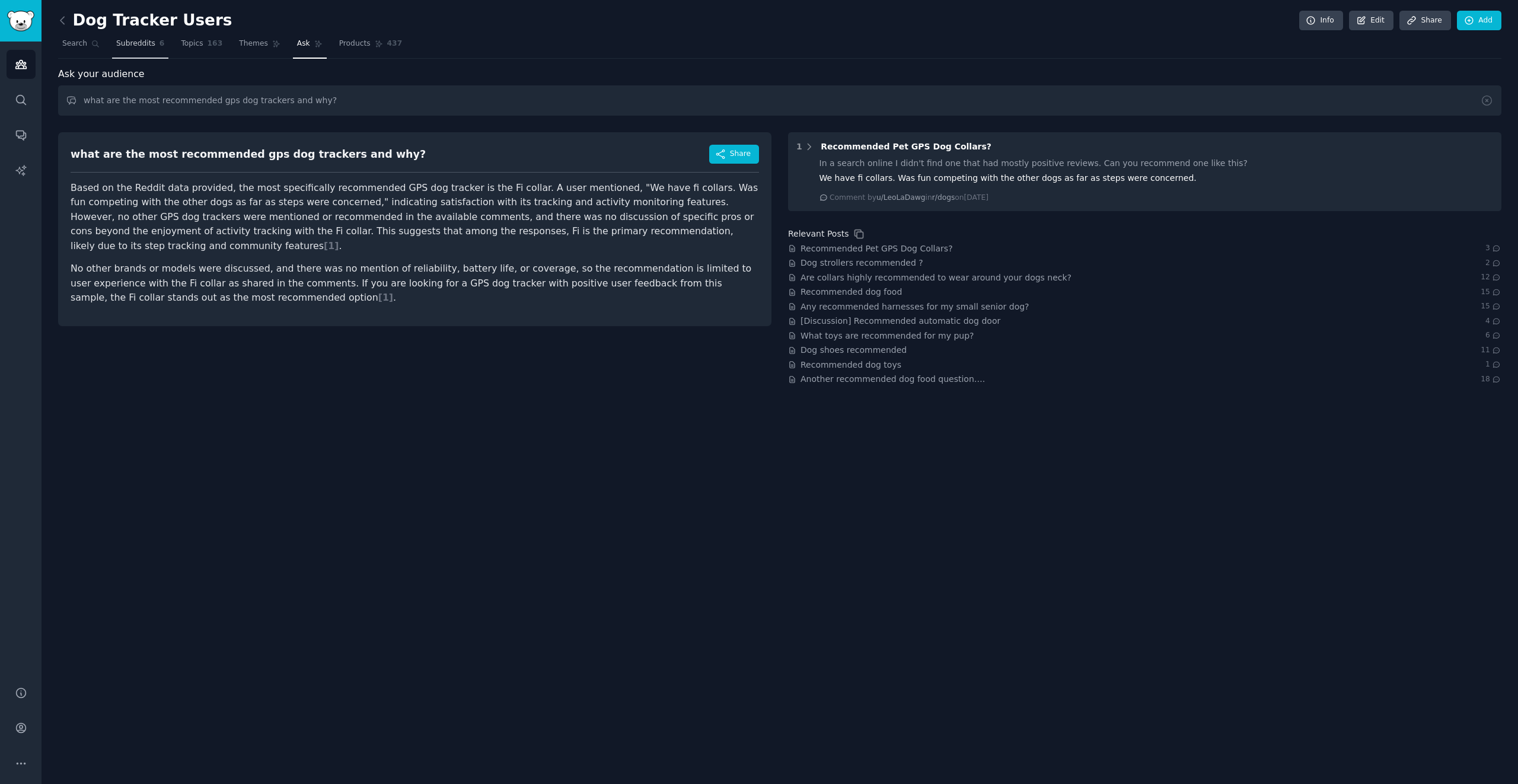
click at [143, 46] on span "Subreddits" at bounding box center [136, 44] width 39 height 10
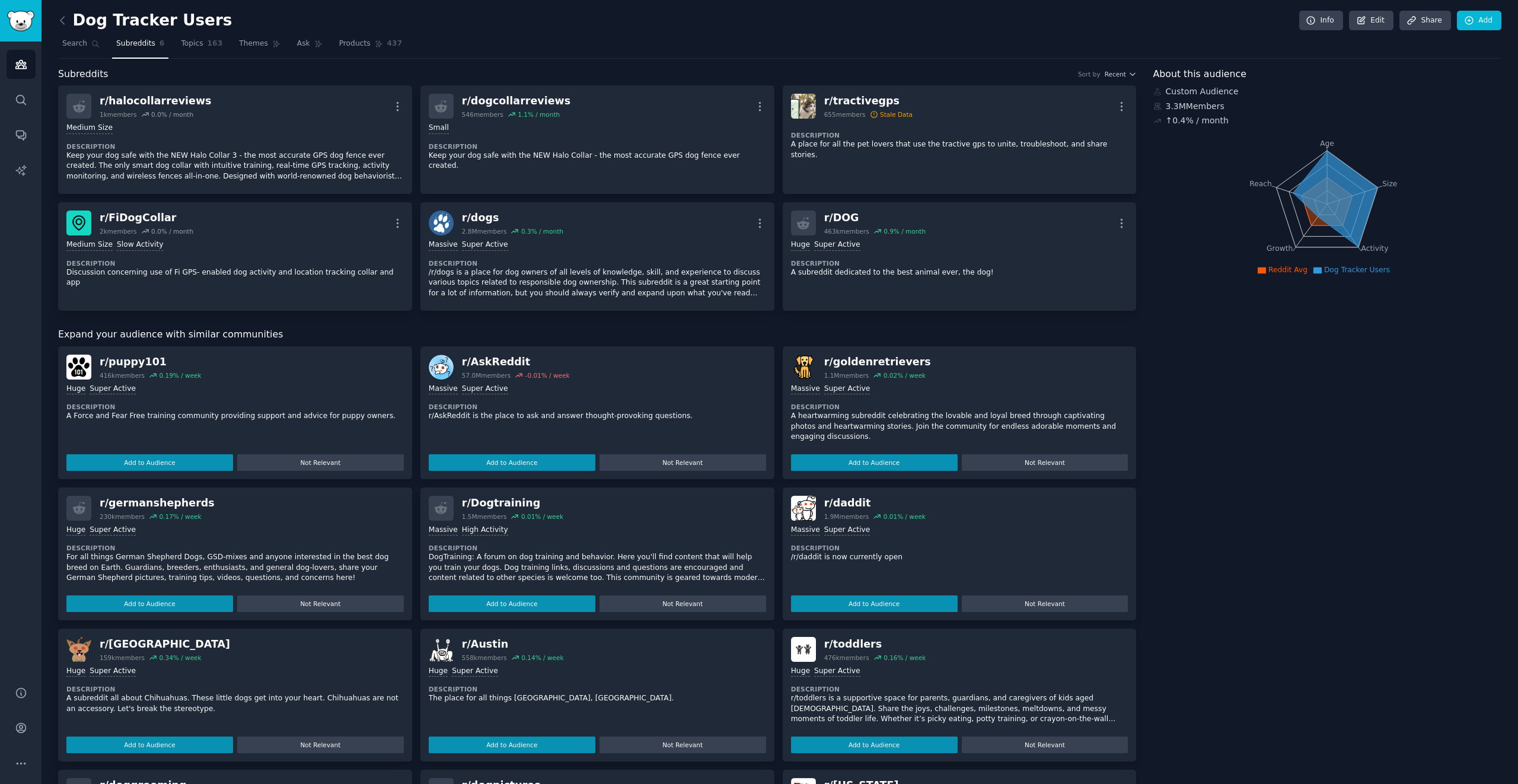
drag, startPoint x: 604, startPoint y: 62, endPoint x: 310, endPoint y: 9, distance: 298.7
click at [603, 62] on div "Dog Tracker Users Info Edit Share Add Search Subreddits 6 Topics 163 Themes Ask…" at bounding box center [780, 459] width 1444 height 886
click at [240, 38] on span "Themes" at bounding box center [253, 44] width 29 height 10
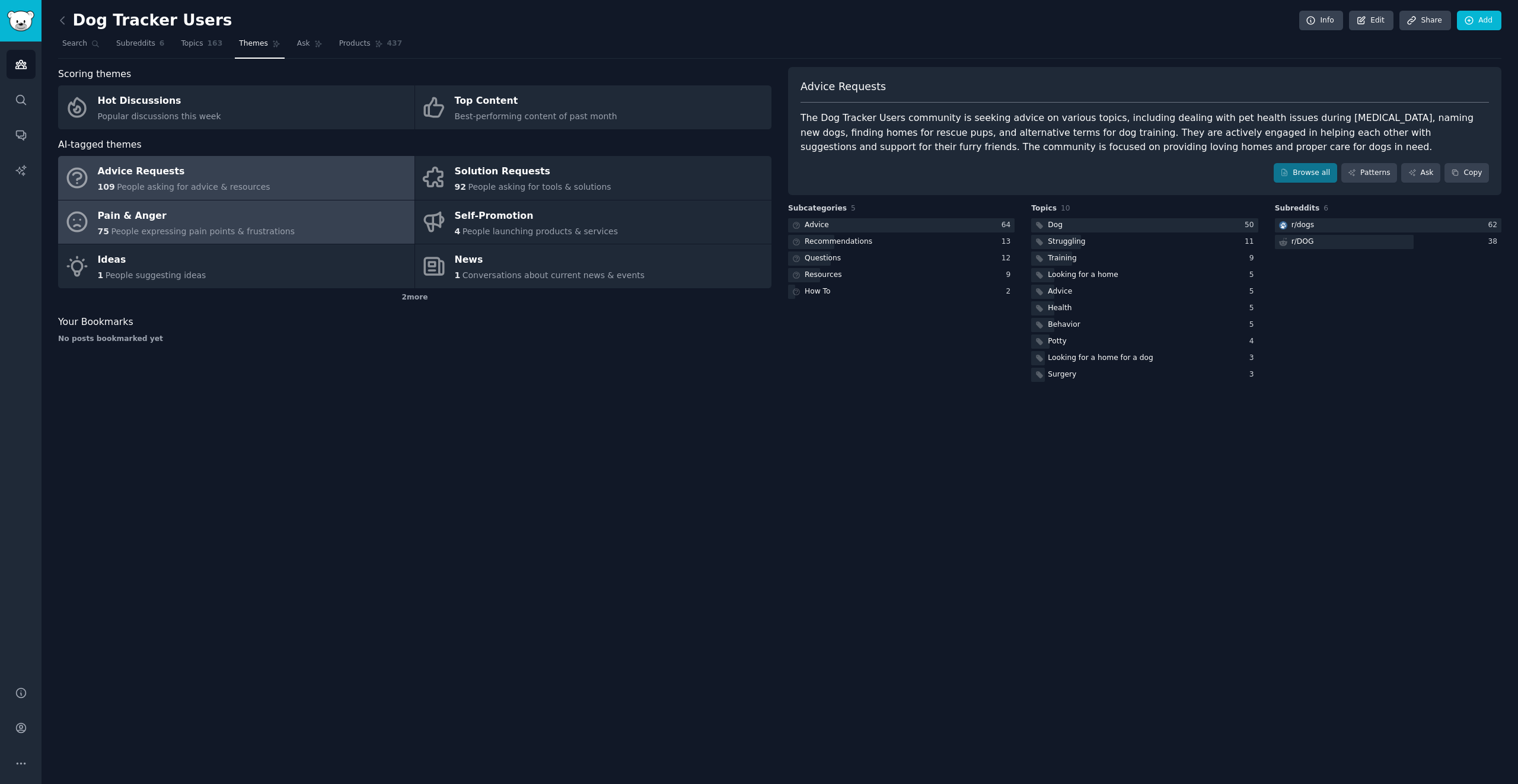
click at [145, 224] on div "Pain & Anger" at bounding box center [196, 215] width 198 height 19
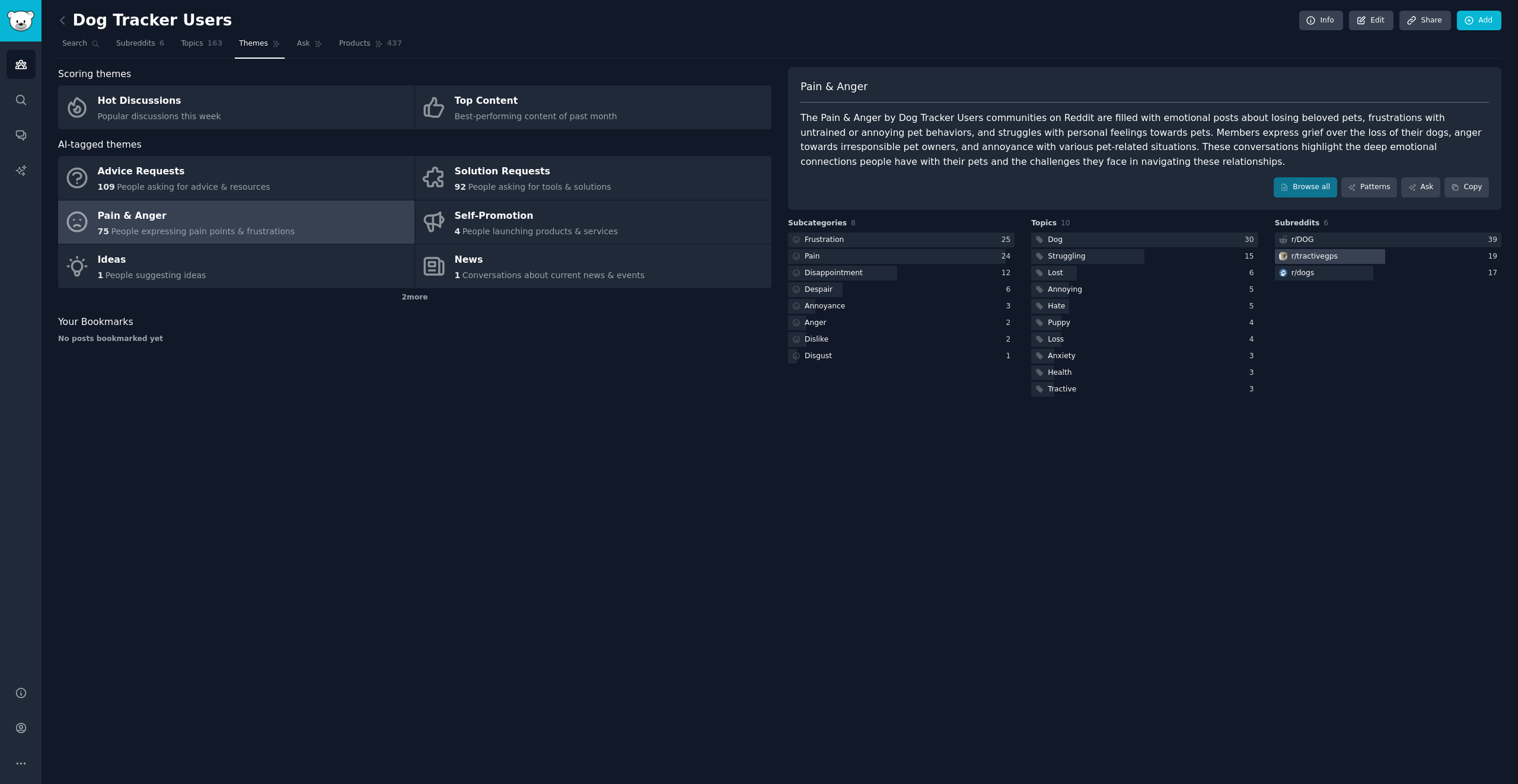
click at [1025, 258] on div "r/ tractivegps" at bounding box center [1314, 256] width 46 height 10
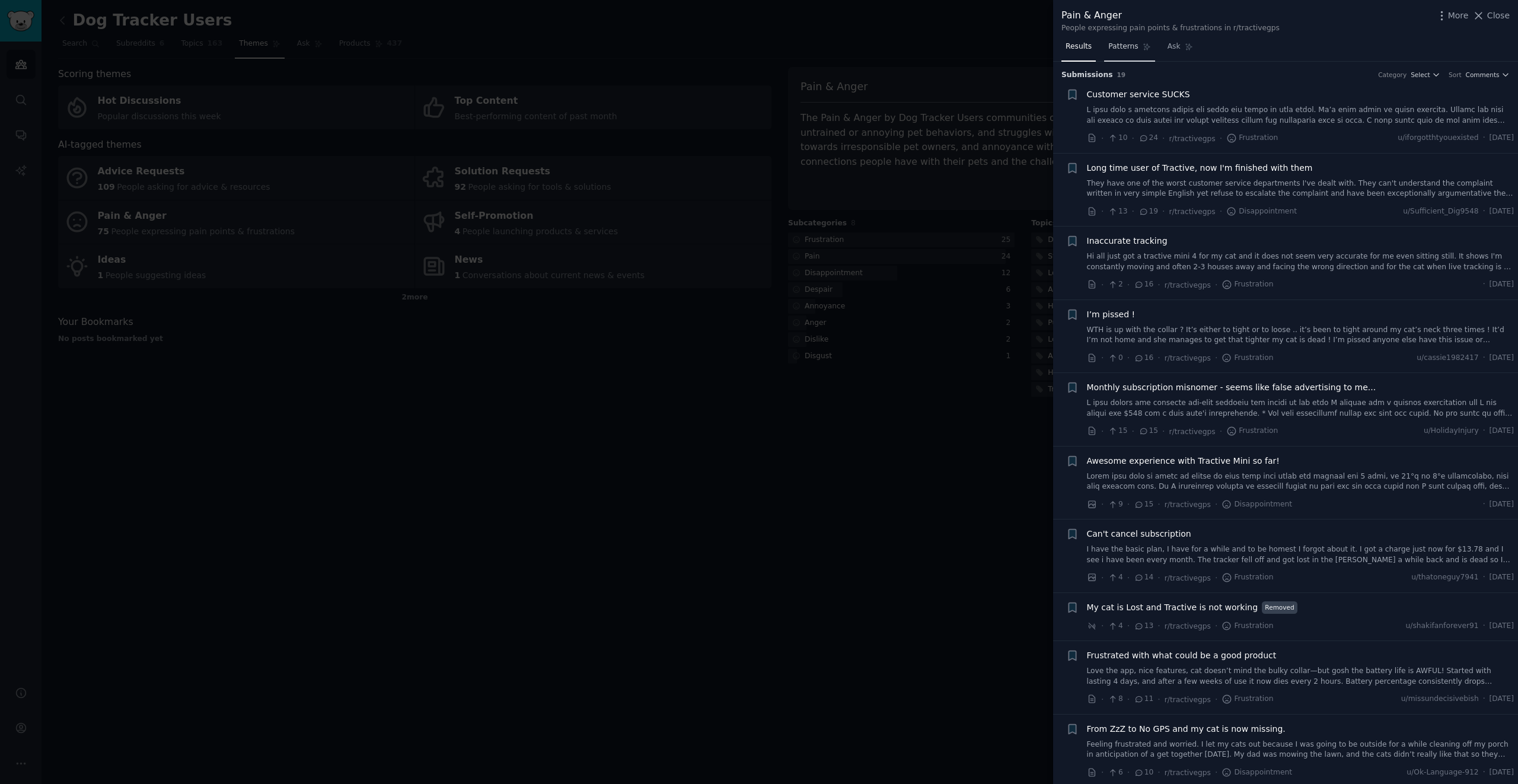
click at [1025, 47] on span "Patterns" at bounding box center [1123, 47] width 30 height 10
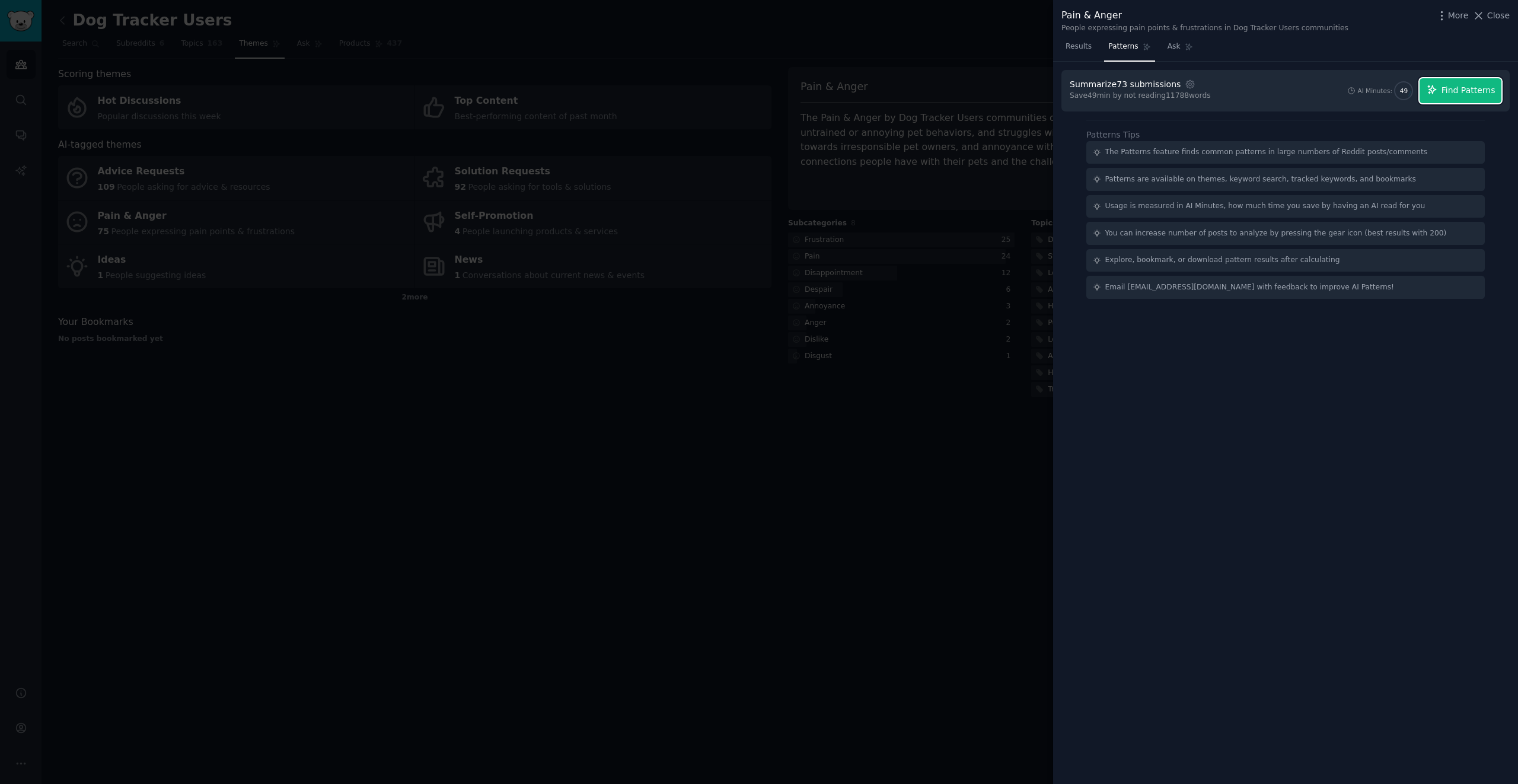
click at [1025, 95] on span "Find Patterns" at bounding box center [1468, 90] width 54 height 13
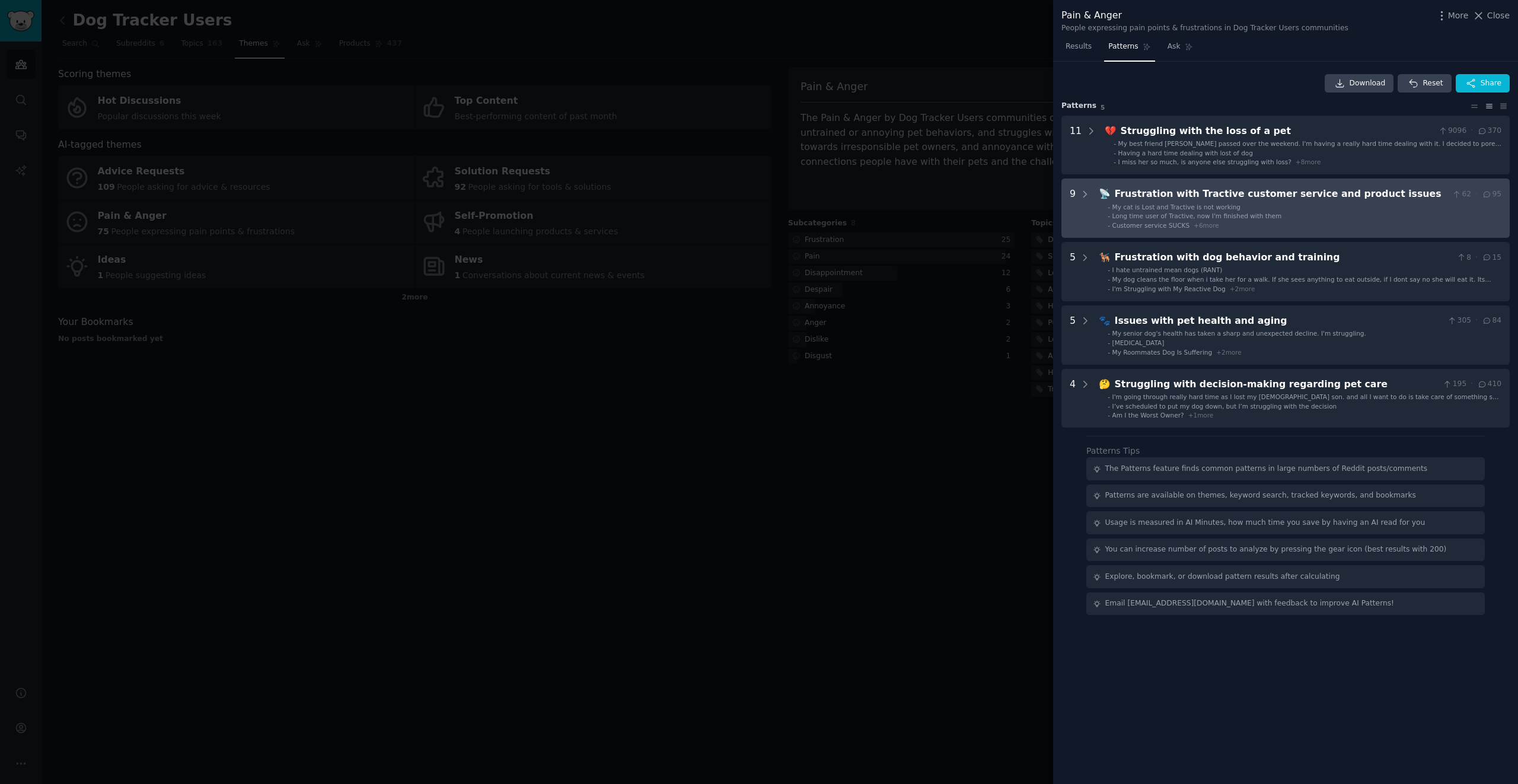
click at [1025, 221] on div "Customer service SUCKS + 6 more" at bounding box center [1166, 226] width 107 height 9
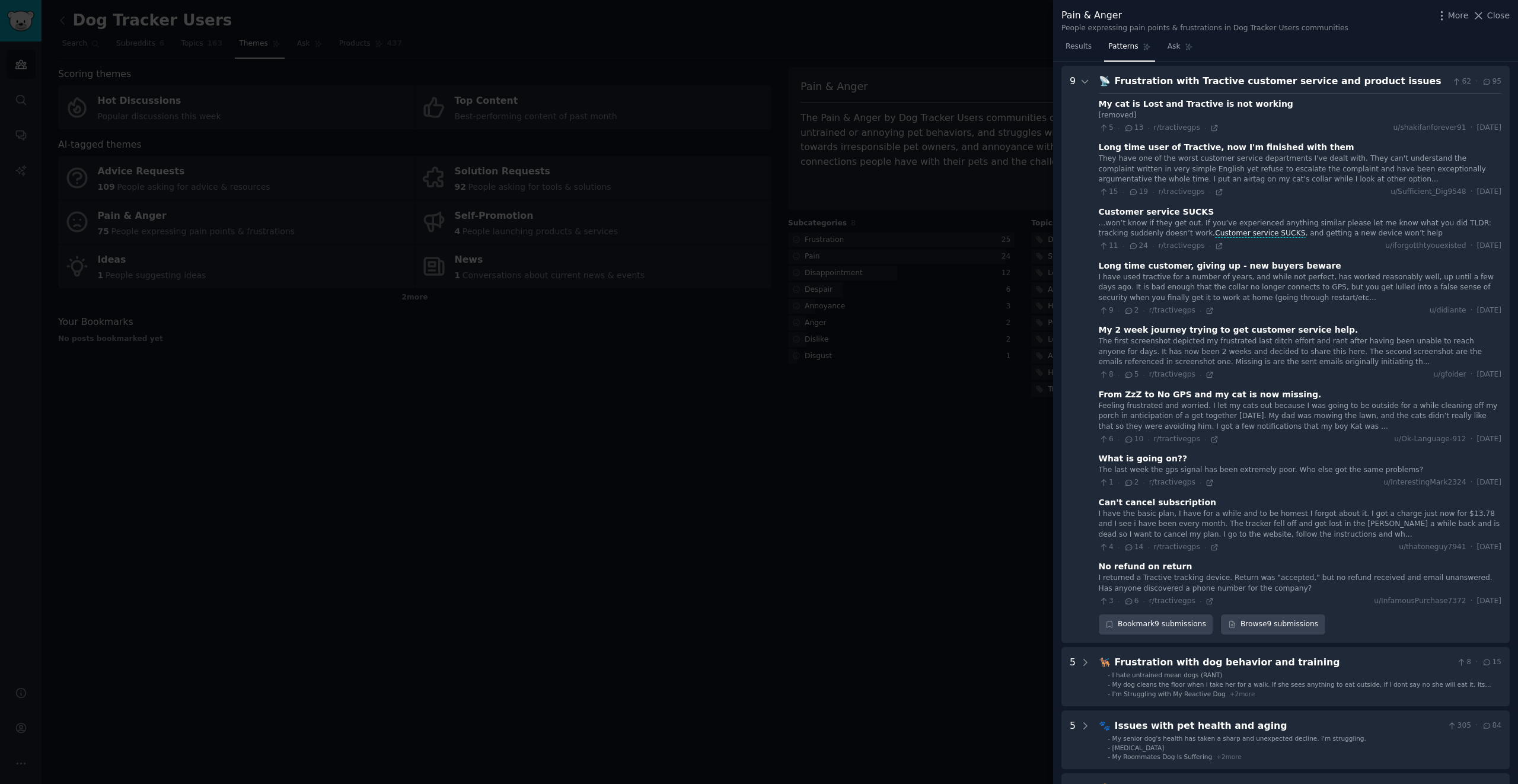
scroll to position [117, 0]
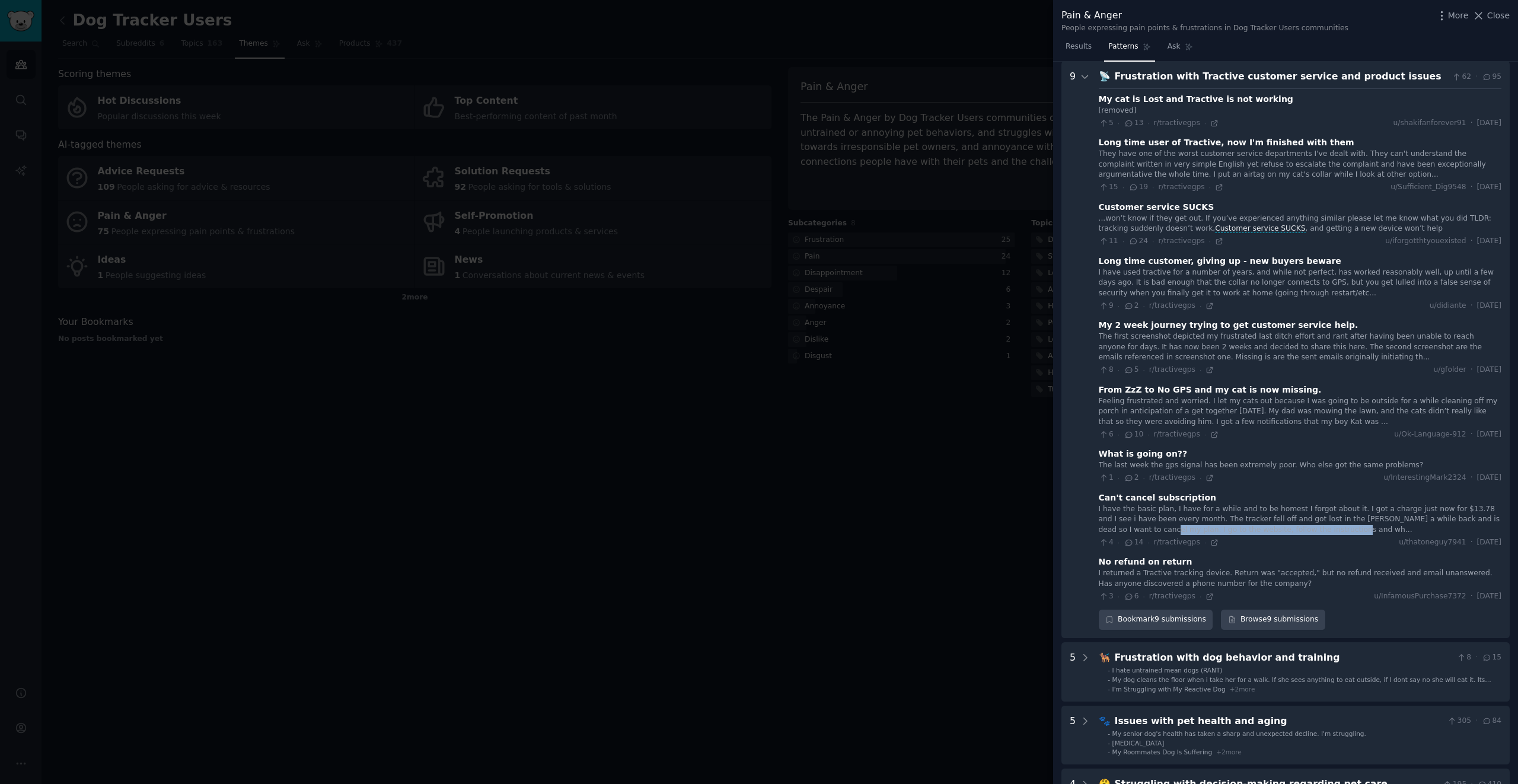
drag, startPoint x: 1116, startPoint y: 529, endPoint x: 1297, endPoint y: 528, distance: 181.0
click at [1025, 528] on div "I have the basic plan, I have for a while and to be homest I forgot about it. I…" at bounding box center [1300, 519] width 403 height 32
click at [1025, 540] on icon at bounding box center [1214, 542] width 5 height 5
click at [582, 402] on div at bounding box center [759, 392] width 1518 height 784
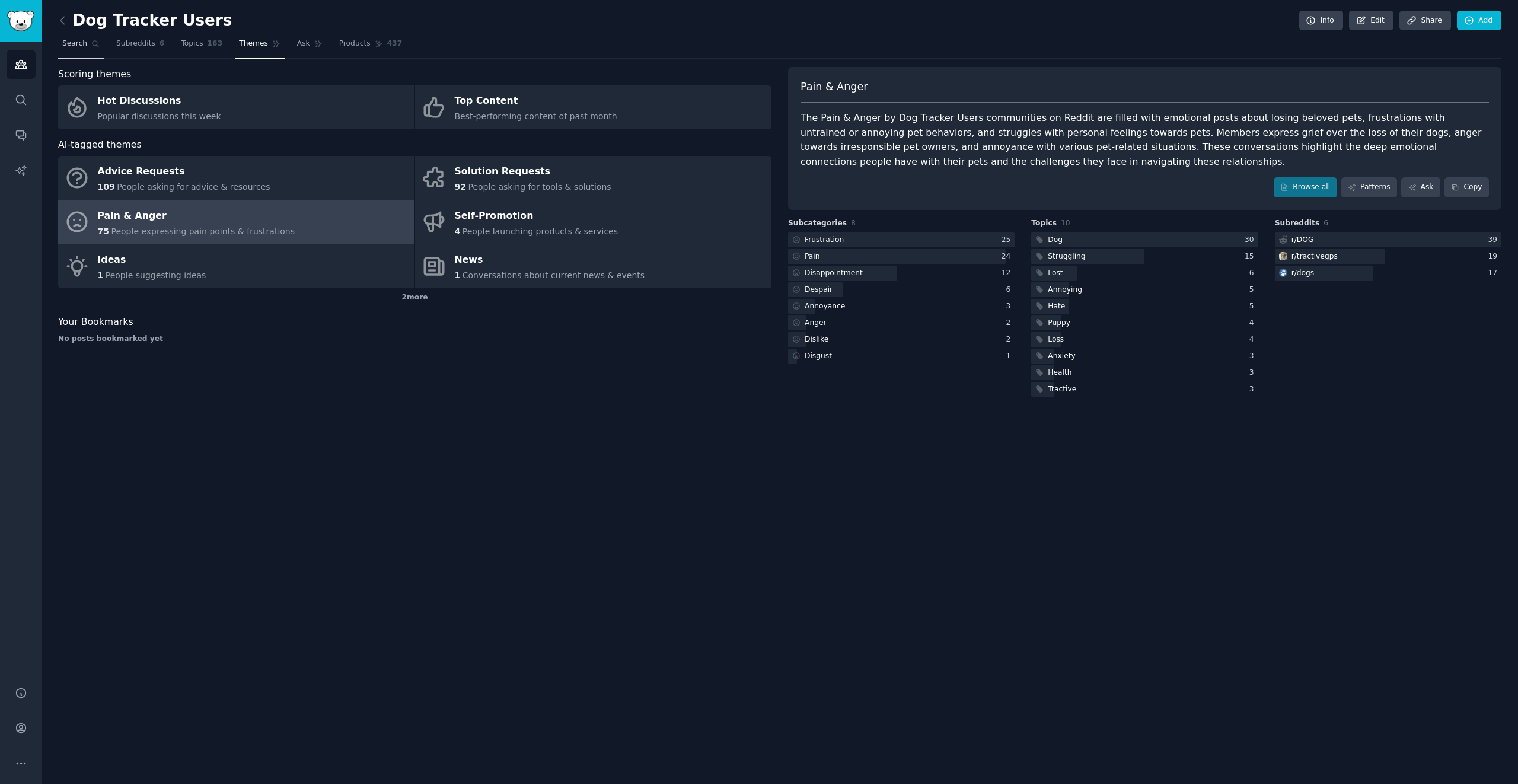
click at [79, 46] on span "Search" at bounding box center [74, 44] width 25 height 10
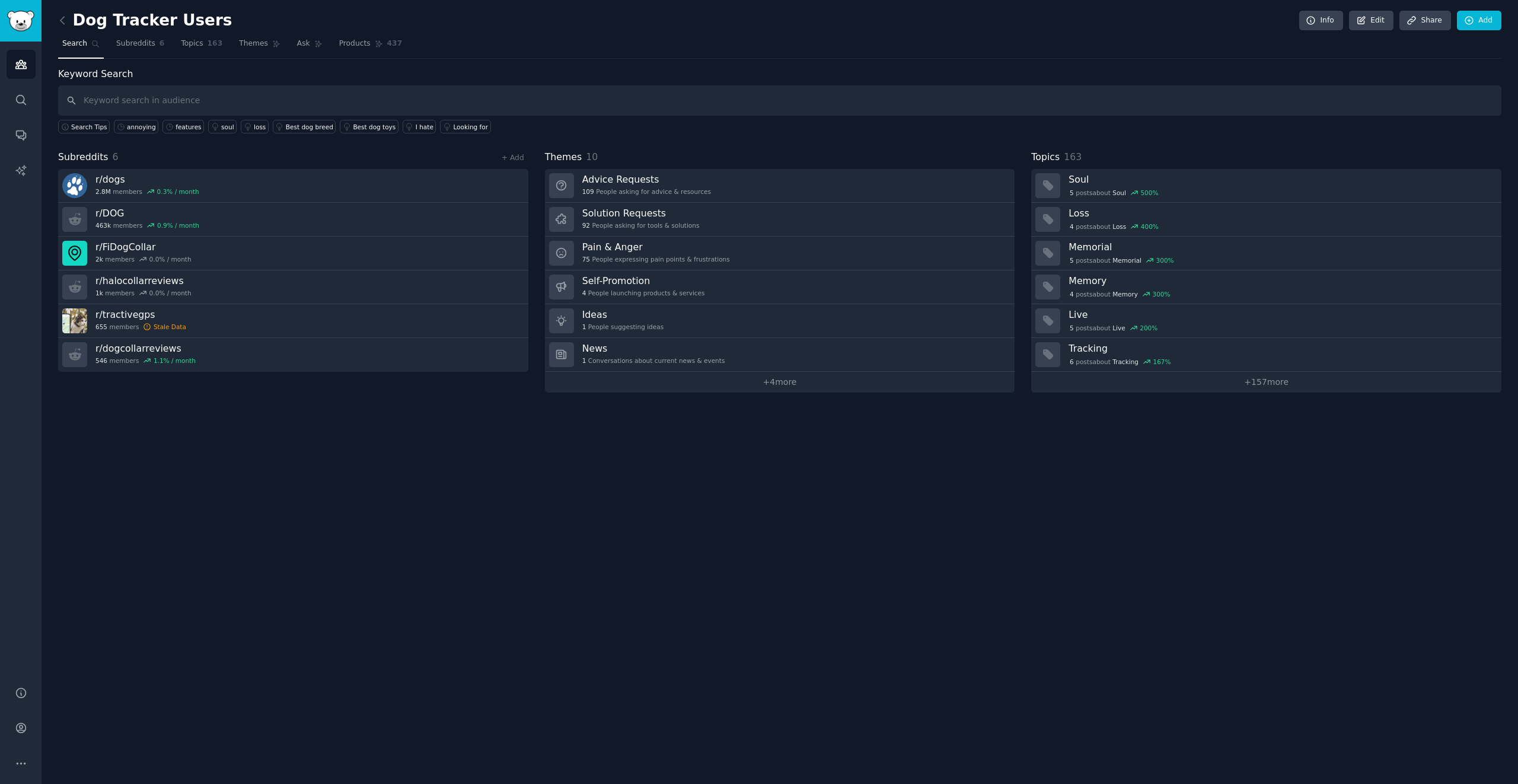
click at [145, 103] on input "text" at bounding box center [780, 100] width 1444 height 30
type input "battery"
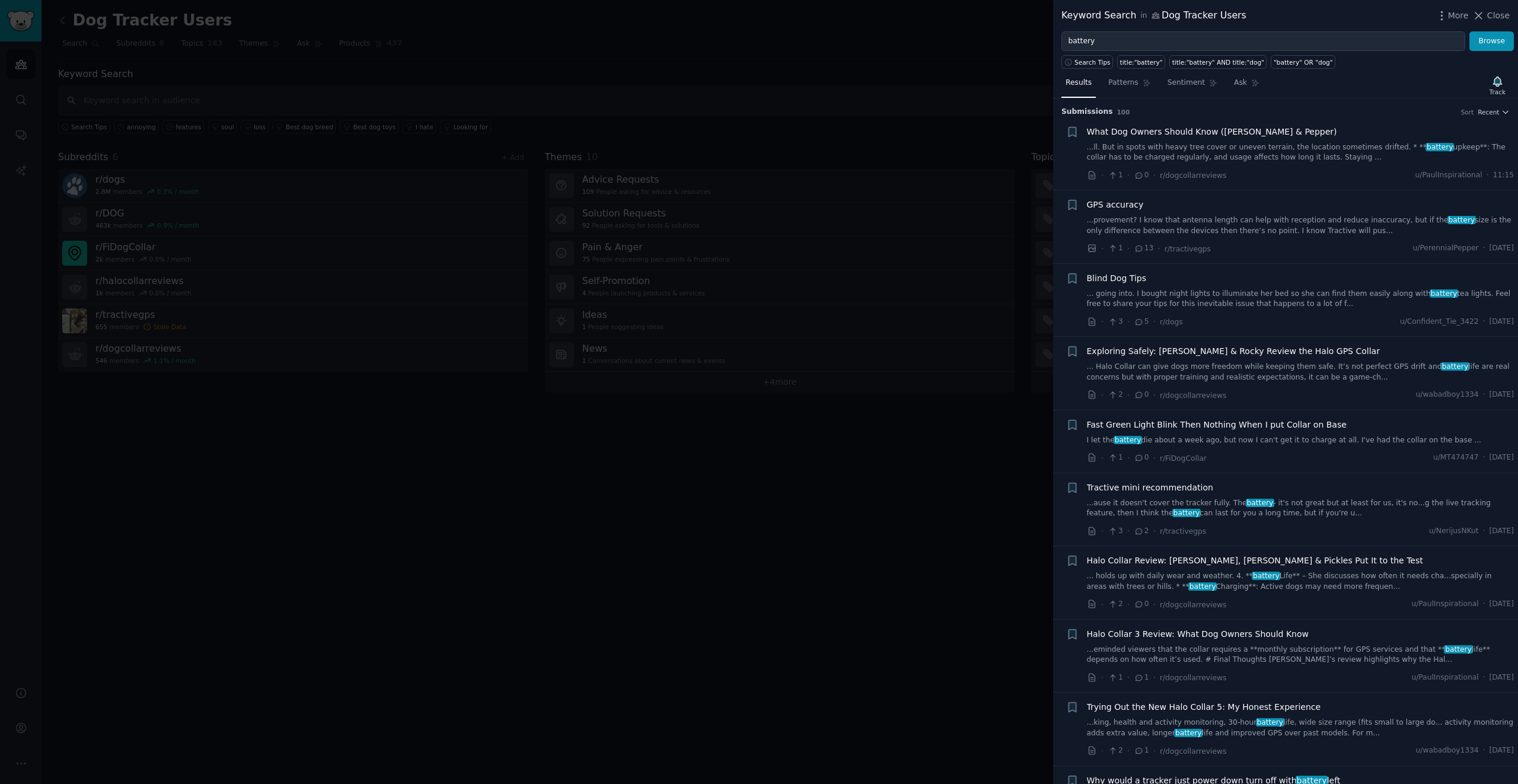
click at [1025, 204] on span "GPS accuracy" at bounding box center [1115, 204] width 57 height 13
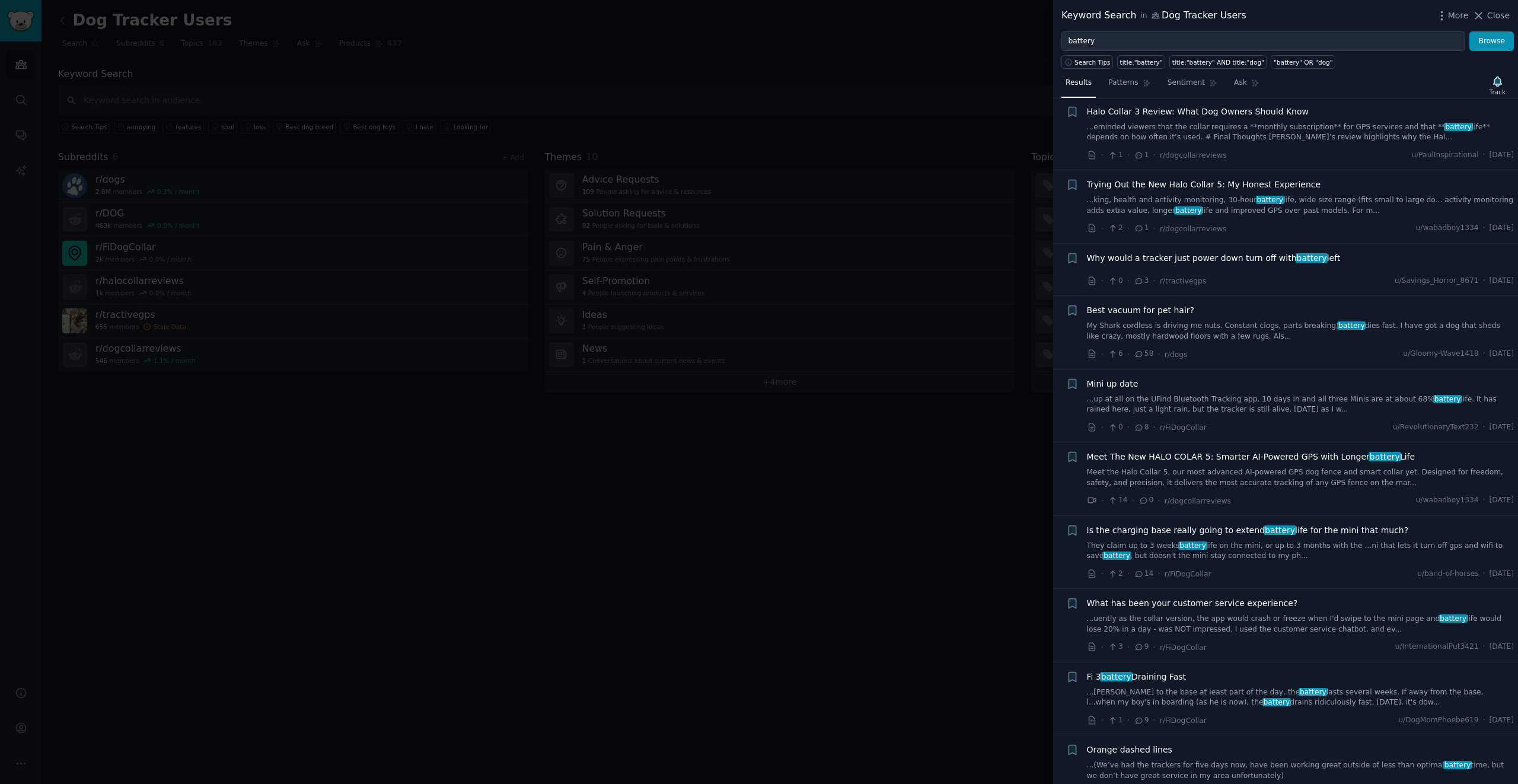
scroll to position [906, 0]
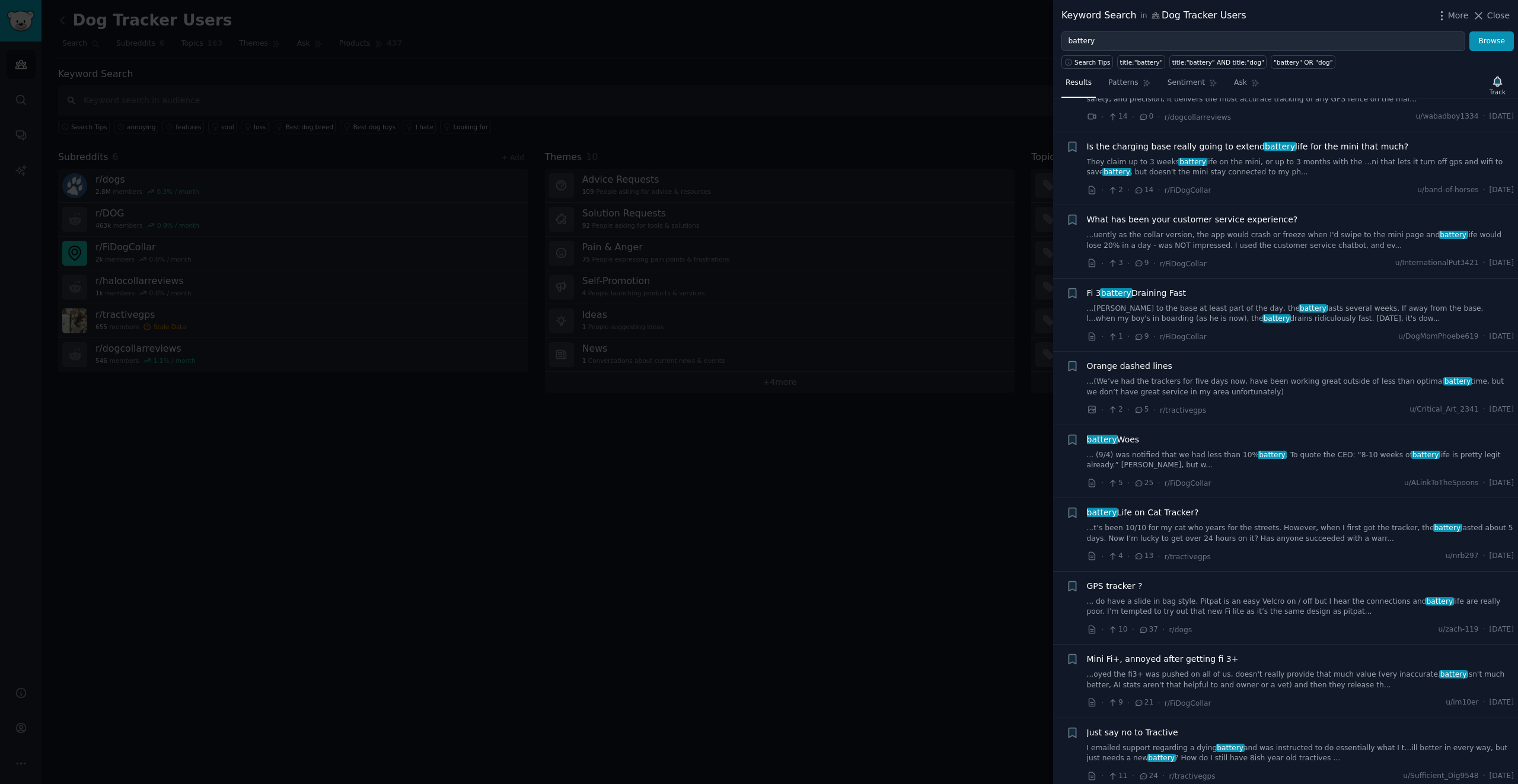
click at [926, 449] on div at bounding box center [759, 392] width 1518 height 784
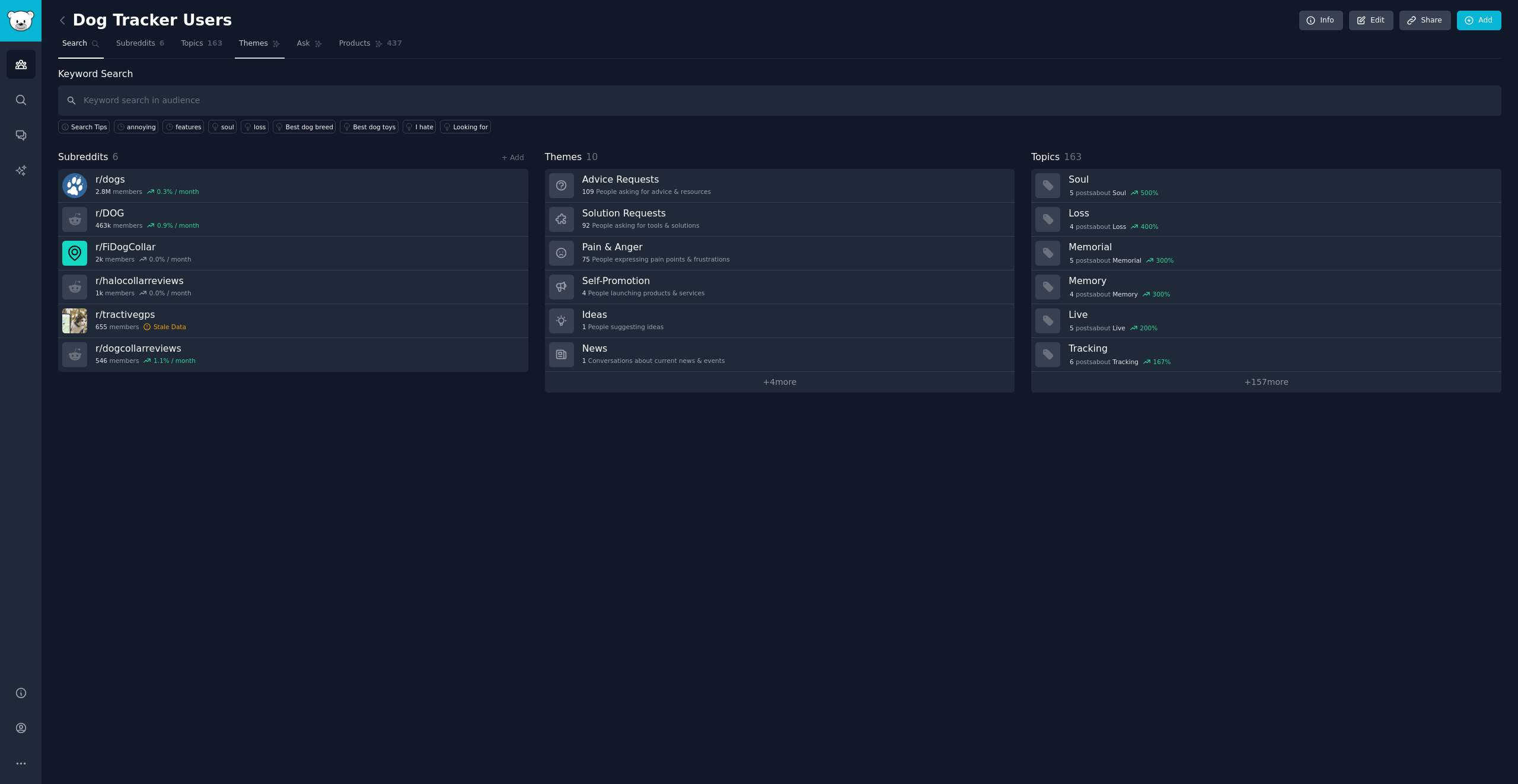
click at [254, 45] on span "Themes" at bounding box center [253, 44] width 29 height 10
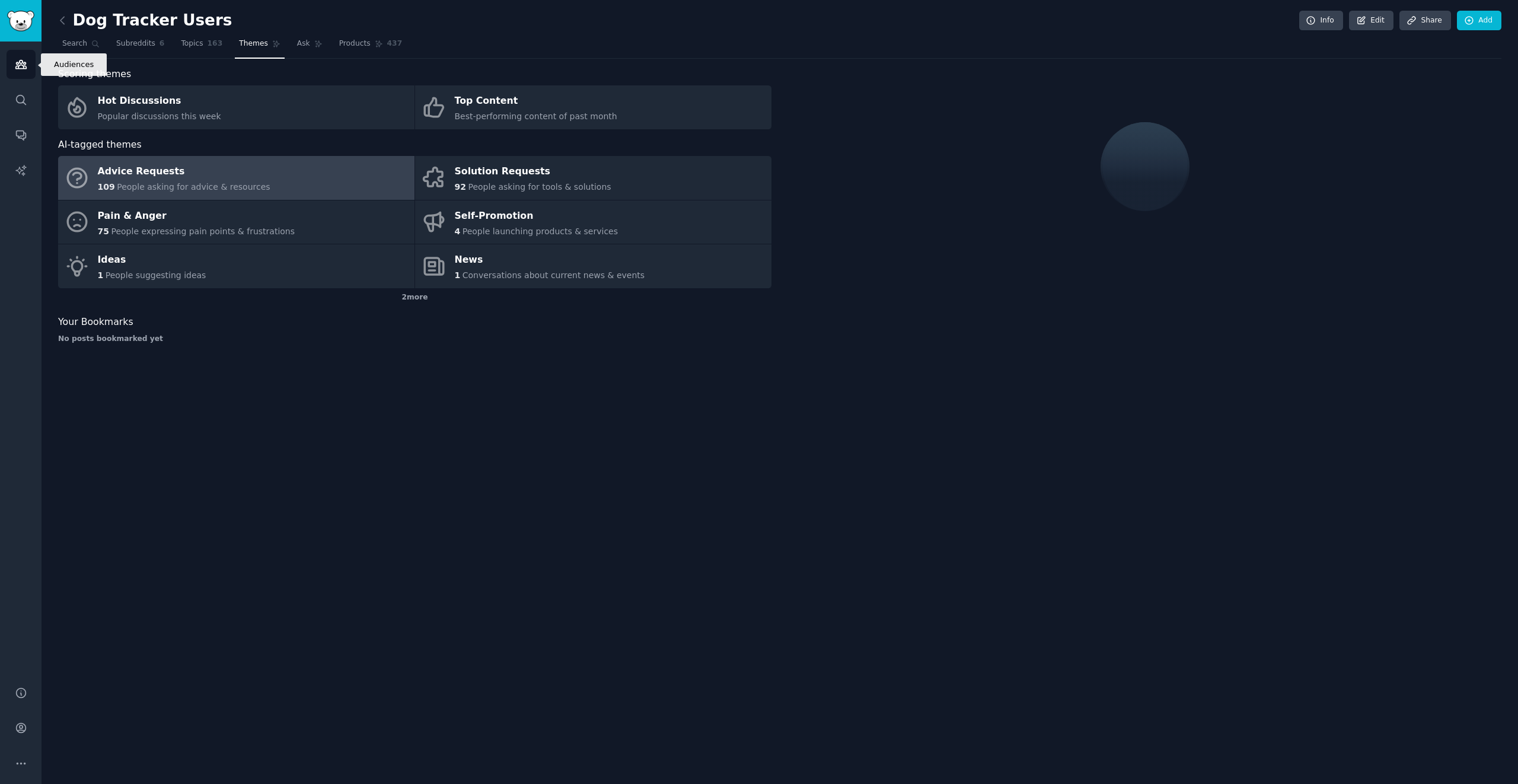
click at [34, 64] on link "Audiences" at bounding box center [21, 64] width 29 height 29
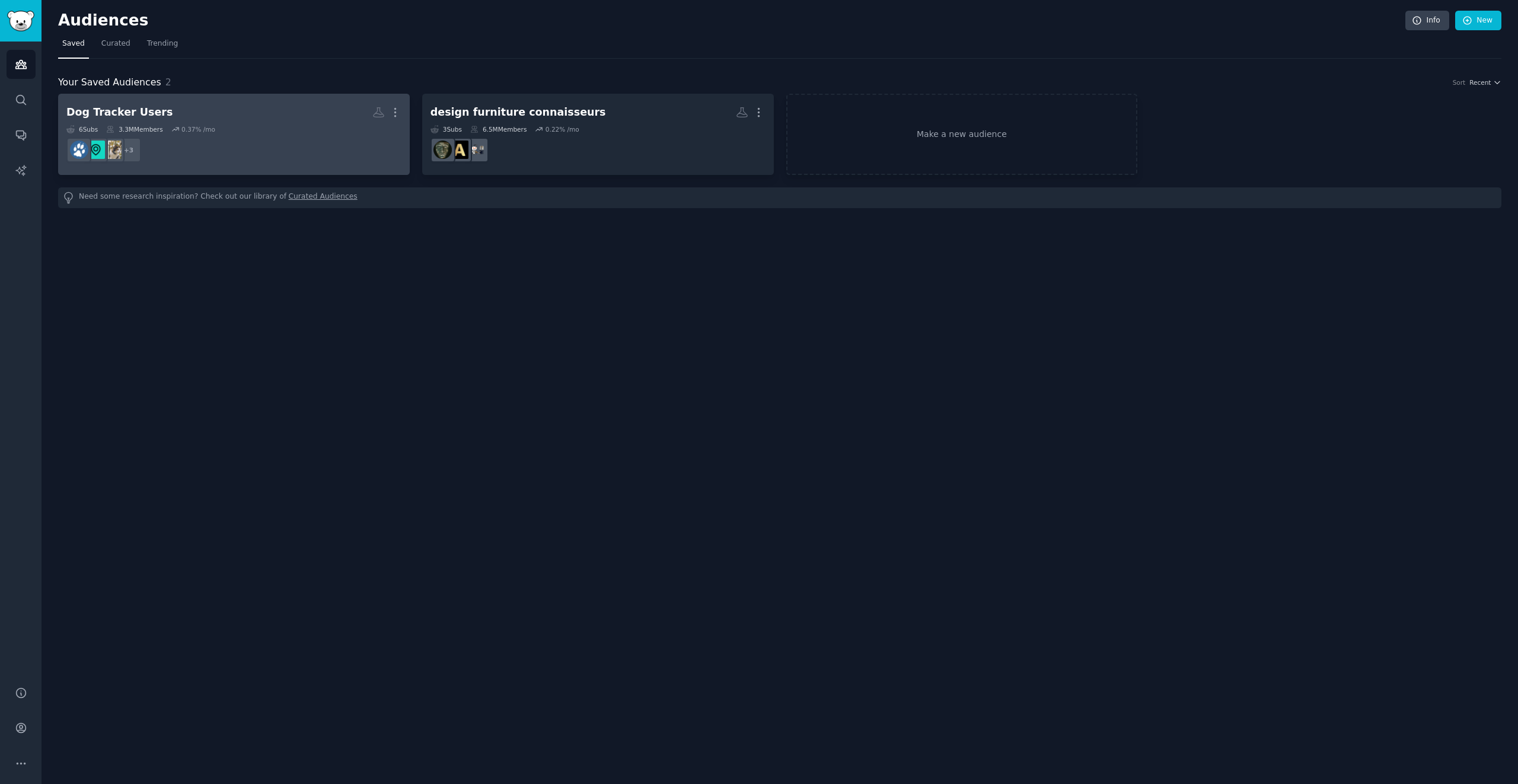
click at [115, 112] on div "Dog Tracker Users" at bounding box center [120, 112] width 106 height 15
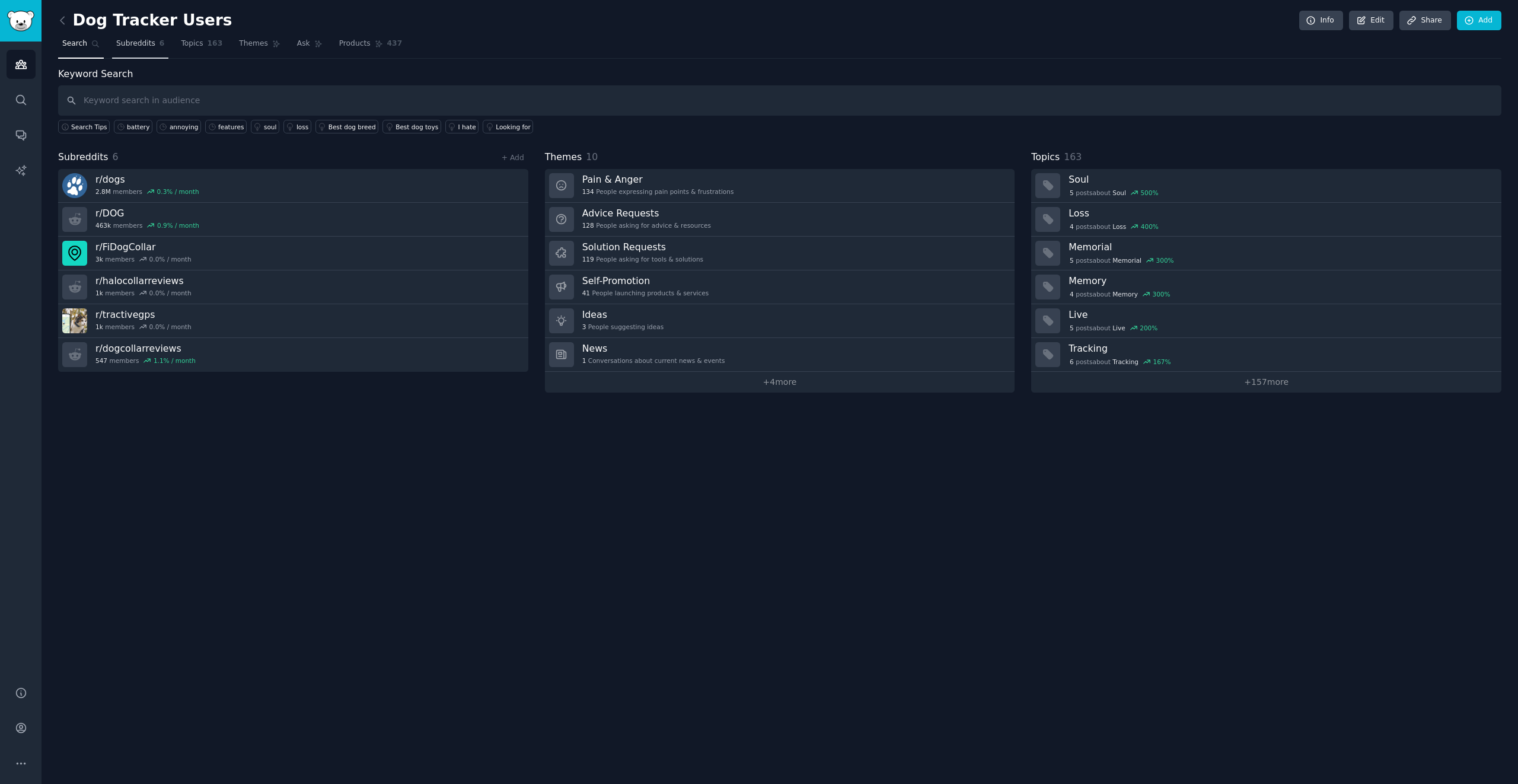
click at [144, 51] on link "Subreddits 6" at bounding box center [140, 46] width 56 height 24
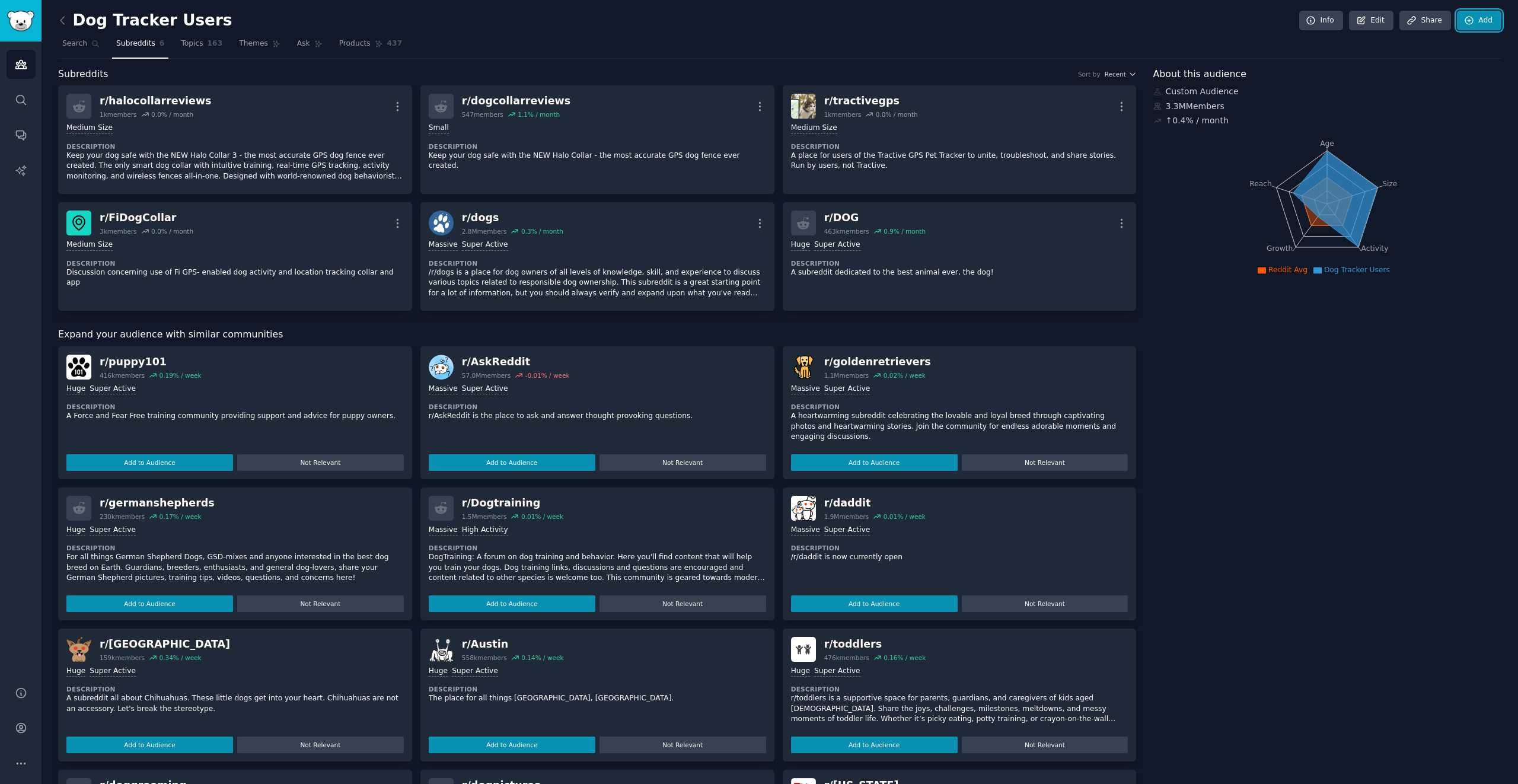
click at [1025, 21] on link "Add" at bounding box center [1480, 21] width 44 height 21
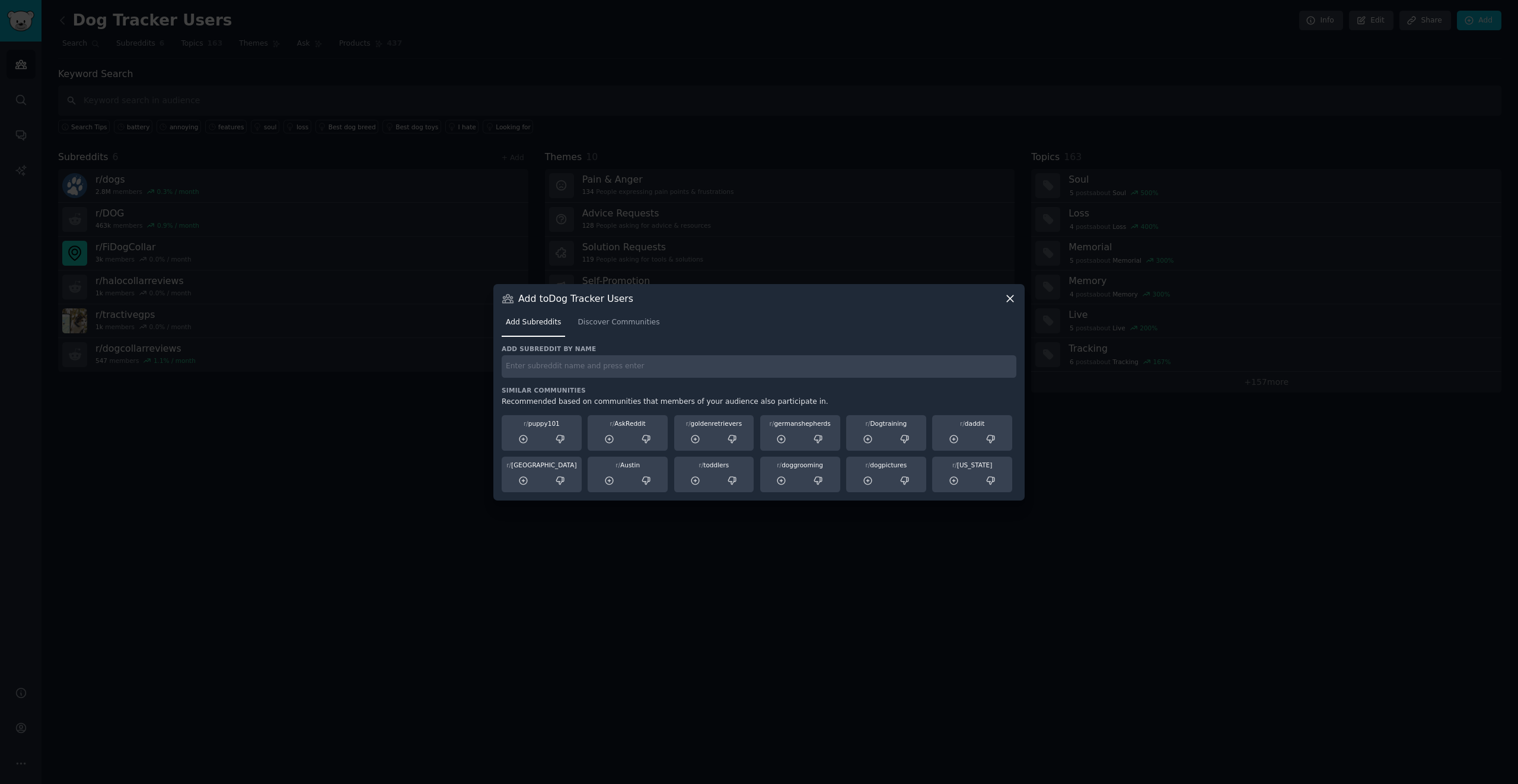
click at [548, 367] on input "text" at bounding box center [759, 366] width 515 height 23
type input "pet track"
click at [588, 367] on input "pet track" at bounding box center [759, 366] width 515 height 23
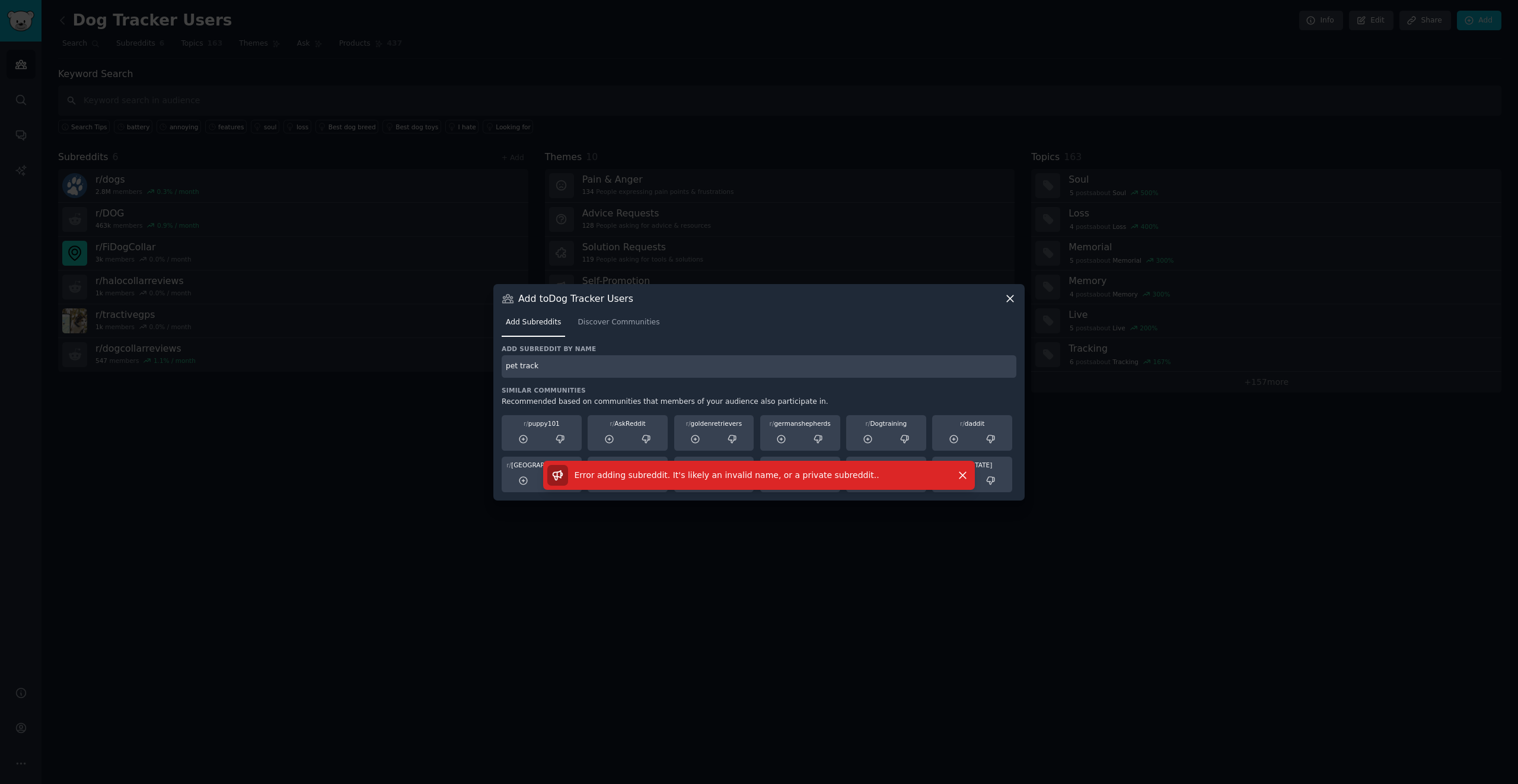
click at [564, 374] on input "pet track" at bounding box center [759, 366] width 515 height 23
click at [635, 324] on span "Discover Communities" at bounding box center [618, 322] width 82 height 10
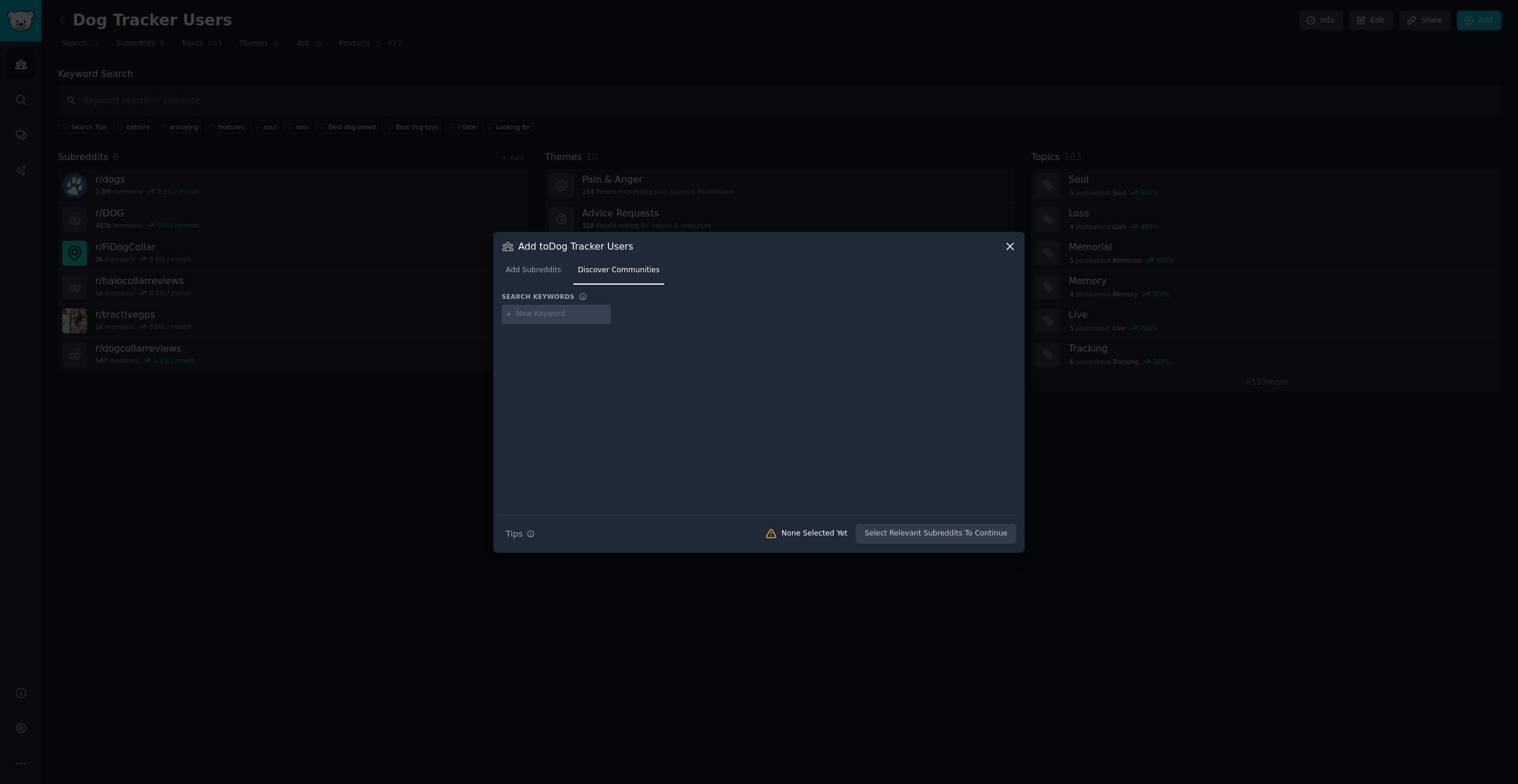
click at [552, 317] on input "text" at bounding box center [561, 314] width 90 height 10
type input "pet track"
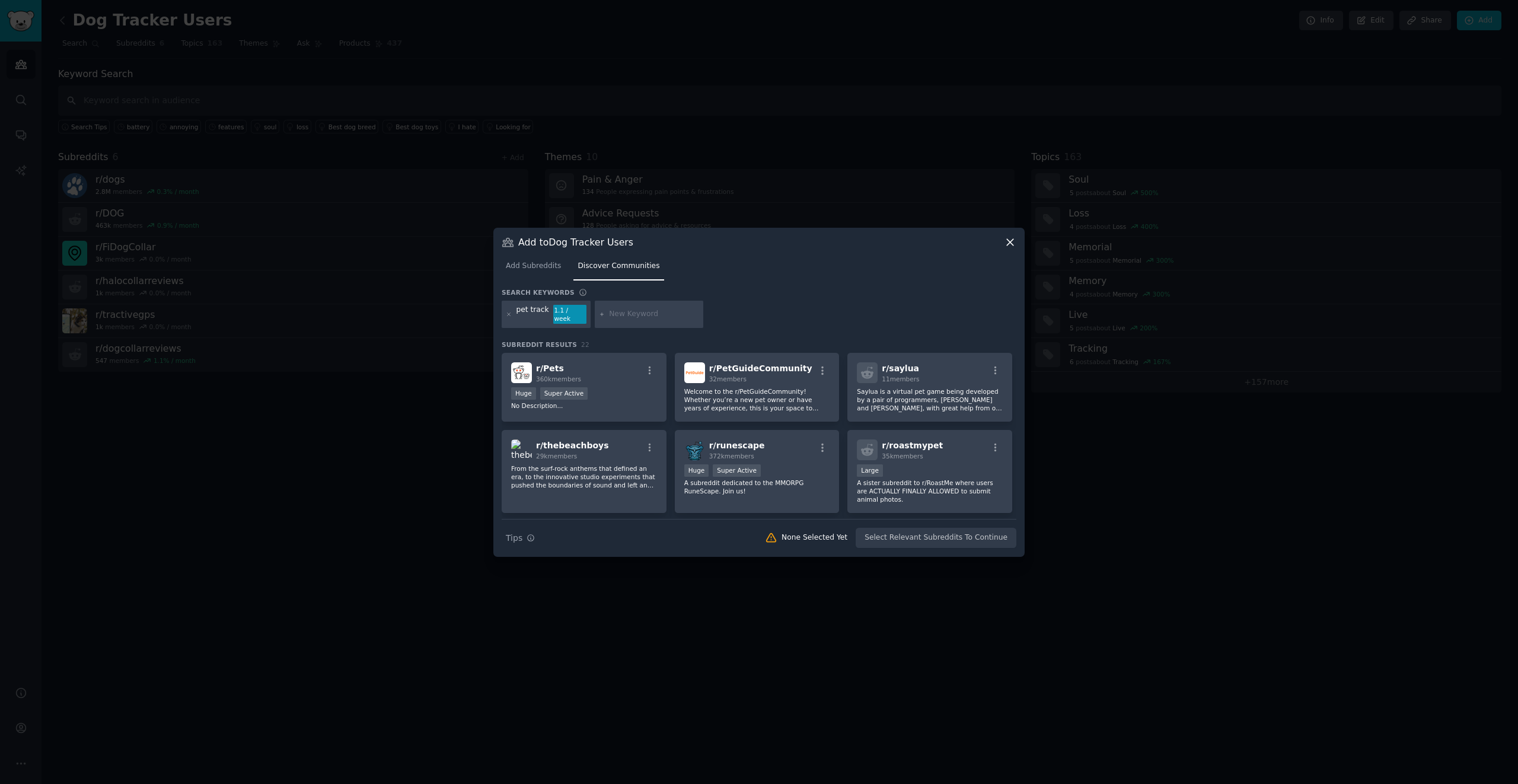
click at [528, 316] on div "pet track" at bounding box center [533, 314] width 32 height 19
click at [559, 267] on span "Add Subreddits" at bounding box center [534, 266] width 55 height 10
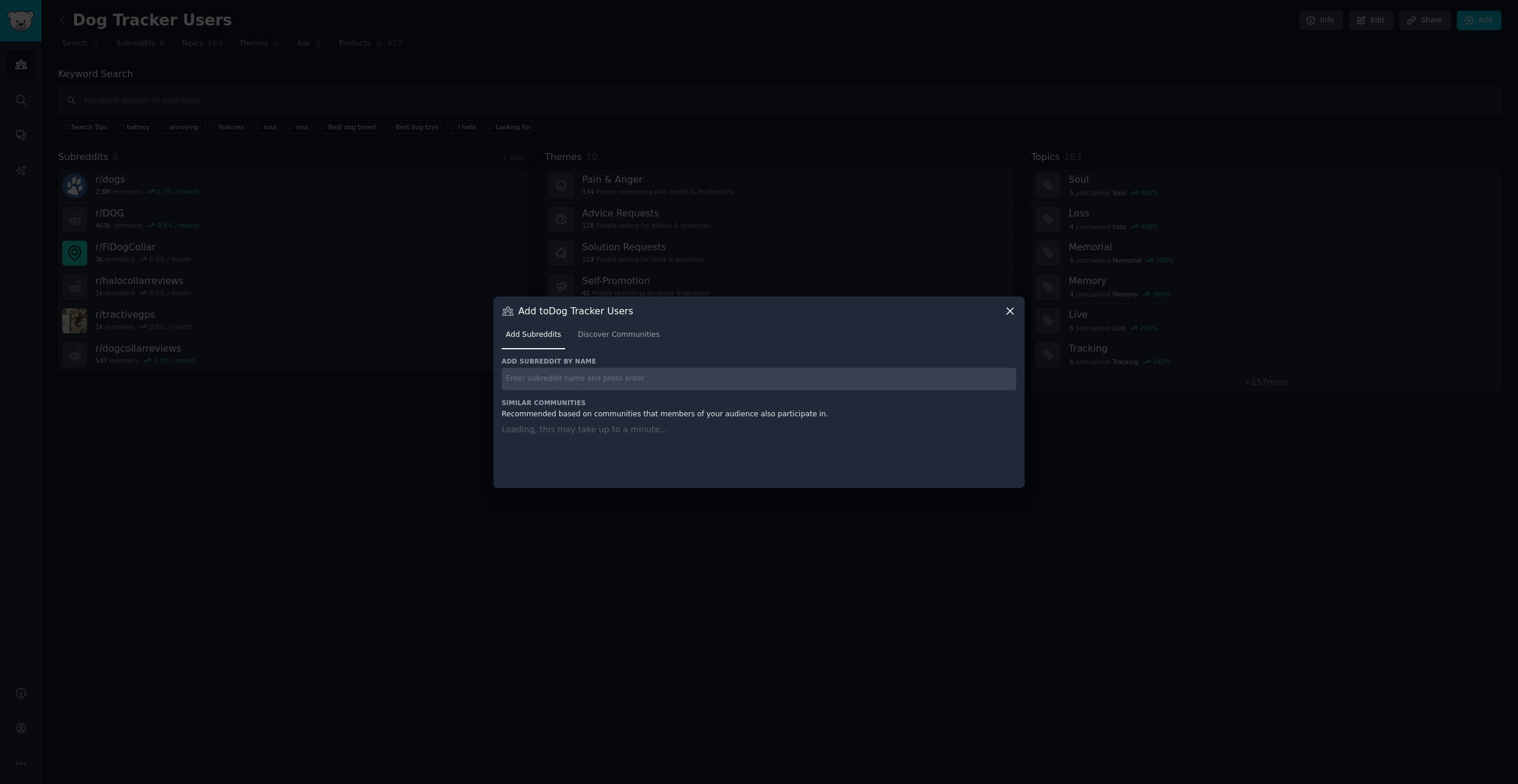
click at [1001, 315] on div "Add to Dog Tracker Users" at bounding box center [759, 310] width 515 height 13
click at [1014, 309] on div "Add to Dog Tracker Users Add Subreddits Discover Communities Add subreddit by n…" at bounding box center [759, 392] width 531 height 192
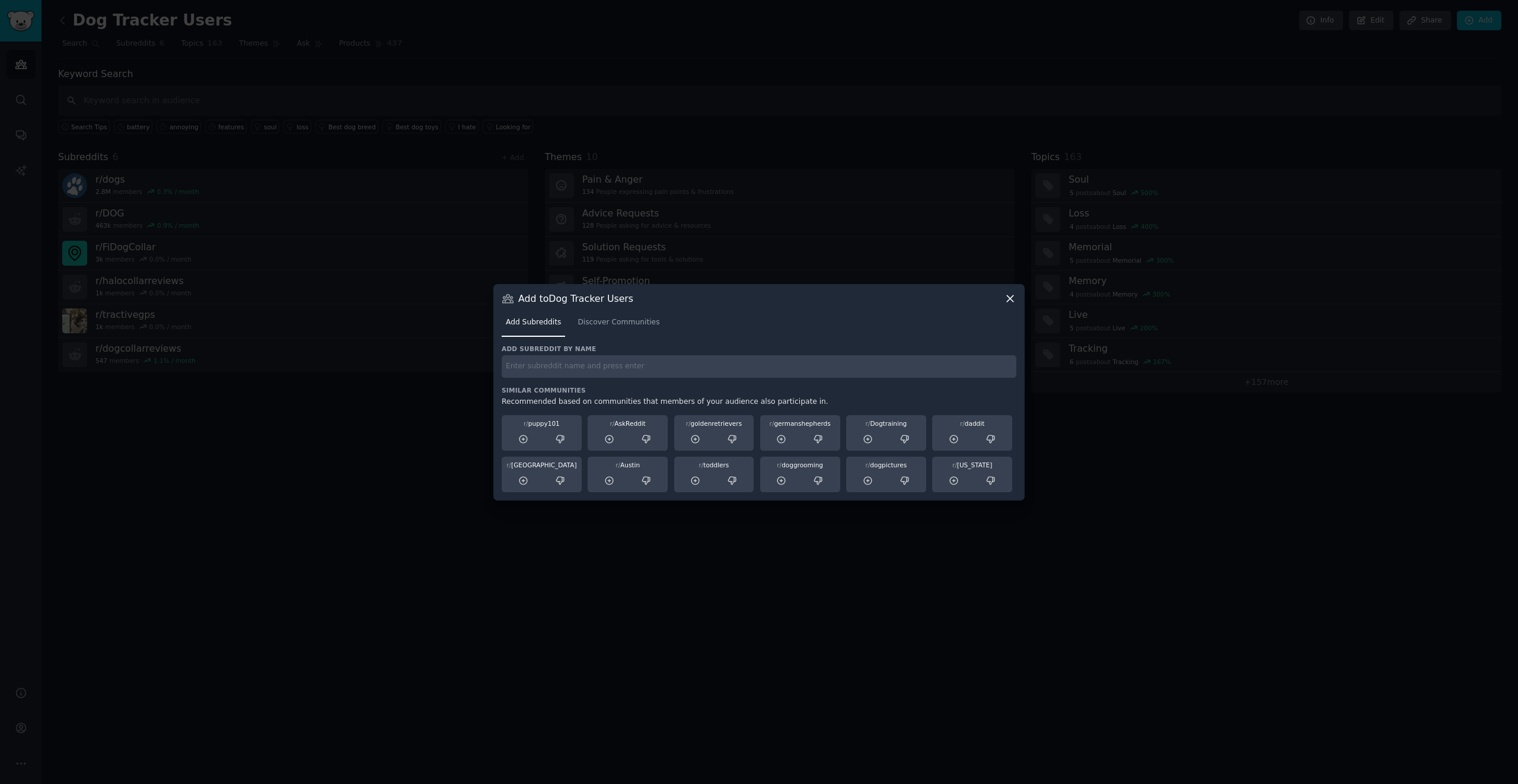
click at [1011, 296] on icon at bounding box center [1010, 298] width 13 height 13
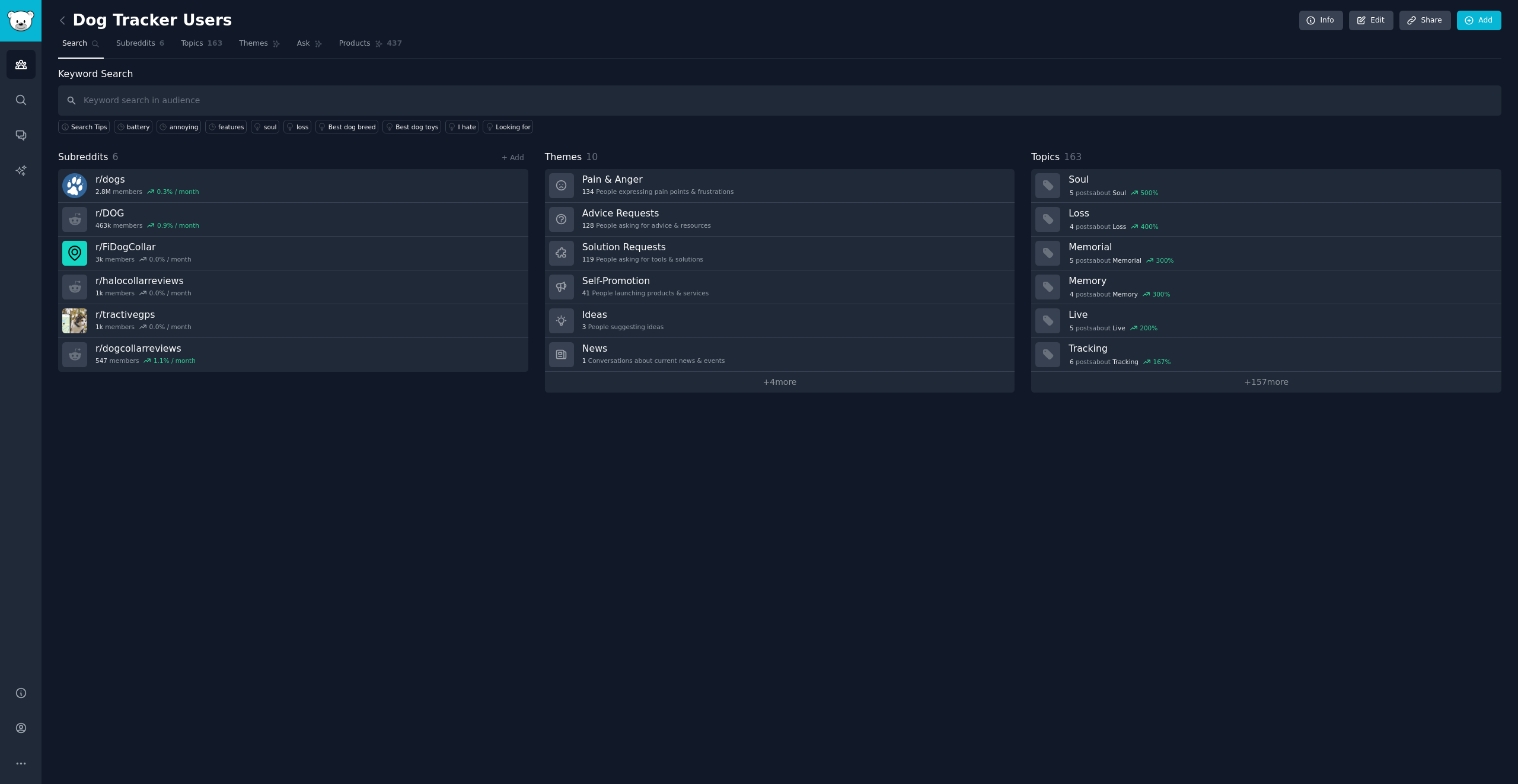
click at [335, 558] on div "Dog Tracker Users Info Edit Share Add Search Subreddits 6 Topics 163 Themes Ask…" at bounding box center [780, 392] width 1477 height 784
